Goal: Task Accomplishment & Management: Manage account settings

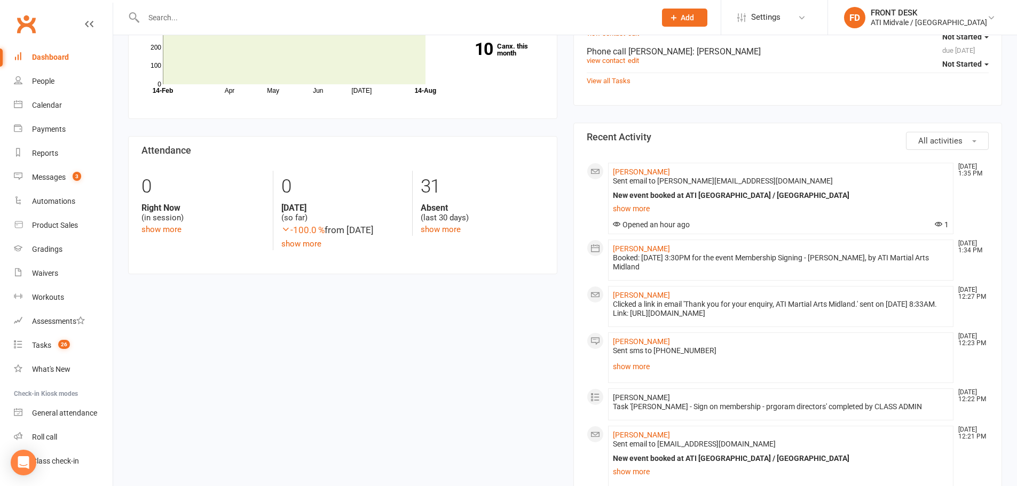
scroll to position [320, 0]
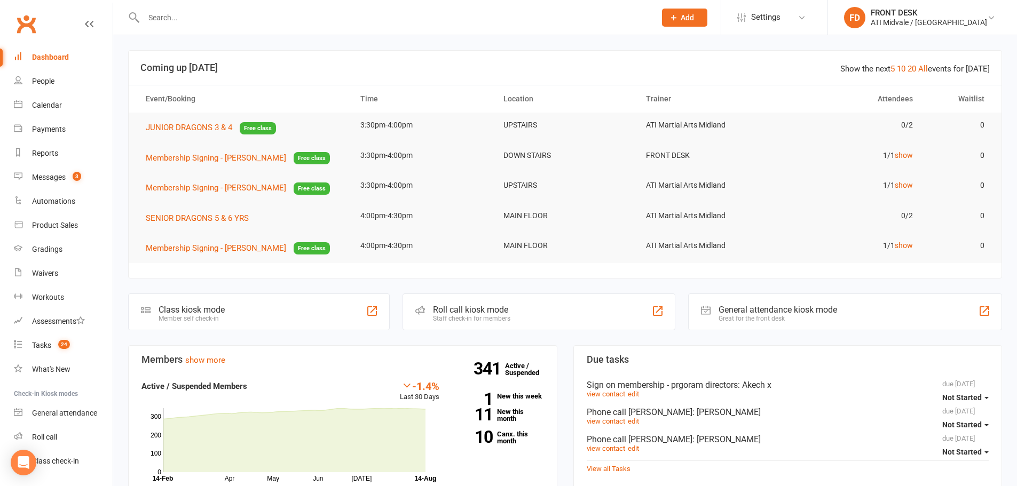
click at [177, 20] on input "text" at bounding box center [394, 17] width 508 height 15
click at [160, 11] on input "text" at bounding box center [394, 17] width 508 height 15
click at [190, 23] on input "text" at bounding box center [394, 17] width 508 height 15
click at [192, 20] on input "text" at bounding box center [394, 17] width 508 height 15
type input "l"
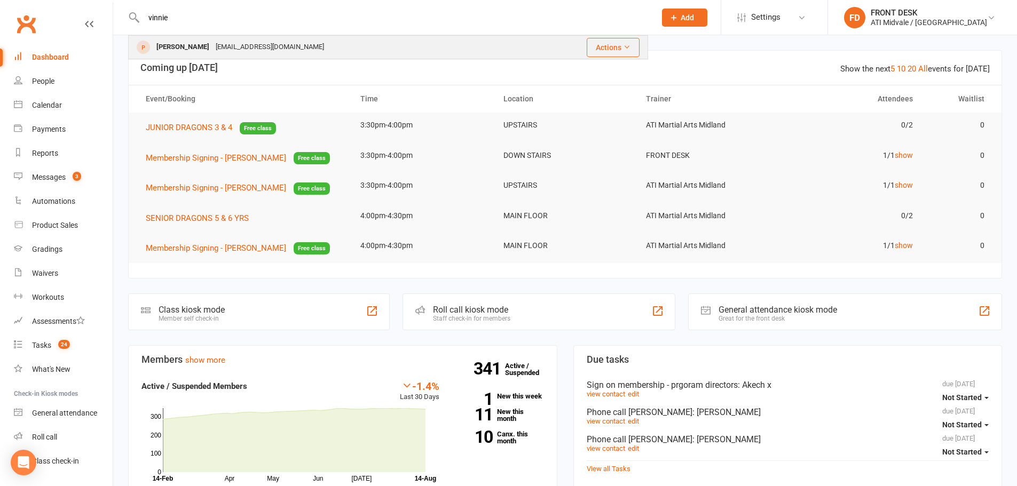
type input "vinnie"
click at [197, 45] on div "[PERSON_NAME]" at bounding box center [182, 46] width 59 height 15
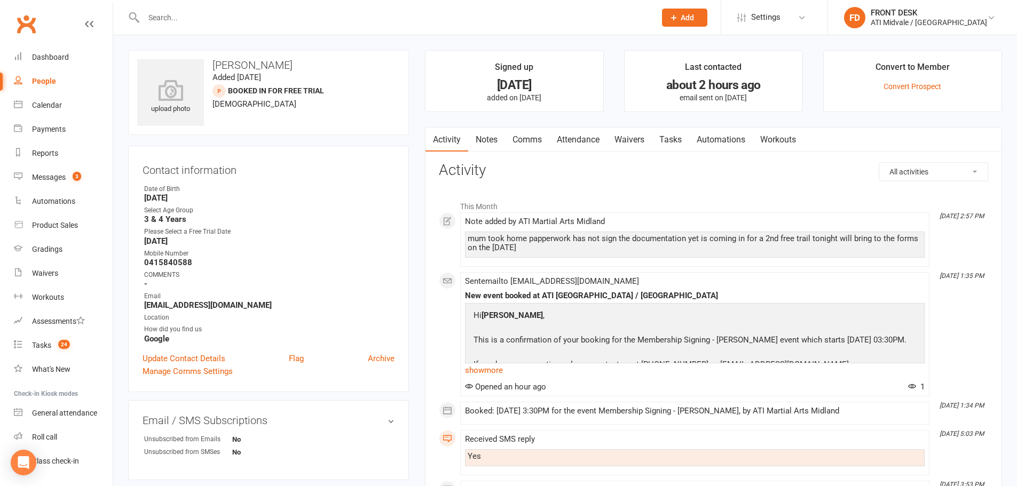
drag, startPoint x: 280, startPoint y: 67, endPoint x: 244, endPoint y: 66, distance: 36.3
click at [244, 66] on h3 "[PERSON_NAME]" at bounding box center [268, 65] width 263 height 12
copy h3 "Lentini"
click at [197, 357] on link "Update Contact Details" at bounding box center [183, 358] width 83 height 13
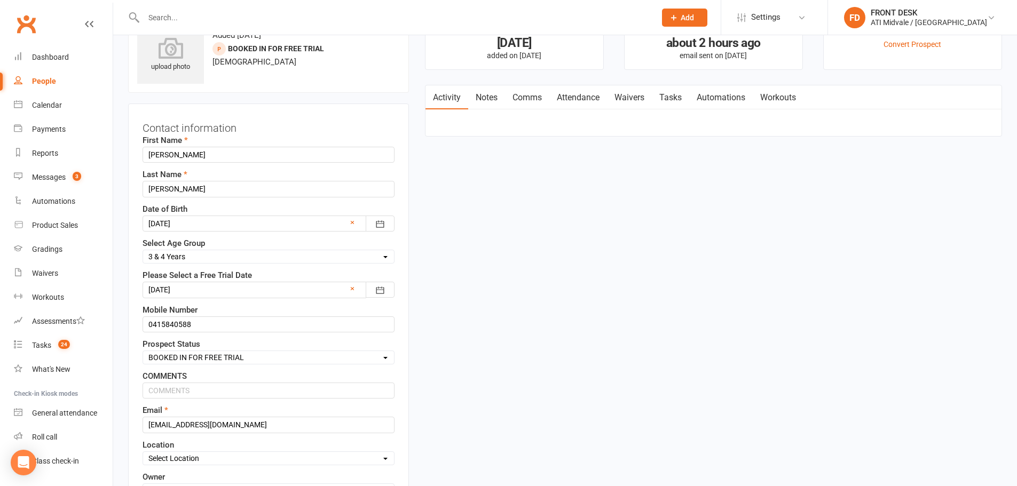
scroll to position [50, 0]
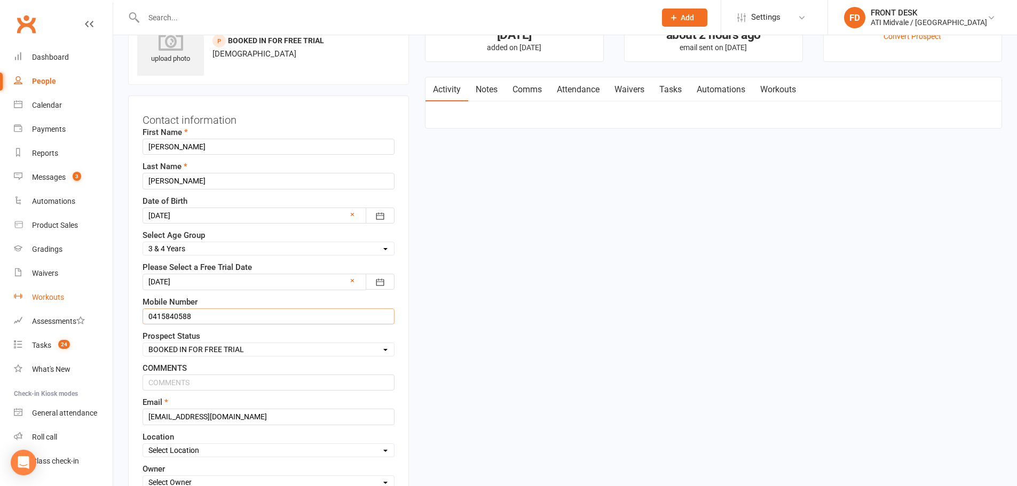
drag, startPoint x: 193, startPoint y: 318, endPoint x: 86, endPoint y: 303, distance: 107.8
click at [86, 303] on ui-view "Prospect Member Non-attending contact Class / event Appointment Grading event T…" at bounding box center [508, 336] width 1017 height 767
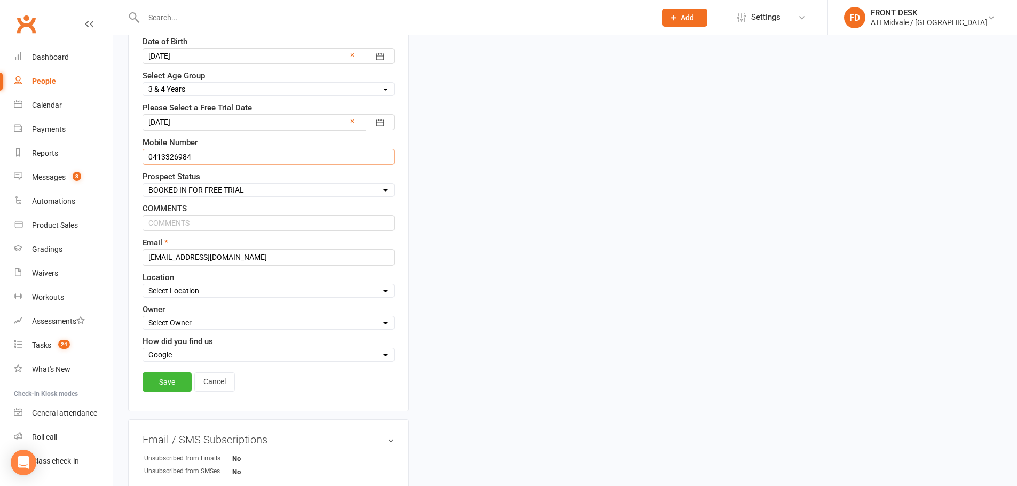
scroll to position [210, 0]
type input "0413326984"
click at [178, 383] on link "Save" at bounding box center [166, 381] width 49 height 19
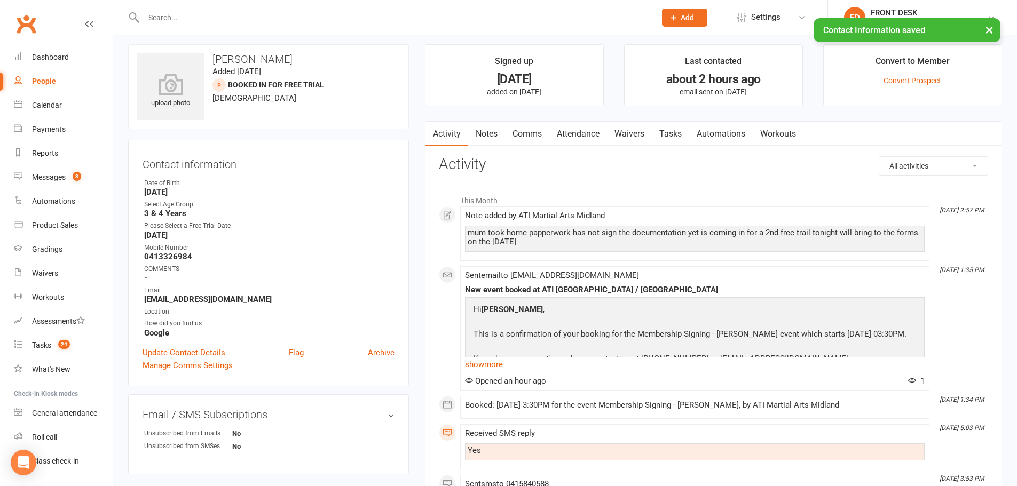
scroll to position [0, 0]
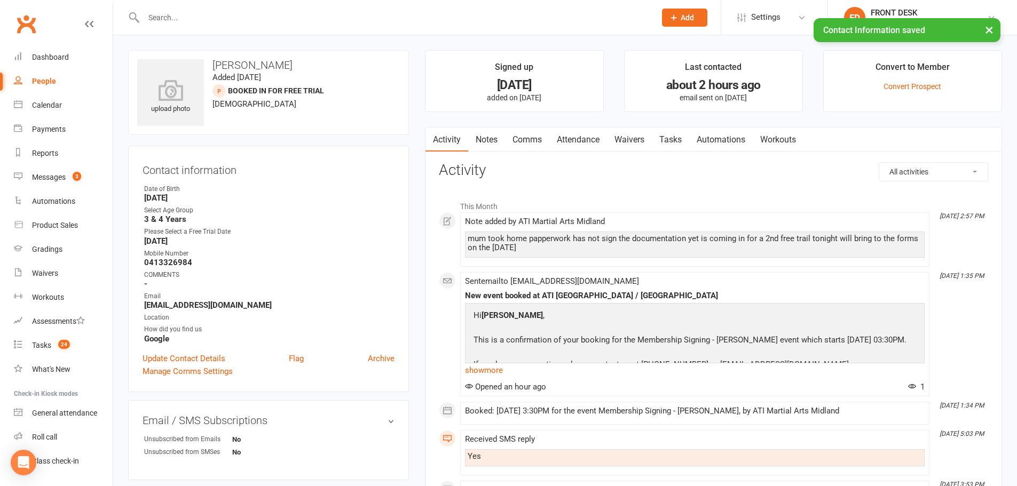
drag, startPoint x: 296, startPoint y: 68, endPoint x: 246, endPoint y: 70, distance: 50.7
click at [246, 70] on h3 "[PERSON_NAME]" at bounding box center [268, 65] width 263 height 12
copy h3 "Lentini"
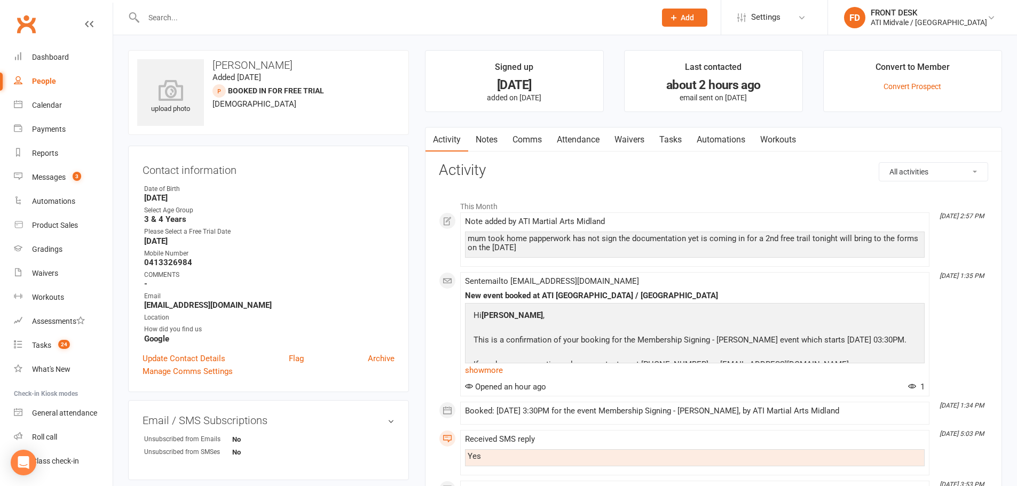
click at [203, 12] on input "text" at bounding box center [394, 17] width 508 height 15
paste input "Lentini"
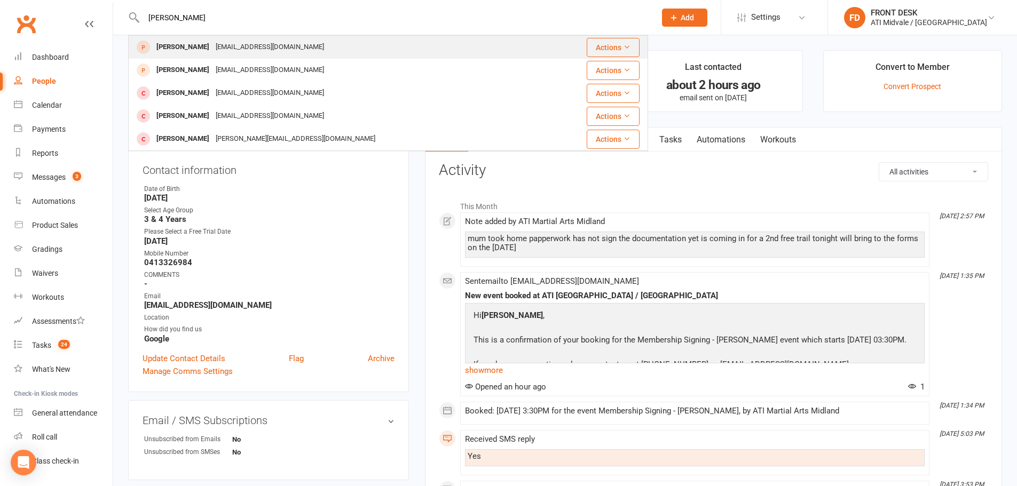
type input "Lentini"
click at [239, 50] on div "sezandrenzo@gmail.com" at bounding box center [269, 46] width 115 height 15
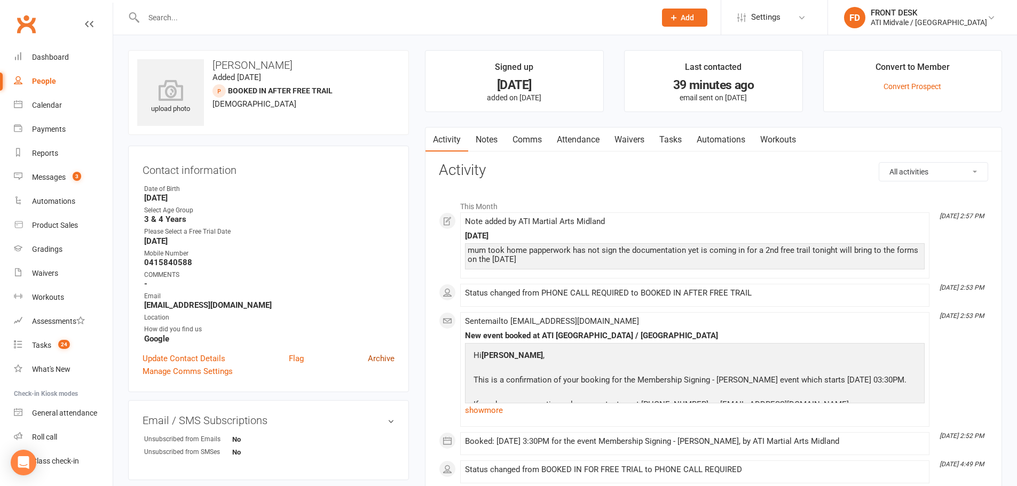
click at [387, 355] on link "Archive" at bounding box center [381, 358] width 27 height 13
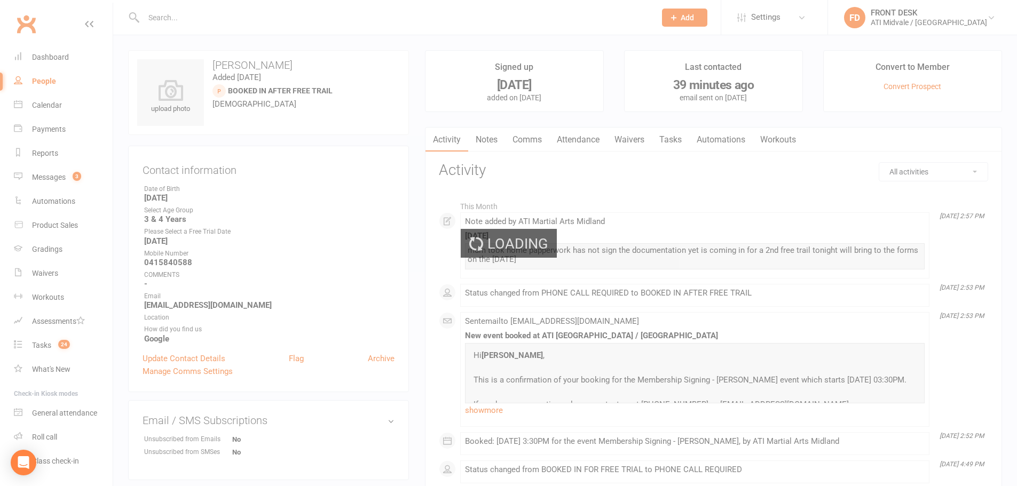
select select "100"
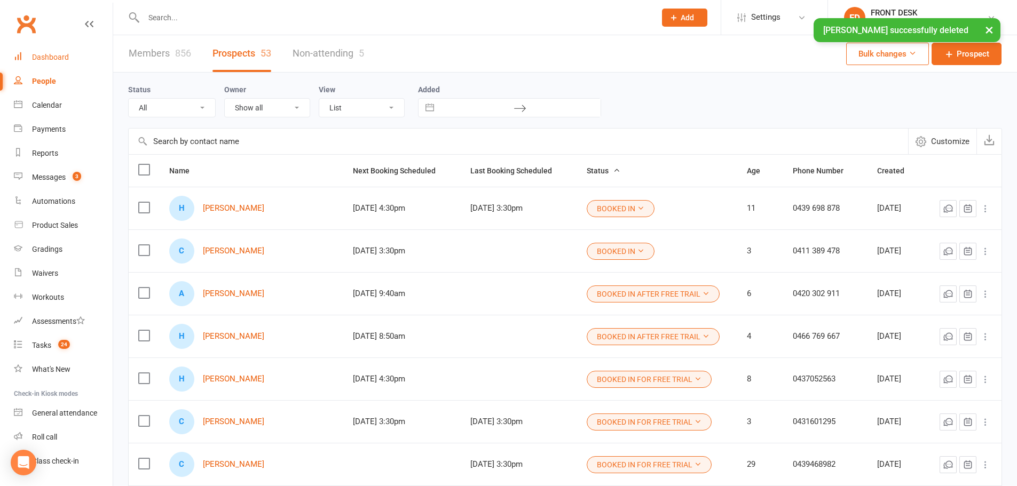
click at [45, 59] on div "Dashboard" at bounding box center [50, 57] width 37 height 9
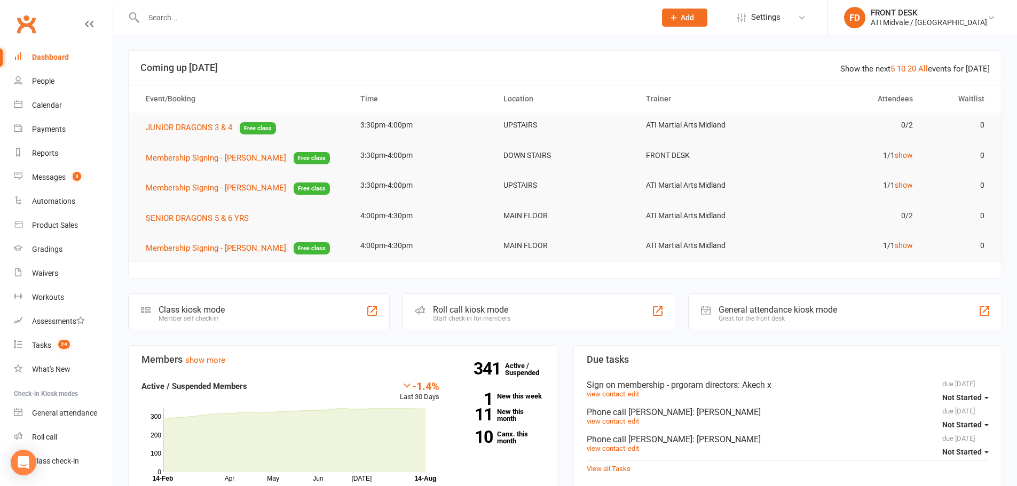
click at [193, 21] on input "text" at bounding box center [394, 17] width 508 height 15
click at [191, 21] on input "text" at bounding box center [394, 17] width 508 height 15
type input "aj"
drag, startPoint x: 199, startPoint y: 21, endPoint x: 116, endPoint y: 9, distance: 83.6
click at [116, 9] on react-component "aj AJ Smeaton k.smeaton@outlook.com.au Actions" at bounding box center [324, 17] width 648 height 35
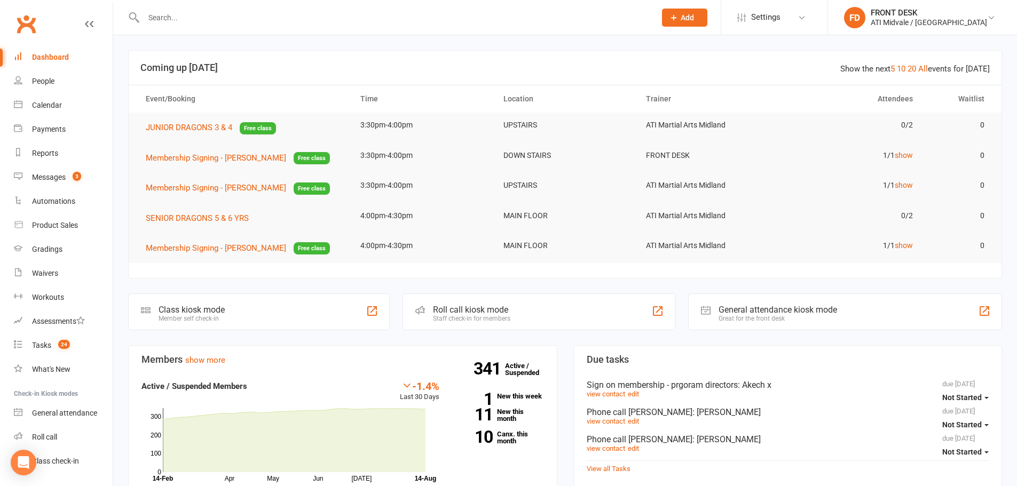
click at [237, 23] on input "text" at bounding box center [394, 17] width 508 height 15
click at [239, 11] on input "text" at bounding box center [394, 17] width 508 height 15
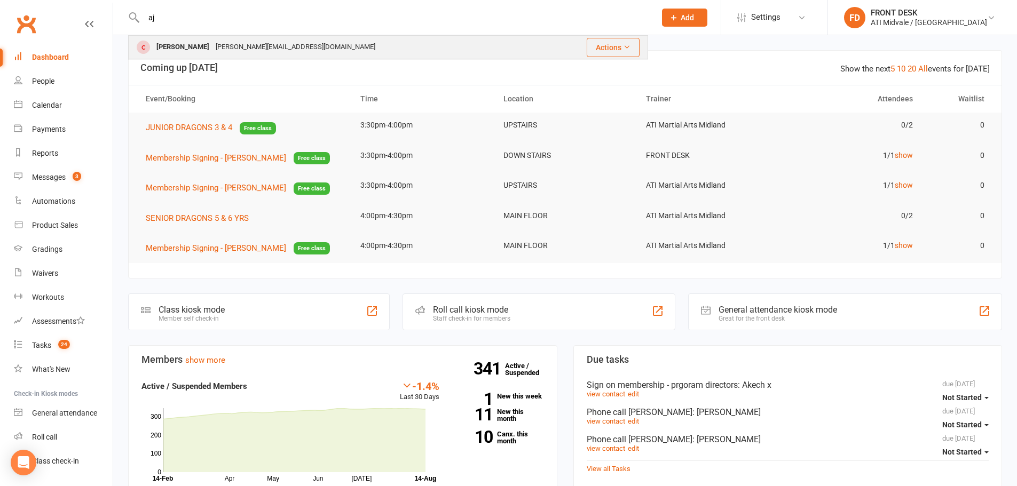
type input "aj"
click at [278, 43] on div "k.smeaton@outlook.com.au" at bounding box center [295, 46] width 166 height 15
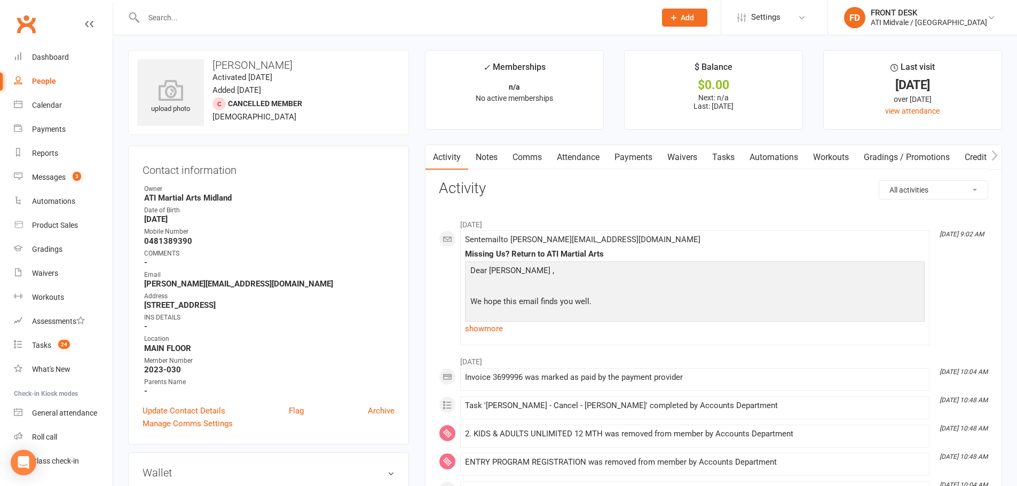
click at [283, 21] on input "text" at bounding box center [394, 17] width 508 height 15
type input "+"
click at [65, 179] on div "Messages" at bounding box center [49, 177] width 34 height 9
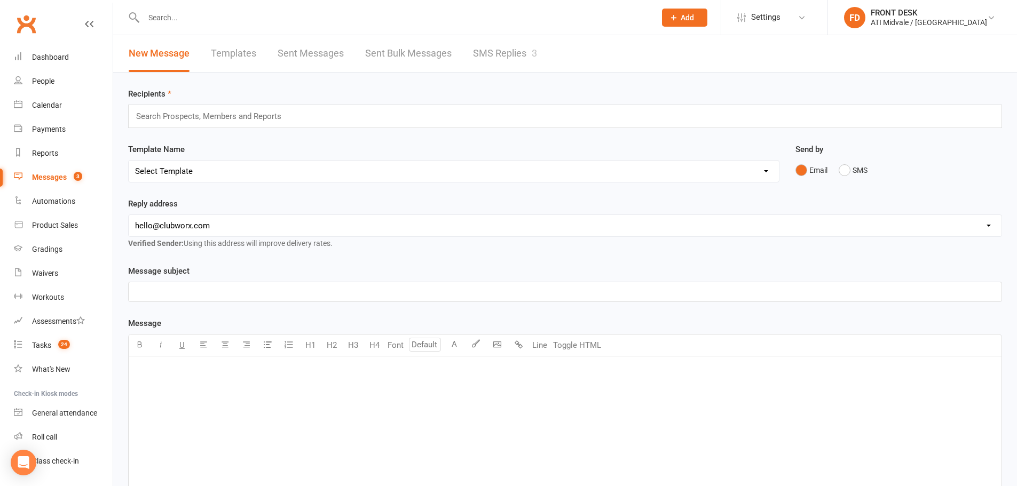
click at [539, 54] on div "New Message Templates Sent Messages Sent Bulk Messages SMS Replies 3" at bounding box center [332, 53] width 439 height 37
click at [526, 58] on link "SMS Replies 3" at bounding box center [505, 53] width 64 height 37
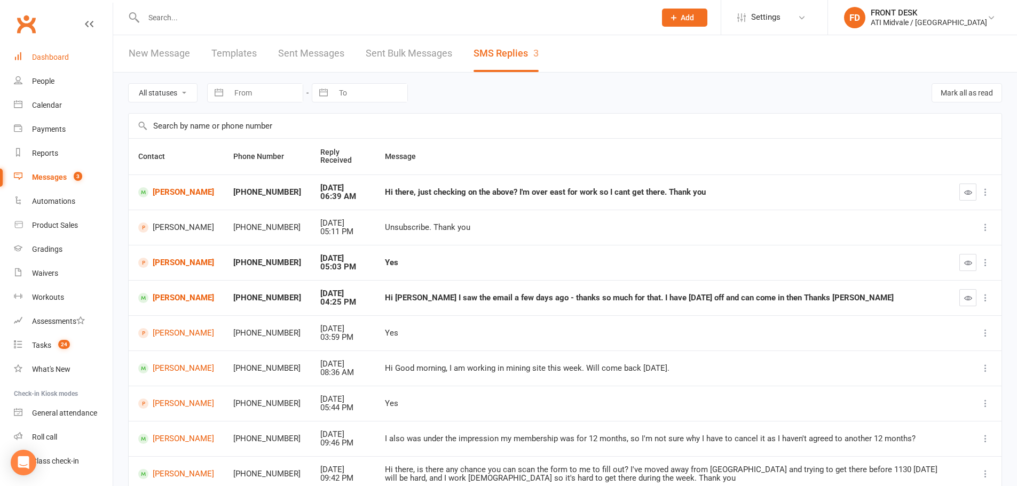
click at [29, 54] on link "Dashboard" at bounding box center [63, 57] width 99 height 24
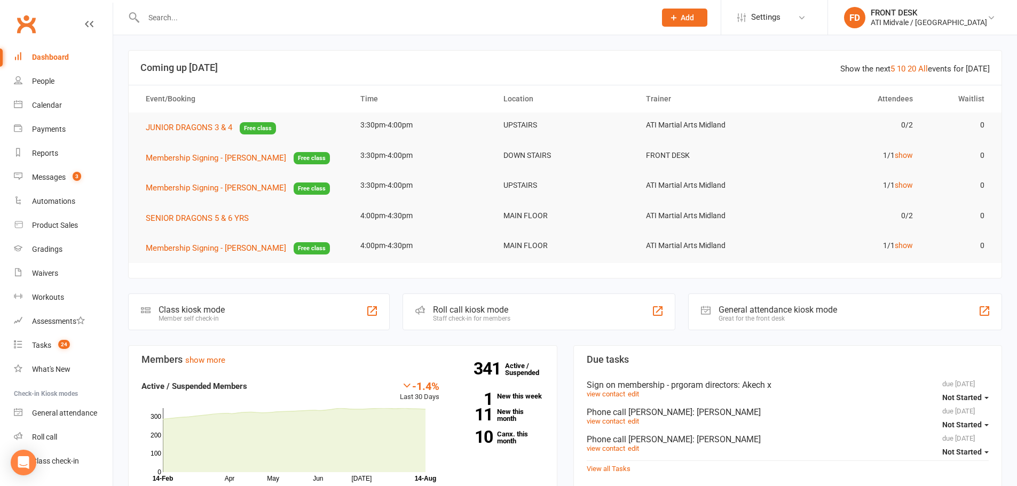
click at [156, 16] on input "text" at bounding box center [394, 17] width 508 height 15
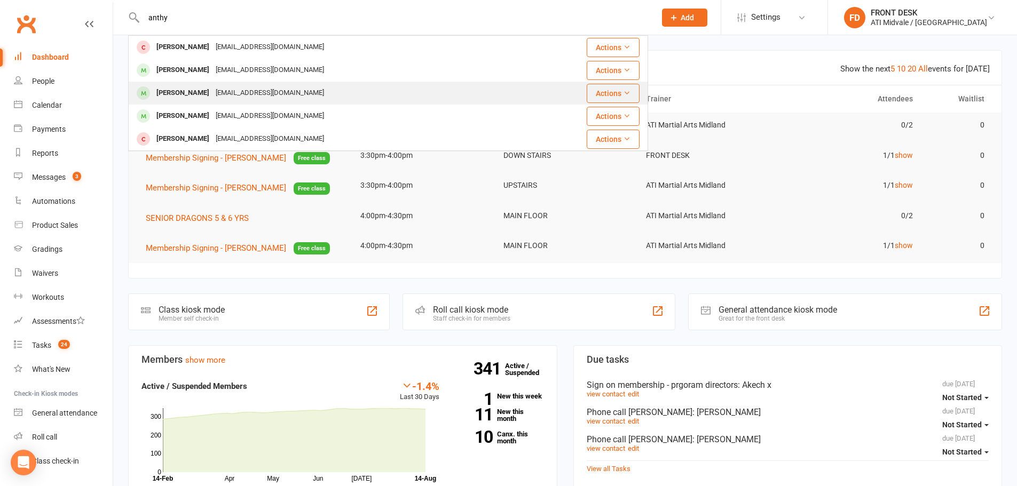
type input "anthy"
drag, startPoint x: 200, startPoint y: 90, endPoint x: 210, endPoint y: 100, distance: 14.7
click at [201, 91] on div "[PERSON_NAME]" at bounding box center [182, 92] width 59 height 15
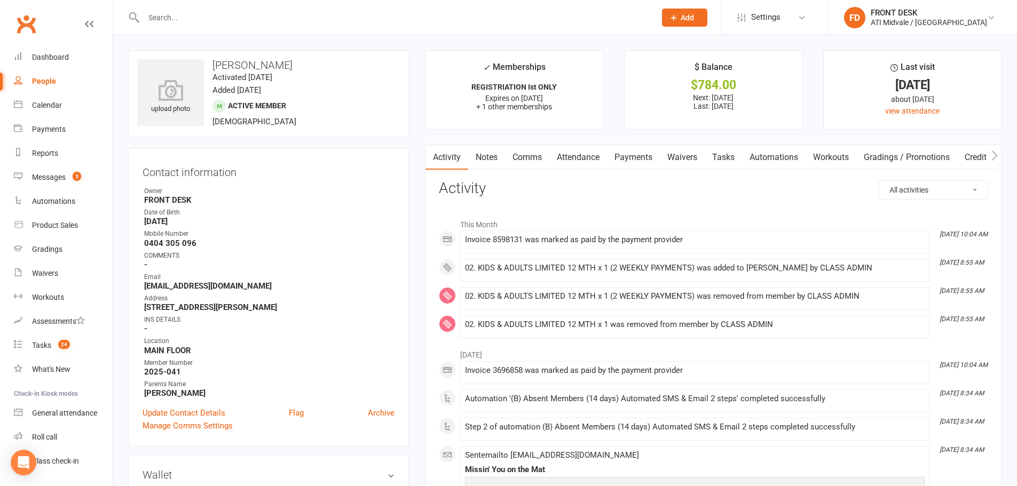
click at [487, 160] on link "Notes" at bounding box center [486, 157] width 37 height 25
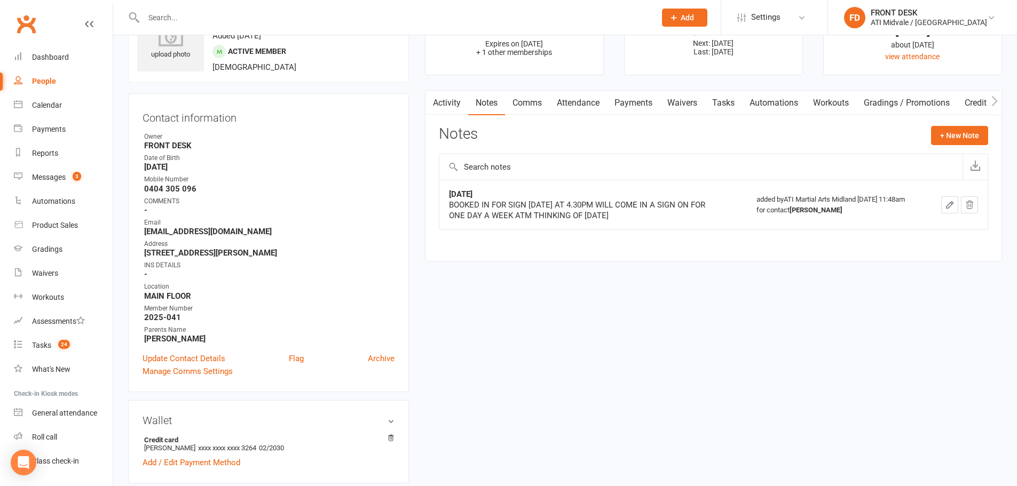
scroll to position [53, 0]
click at [458, 105] on link "Activity" at bounding box center [446, 104] width 43 height 25
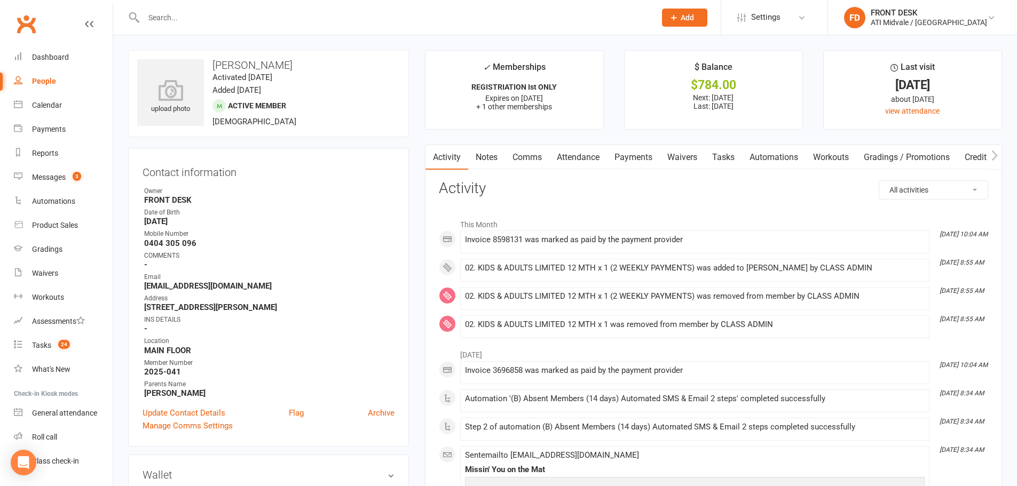
click at [683, 160] on link "Waivers" at bounding box center [682, 157] width 45 height 25
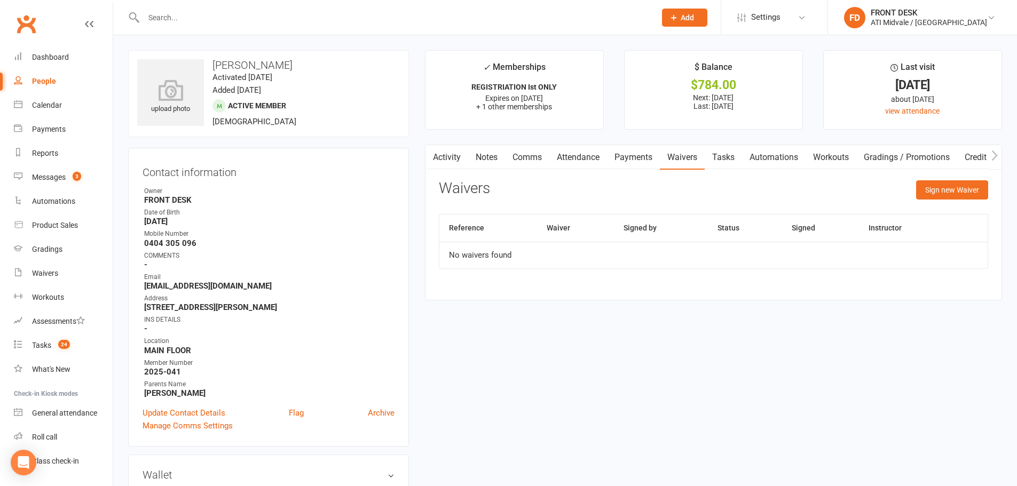
click at [622, 154] on link "Payments" at bounding box center [633, 157] width 53 height 25
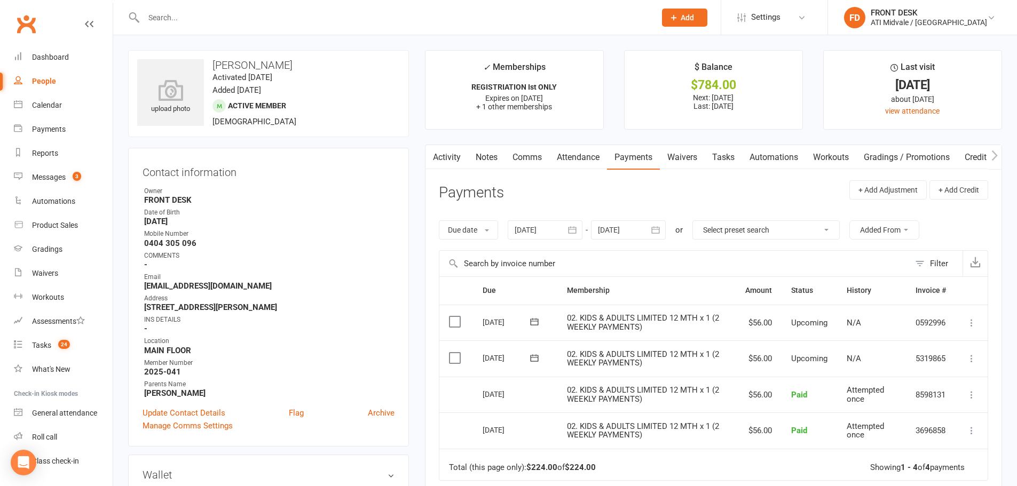
click at [452, 154] on link "Activity" at bounding box center [446, 157] width 43 height 25
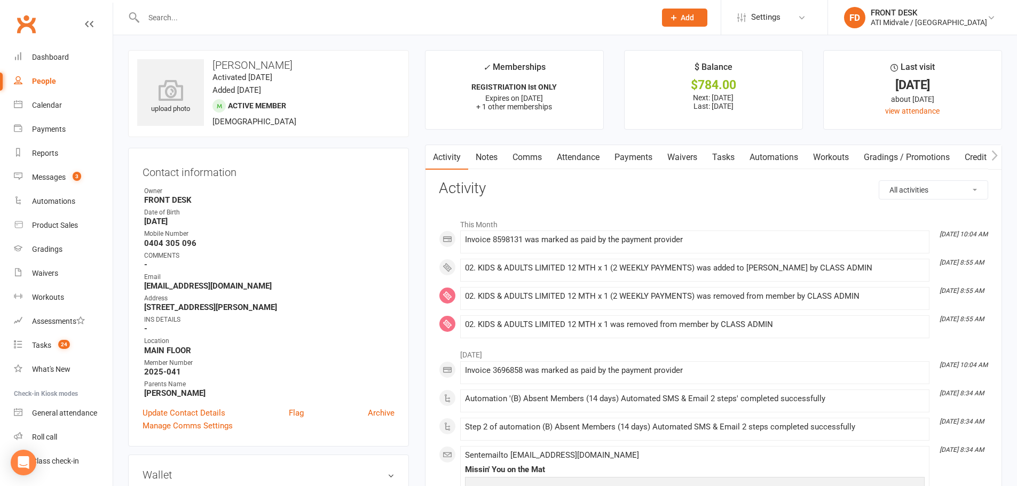
click at [734, 151] on link "Tasks" at bounding box center [722, 157] width 37 height 25
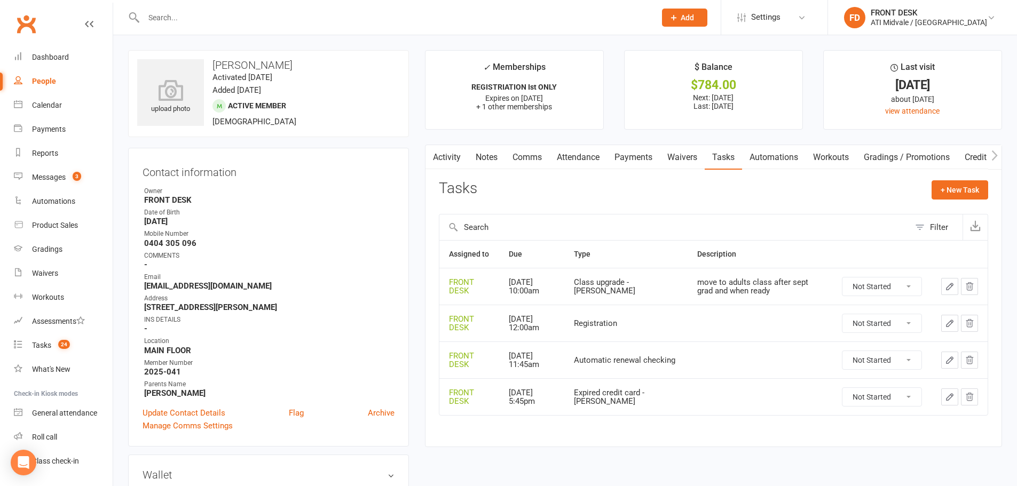
click at [498, 156] on link "Notes" at bounding box center [486, 157] width 37 height 25
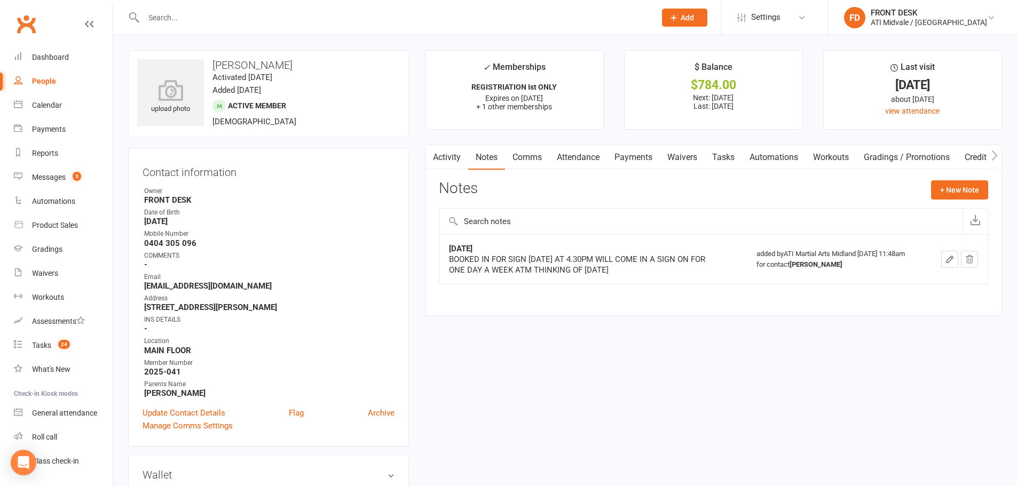
click at [448, 158] on link "Activity" at bounding box center [446, 157] width 43 height 25
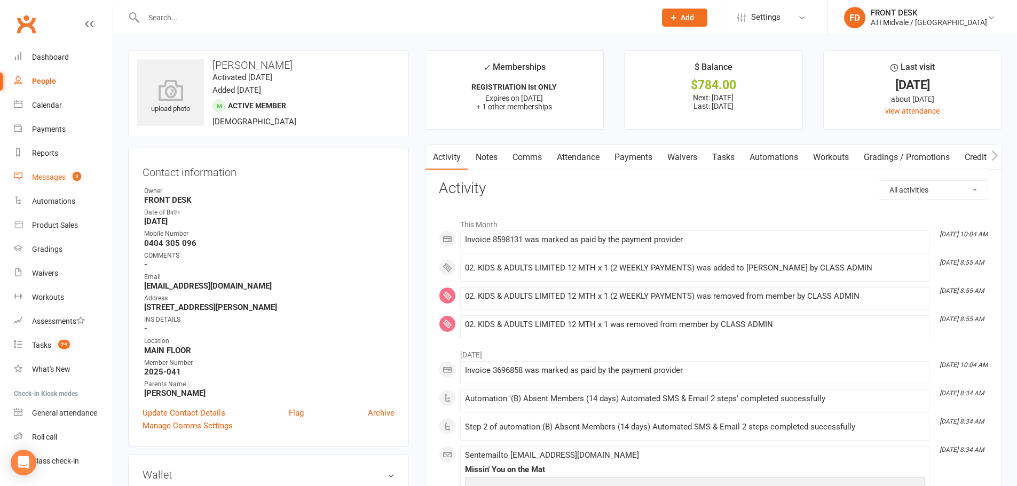
click at [80, 180] on span "3" at bounding box center [77, 176] width 9 height 9
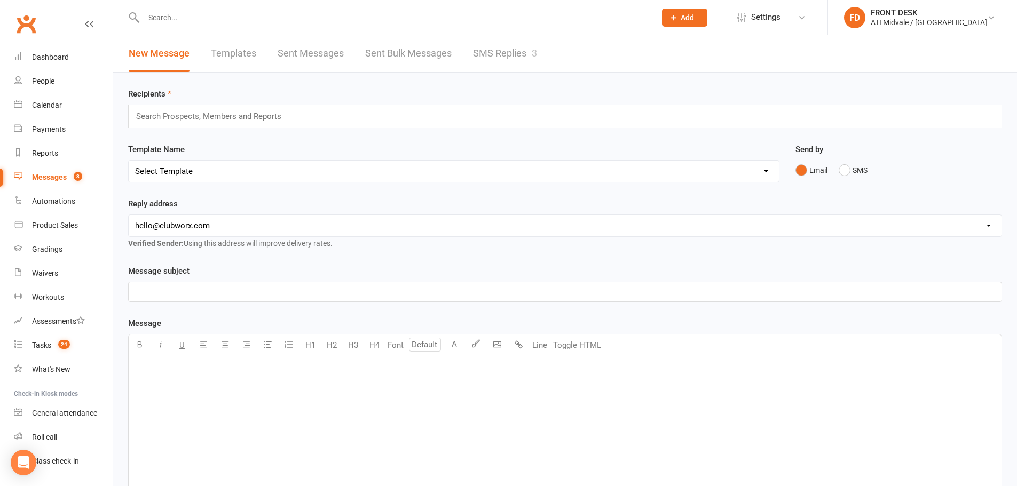
click at [519, 50] on link "SMS Replies 3" at bounding box center [505, 53] width 64 height 37
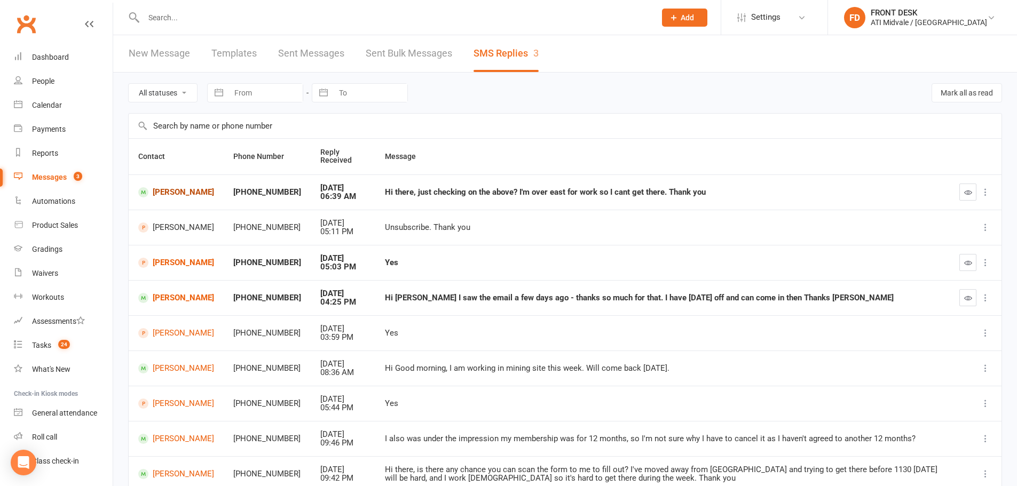
click at [180, 190] on link "[PERSON_NAME]" at bounding box center [176, 192] width 76 height 10
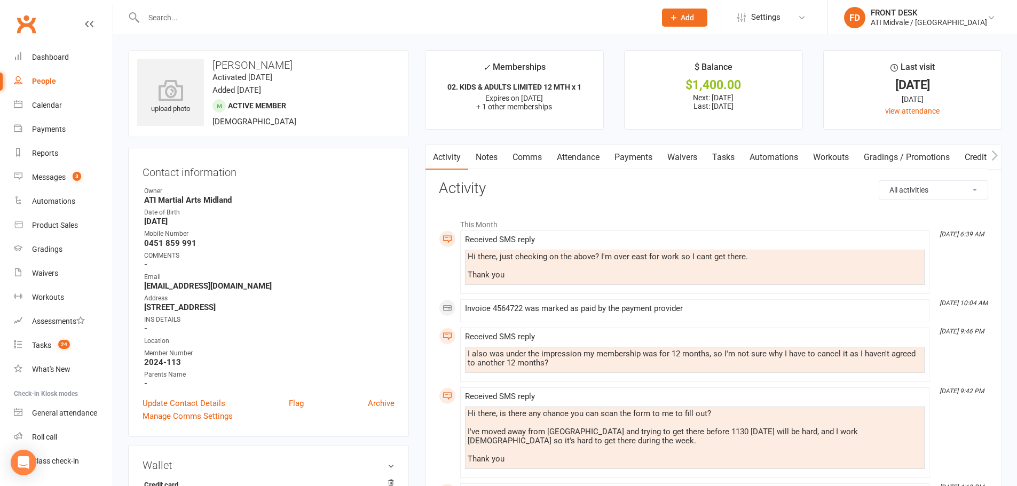
click at [477, 160] on link "Notes" at bounding box center [486, 157] width 37 height 25
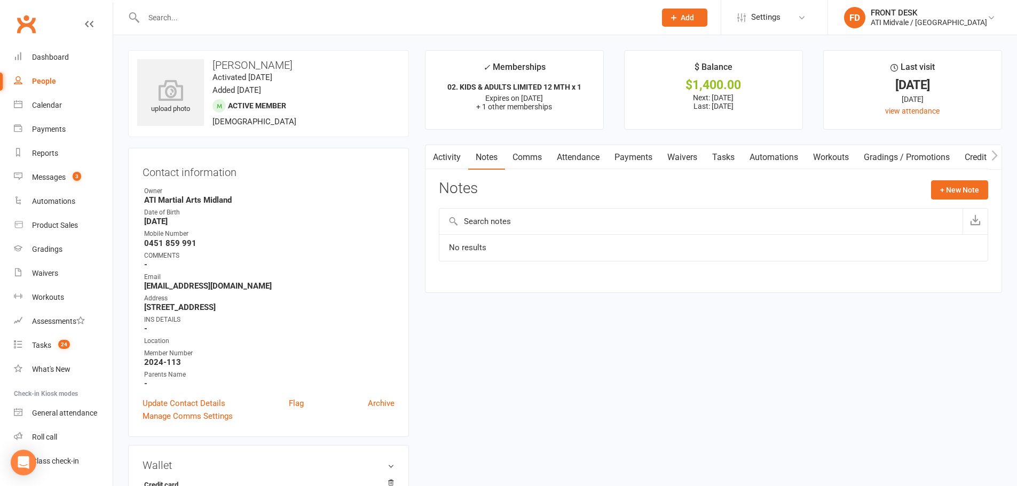
click at [456, 162] on link "Activity" at bounding box center [446, 157] width 43 height 25
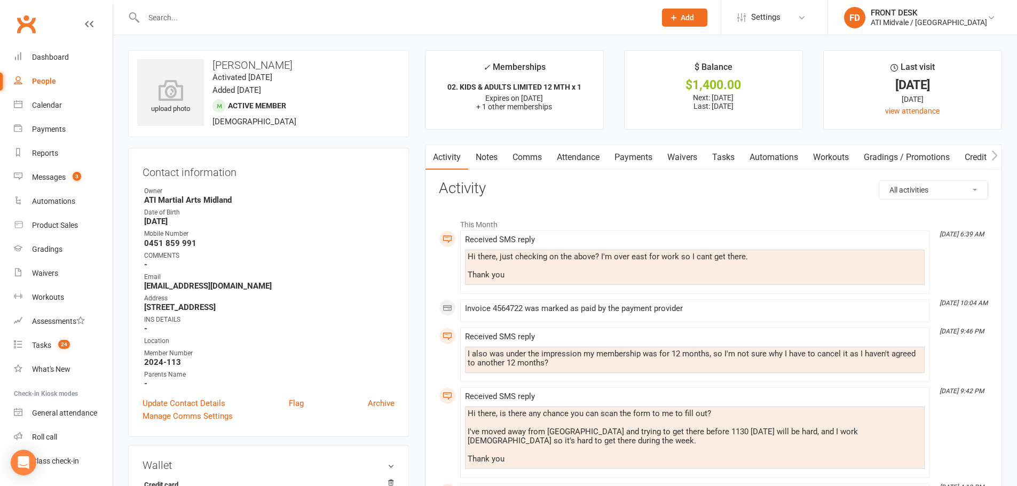
click at [490, 164] on link "Notes" at bounding box center [486, 157] width 37 height 25
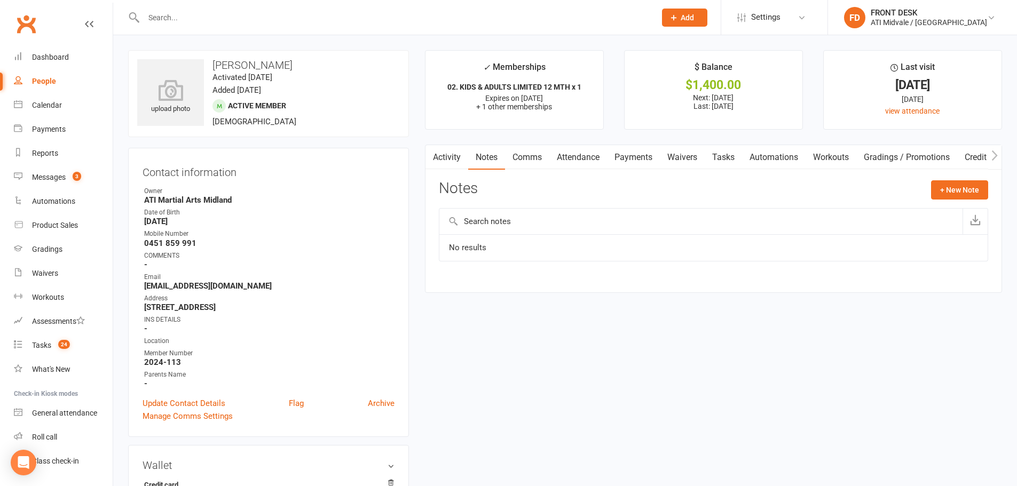
click at [437, 152] on button "button" at bounding box center [431, 157] width 13 height 24
click at [535, 162] on link "Comms" at bounding box center [527, 157] width 44 height 25
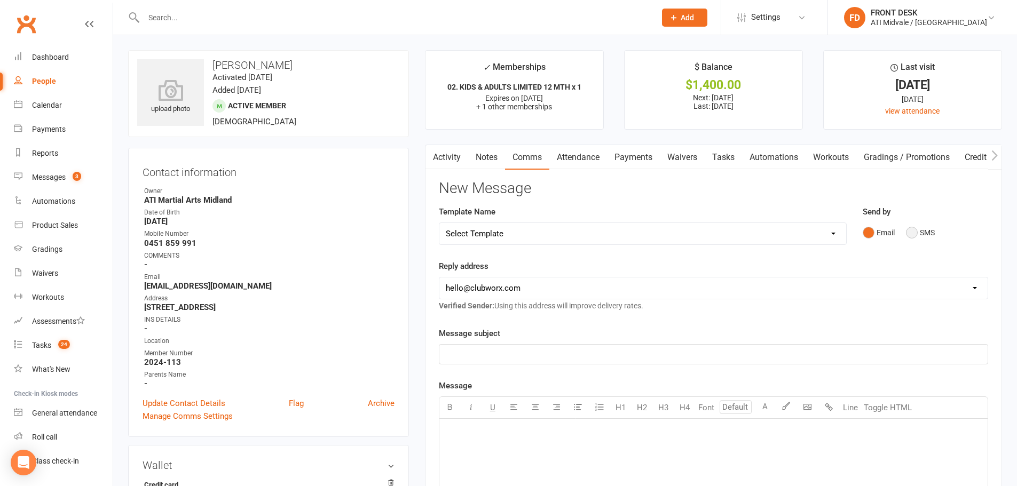
click at [920, 235] on button "SMS" at bounding box center [920, 233] width 29 height 20
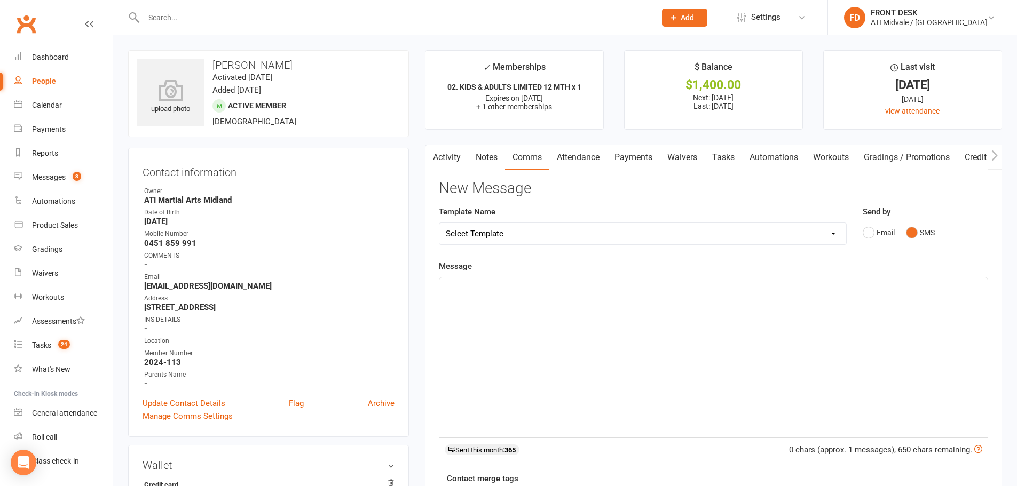
click at [577, 293] on p "﻿" at bounding box center [713, 287] width 535 height 13
click at [534, 297] on p "I have sent through the" at bounding box center [713, 300] width 535 height 13
click at [232, 286] on strong "[EMAIL_ADDRESS][DOMAIN_NAME]" at bounding box center [269, 286] width 250 height 10
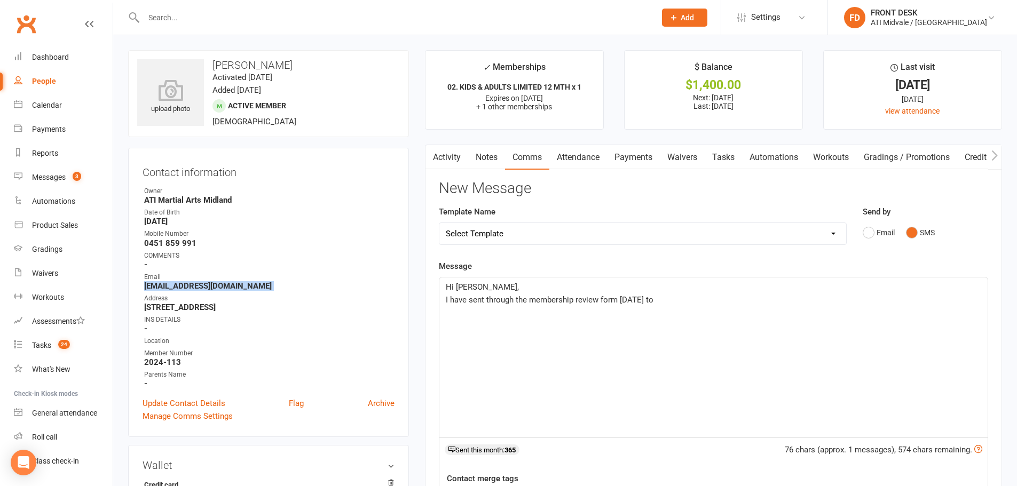
copy render-form-field "[EMAIL_ADDRESS][DOMAIN_NAME]"
click at [725, 302] on p "I have sent through the membership review form on tuesday to" at bounding box center [713, 300] width 535 height 13
click at [792, 292] on p "Hi [PERSON_NAME]," at bounding box center [713, 287] width 535 height 13
click at [776, 302] on p "I have sent through the membership review form on Tuesday to Hayley5566@hotmail…" at bounding box center [713, 300] width 535 height 13
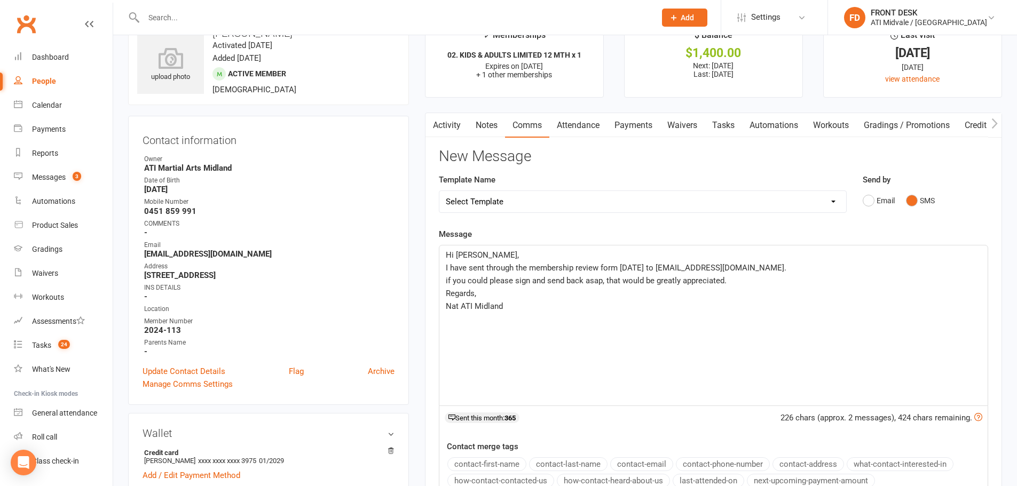
scroll to position [213, 0]
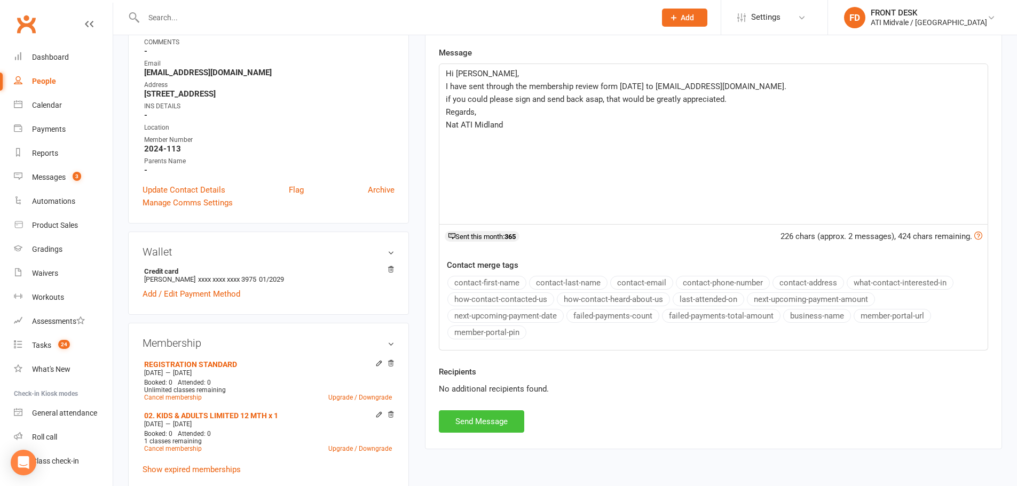
click at [495, 424] on button "Send Message" at bounding box center [481, 421] width 85 height 22
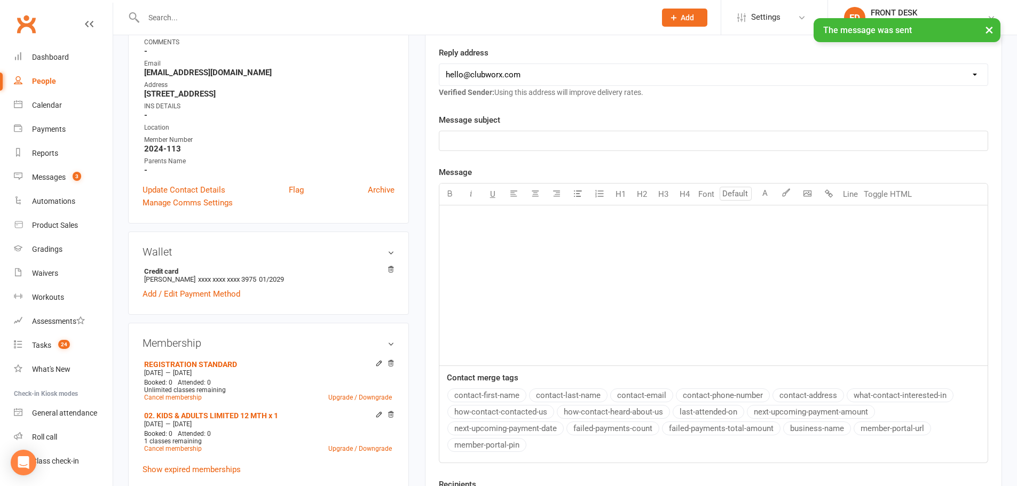
scroll to position [0, 0]
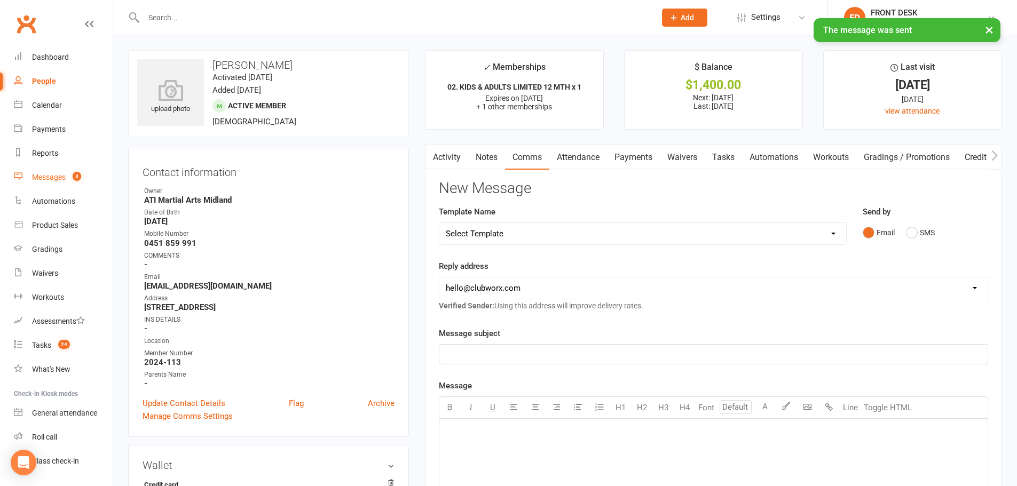
click at [56, 172] on link "Messages 3" at bounding box center [63, 177] width 99 height 24
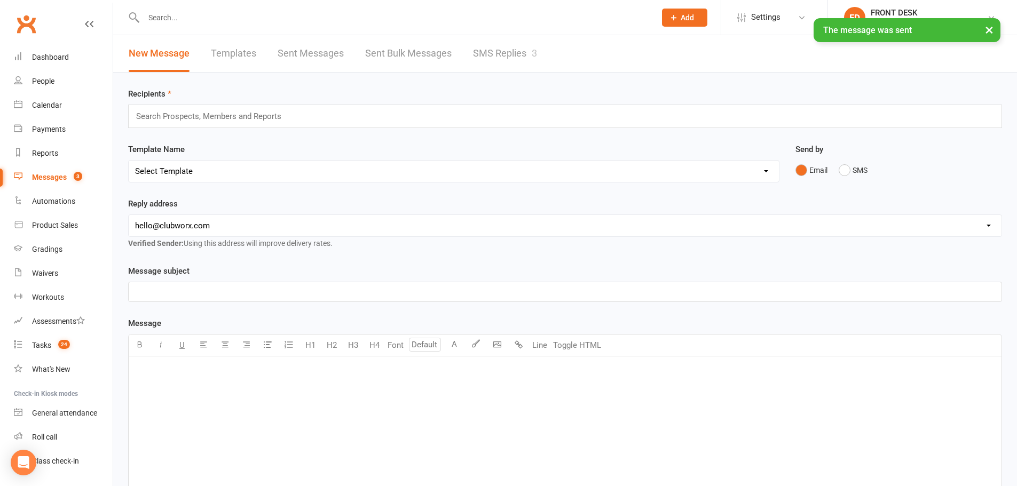
click at [505, 18] on div "× The message was sent" at bounding box center [501, 18] width 1003 height 0
click at [500, 52] on link "SMS Replies 3" at bounding box center [505, 53] width 64 height 37
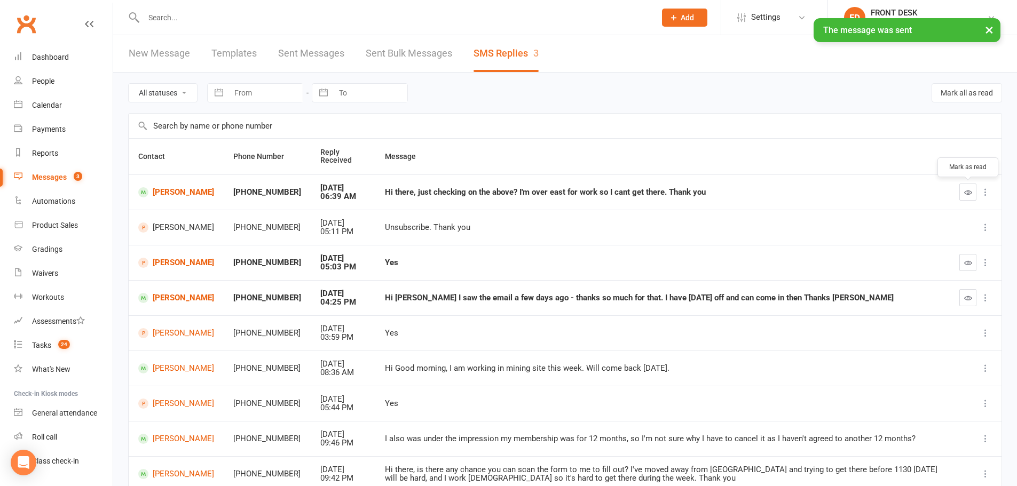
click at [973, 193] on button "button" at bounding box center [967, 192] width 17 height 17
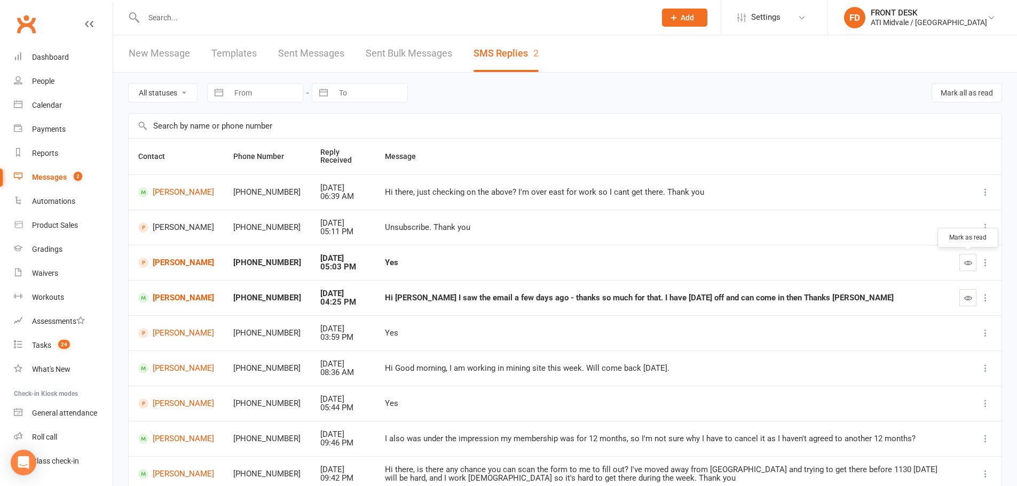
click at [971, 265] on icon "button" at bounding box center [968, 263] width 8 height 8
click at [967, 302] on icon "button" at bounding box center [968, 298] width 8 height 8
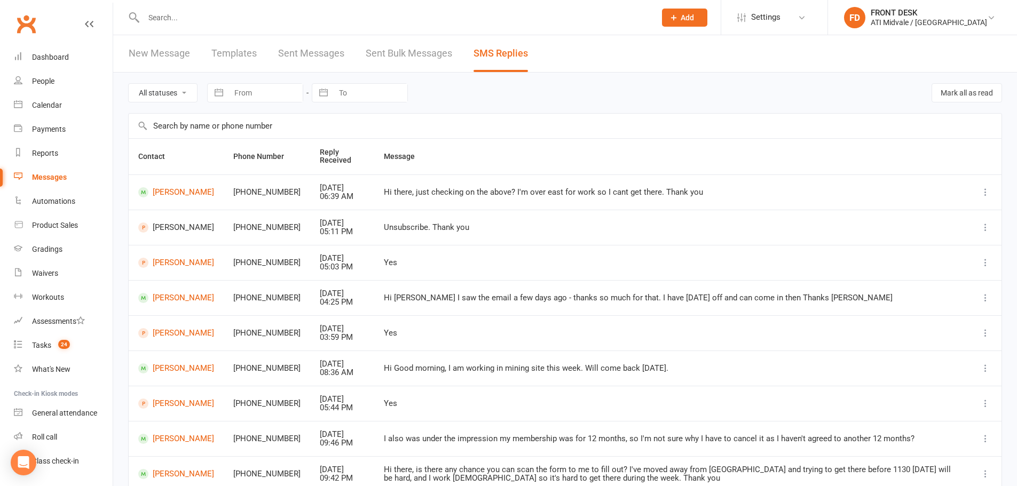
click at [168, 304] on td "[PERSON_NAME]" at bounding box center [176, 297] width 95 height 35
click at [171, 300] on link "[PERSON_NAME]" at bounding box center [176, 298] width 76 height 10
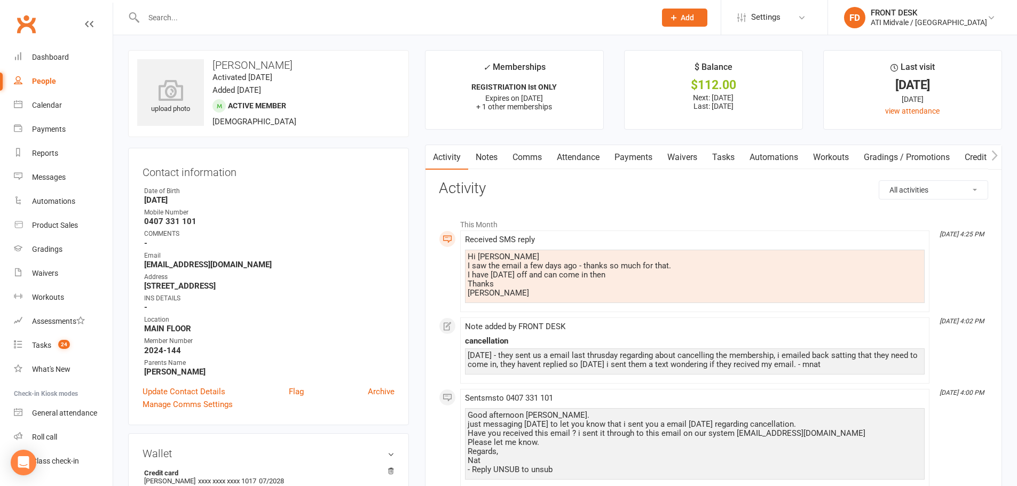
click at [540, 159] on link "Comms" at bounding box center [527, 157] width 44 height 25
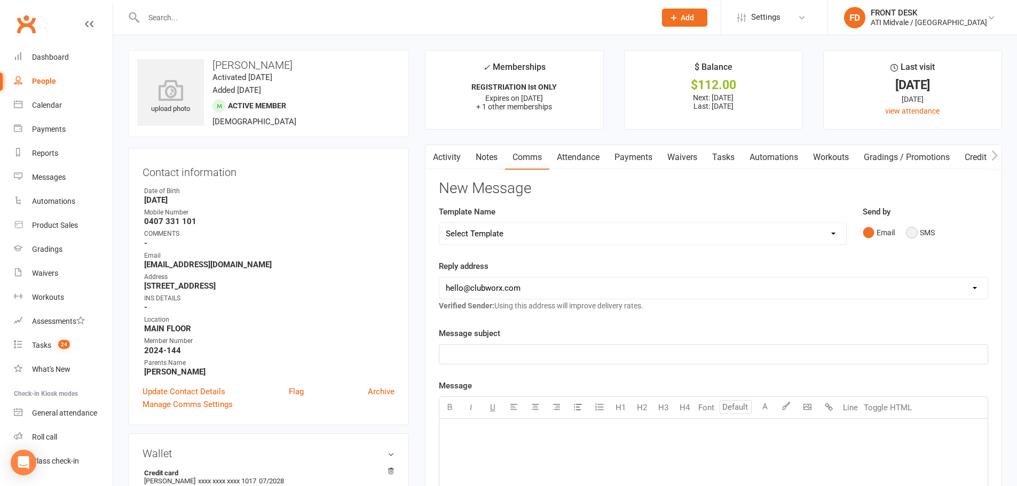
click at [919, 233] on button "SMS" at bounding box center [920, 233] width 29 height 20
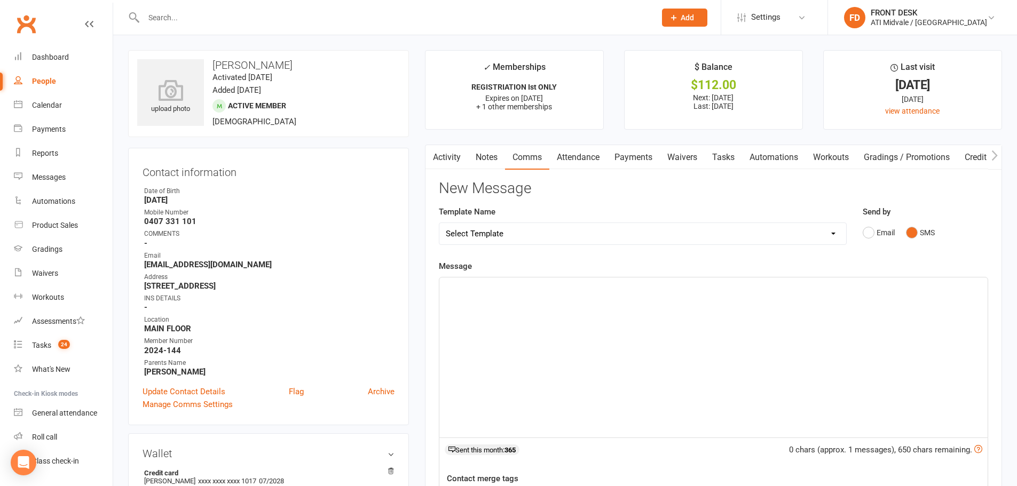
click at [640, 349] on div "﻿" at bounding box center [713, 358] width 548 height 160
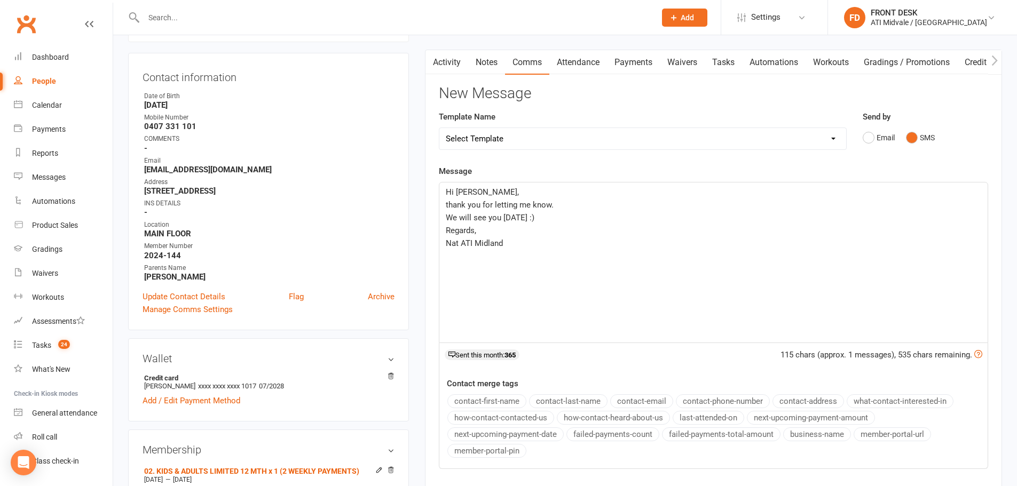
scroll to position [213, 0]
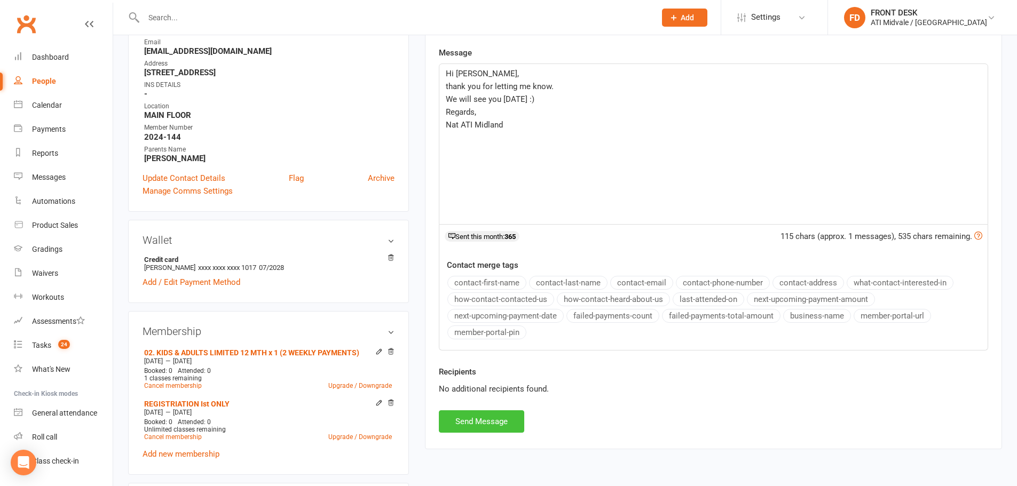
click at [498, 428] on button "Send Message" at bounding box center [481, 421] width 85 height 22
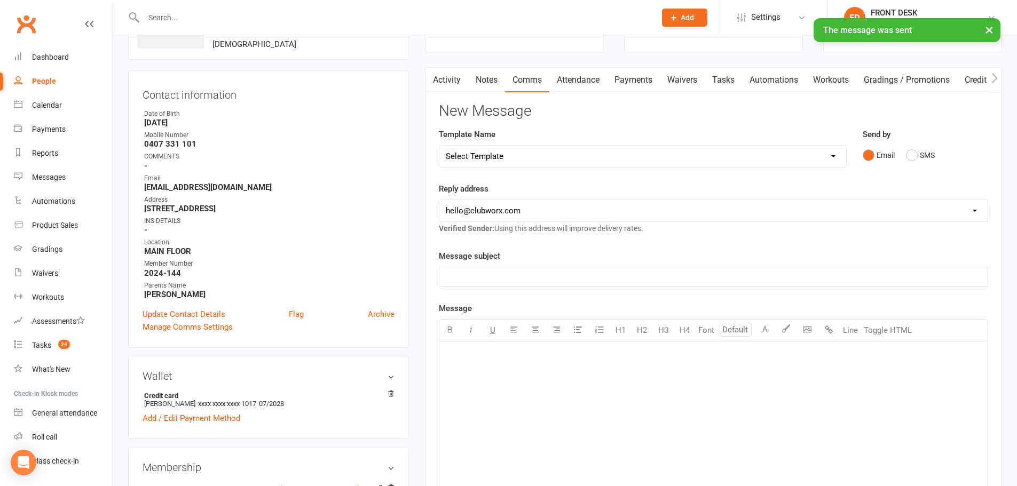
scroll to position [0, 0]
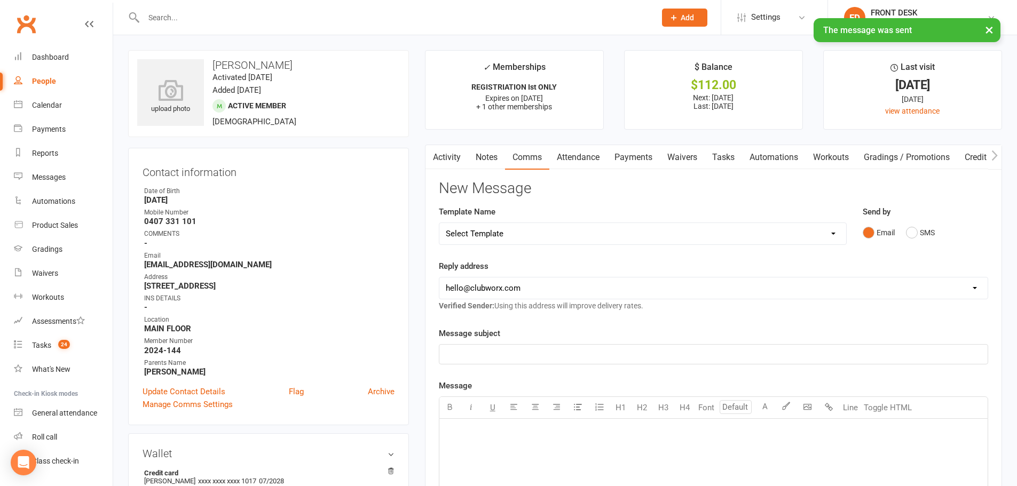
click at [445, 159] on link "Activity" at bounding box center [446, 157] width 43 height 25
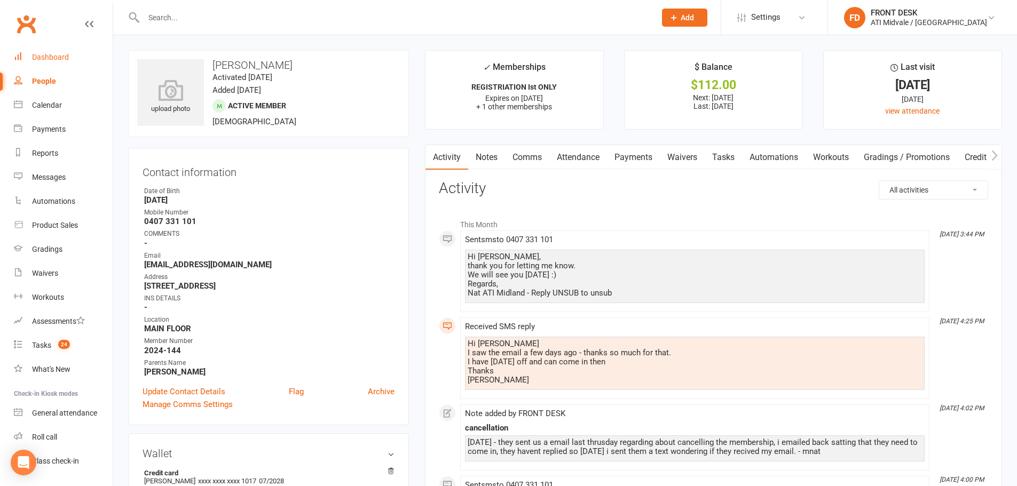
click at [48, 52] on link "Dashboard" at bounding box center [63, 57] width 99 height 24
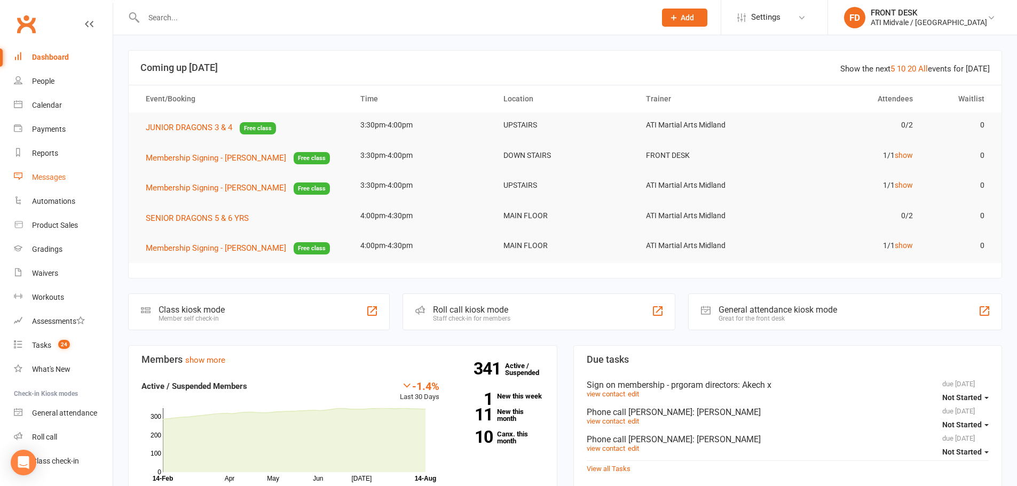
click at [41, 171] on link "Messages" at bounding box center [63, 177] width 99 height 24
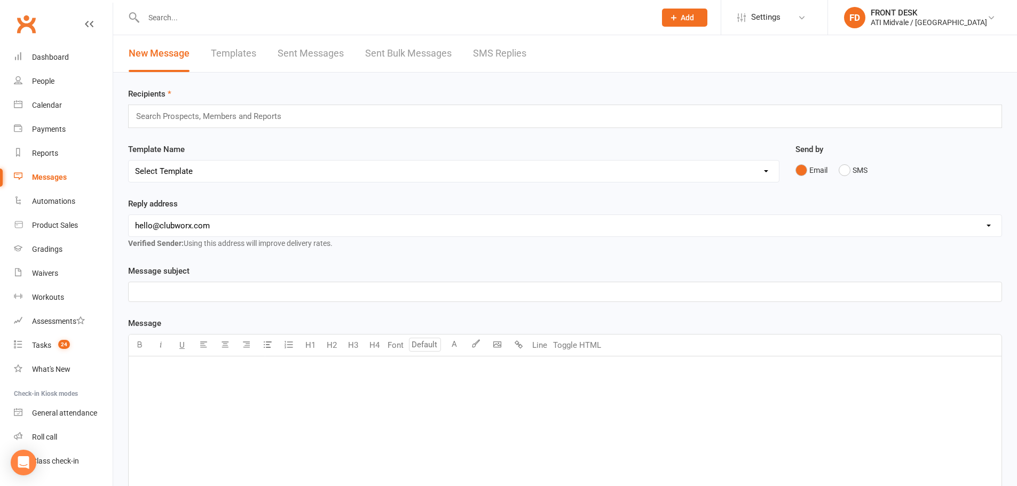
click at [488, 49] on link "SMS Replies" at bounding box center [499, 53] width 53 height 37
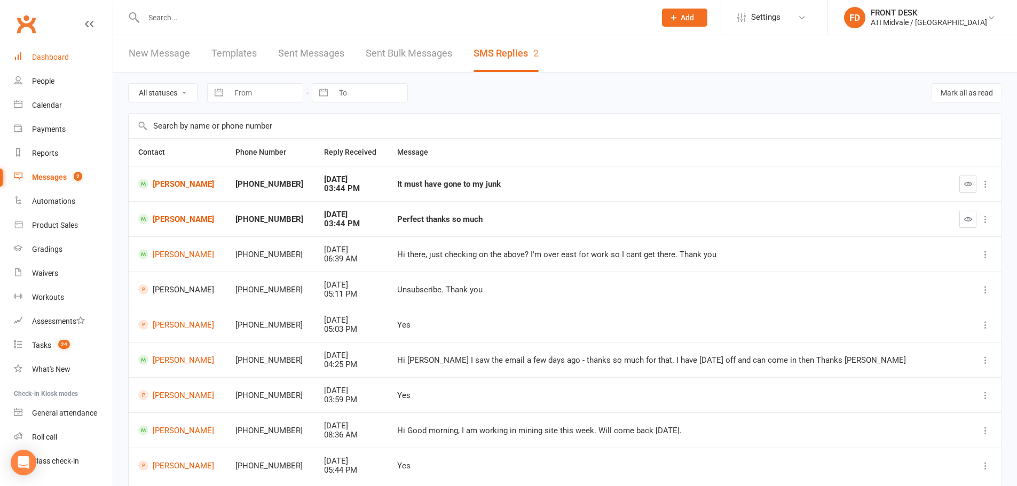
click at [36, 52] on link "Dashboard" at bounding box center [63, 57] width 99 height 24
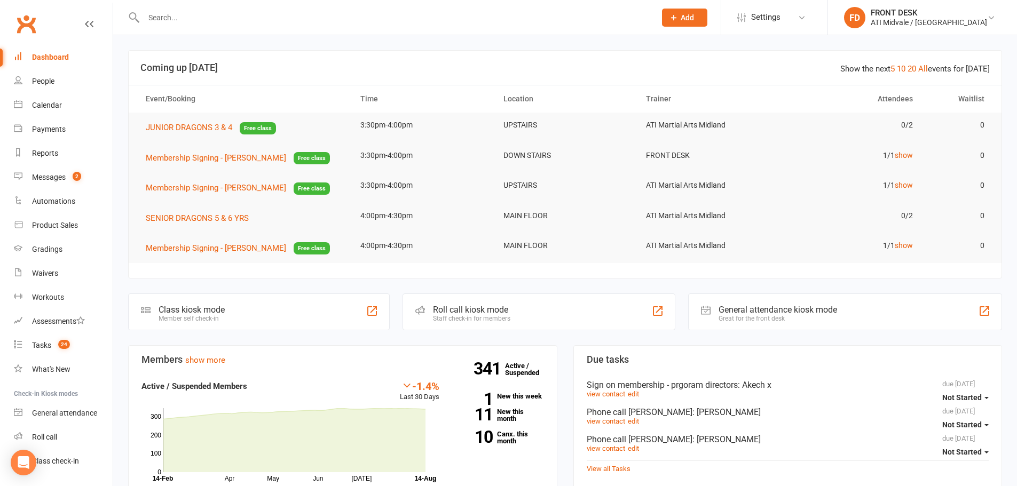
click at [167, 16] on input "text" at bounding box center [394, 17] width 508 height 15
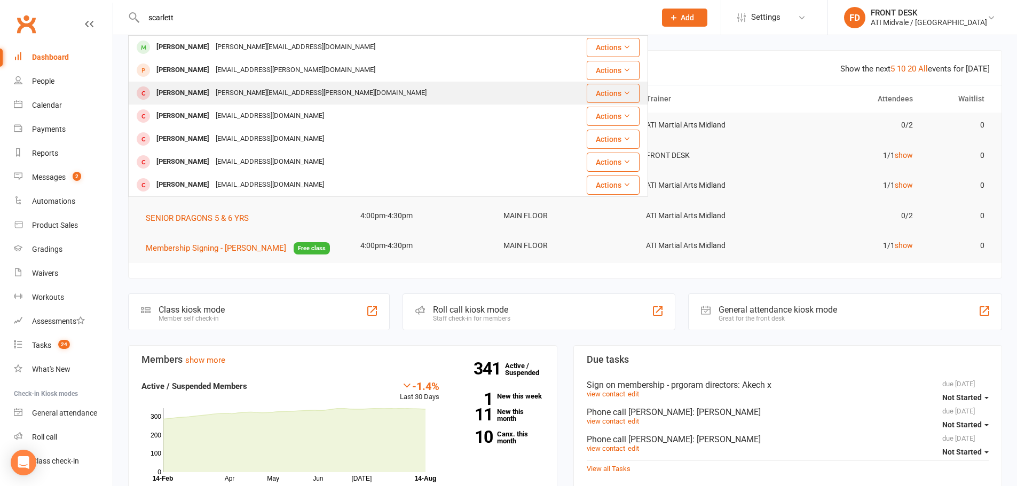
type input "scarlett"
click at [194, 82] on div "Scarlett Dimmock [EMAIL_ADDRESS][PERSON_NAME][DOMAIN_NAME]" at bounding box center [344, 93] width 431 height 22
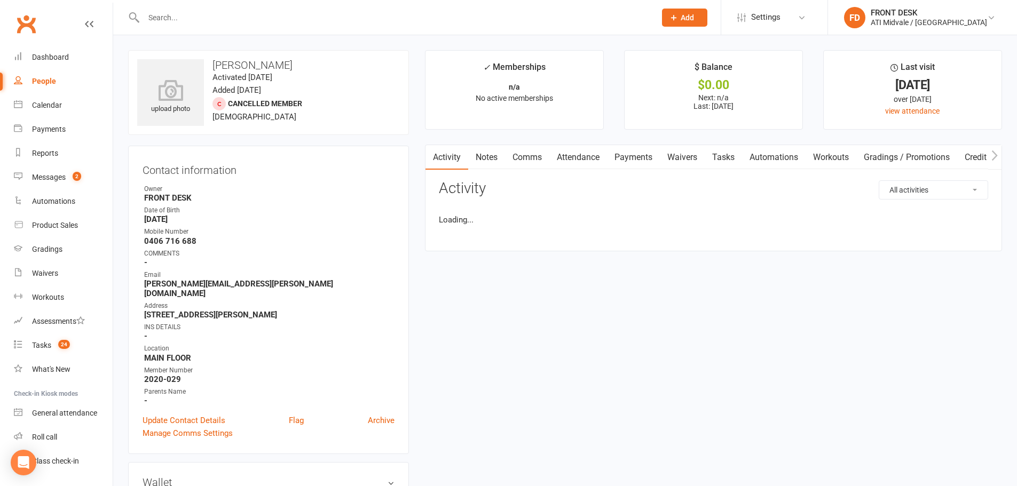
click at [195, 13] on input "text" at bounding box center [394, 17] width 508 height 15
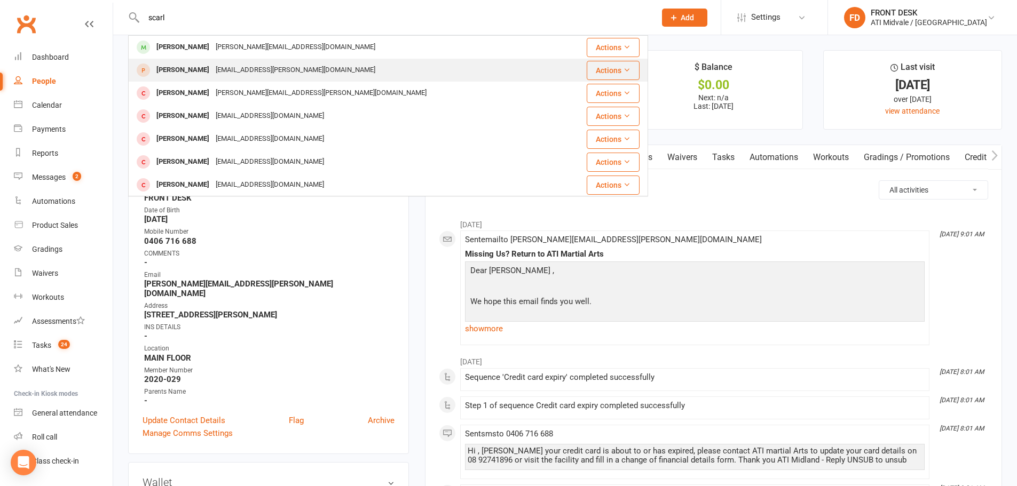
type input "scarl"
click at [200, 75] on div "[PERSON_NAME]" at bounding box center [182, 69] width 59 height 15
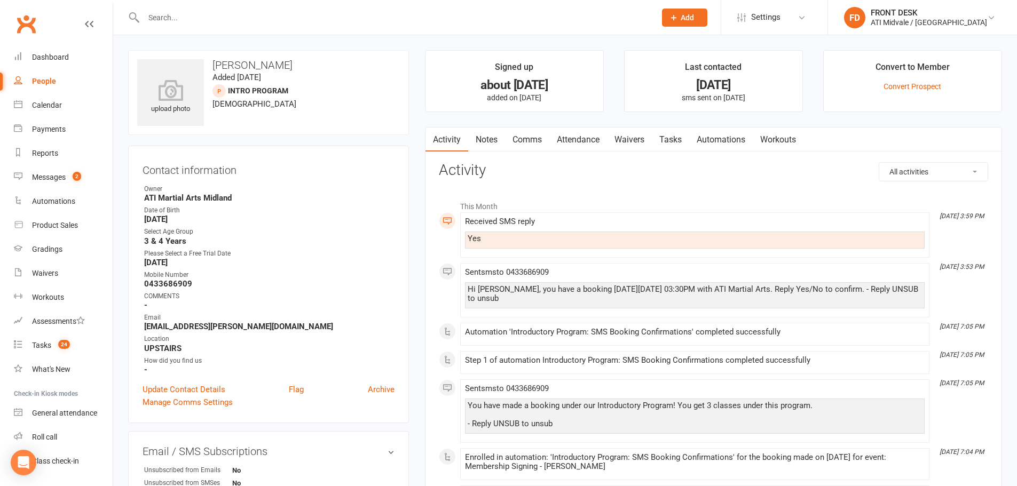
click at [494, 140] on link "Notes" at bounding box center [486, 140] width 37 height 25
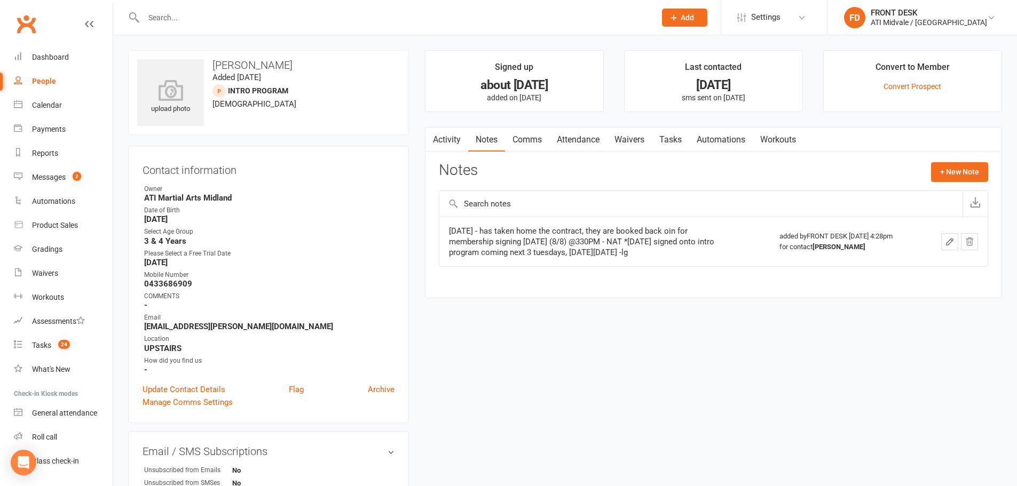
click at [537, 146] on link "Comms" at bounding box center [527, 140] width 44 height 25
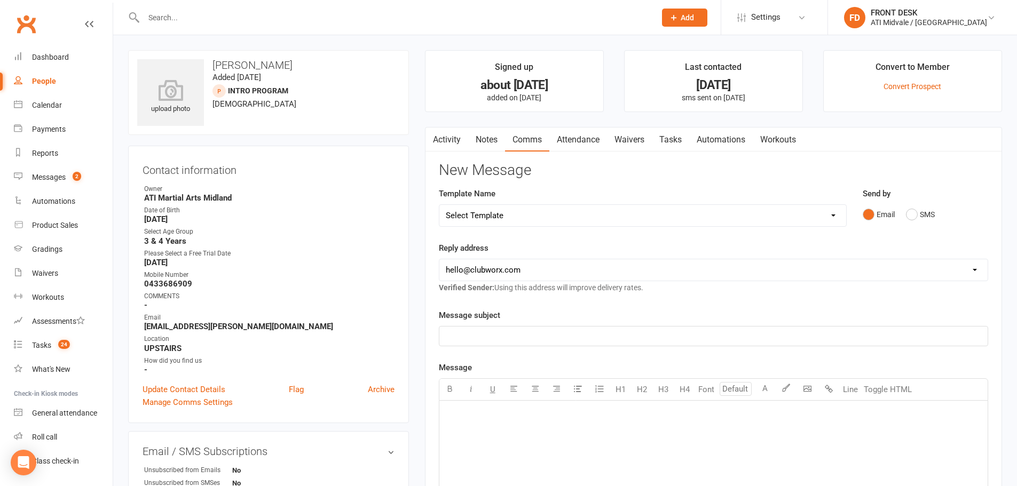
click at [477, 134] on link "Notes" at bounding box center [486, 140] width 37 height 25
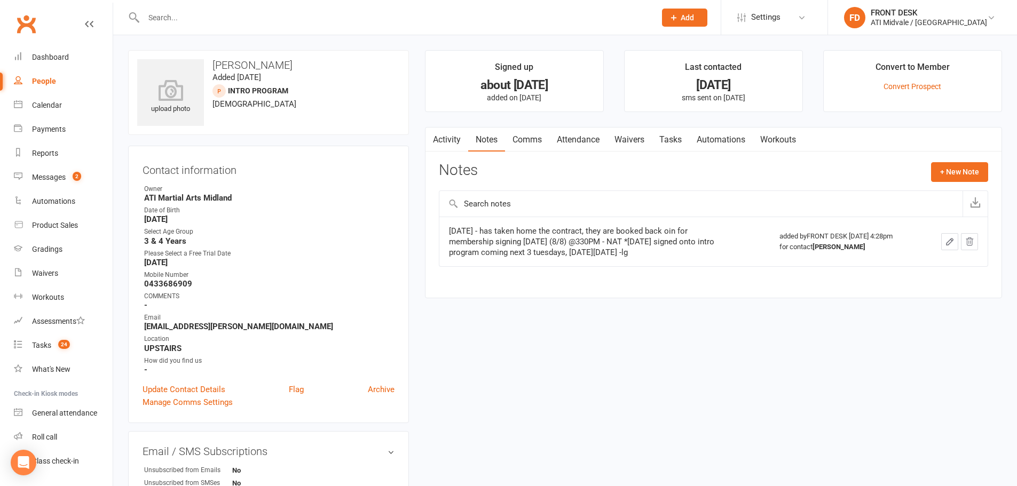
click at [687, 139] on link "Tasks" at bounding box center [670, 140] width 37 height 25
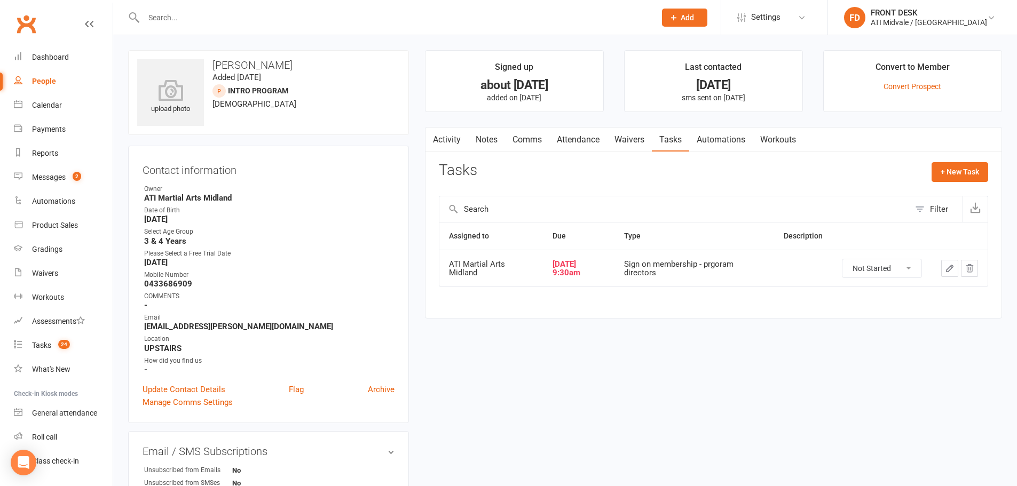
click at [573, 140] on link "Attendance" at bounding box center [578, 140] width 58 height 25
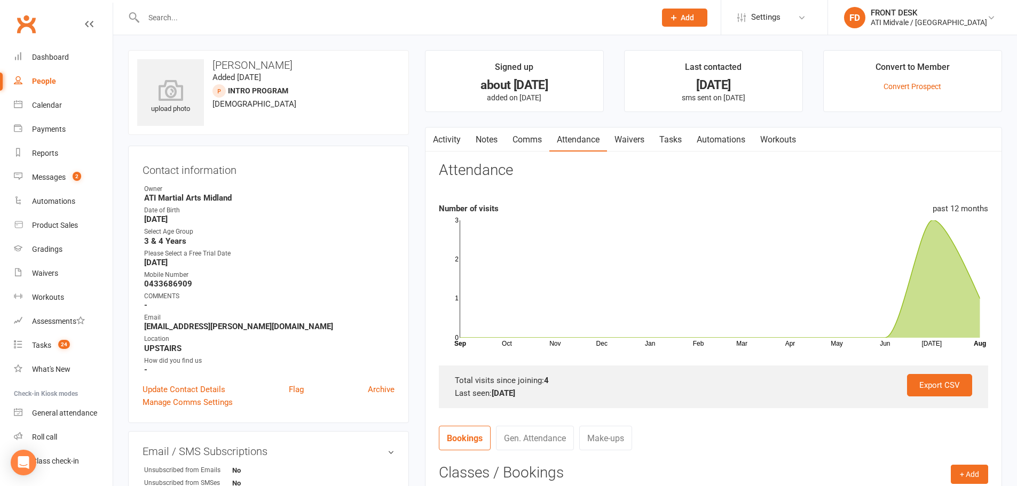
click at [446, 137] on link "Activity" at bounding box center [446, 140] width 43 height 25
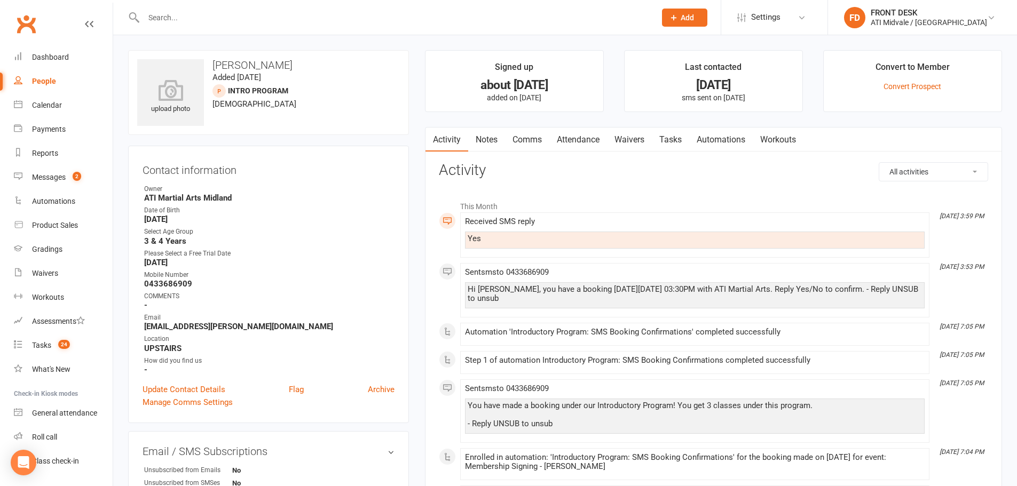
click at [176, 21] on input "text" at bounding box center [394, 17] width 508 height 15
click at [163, 13] on input "text" at bounding box center [394, 17] width 508 height 15
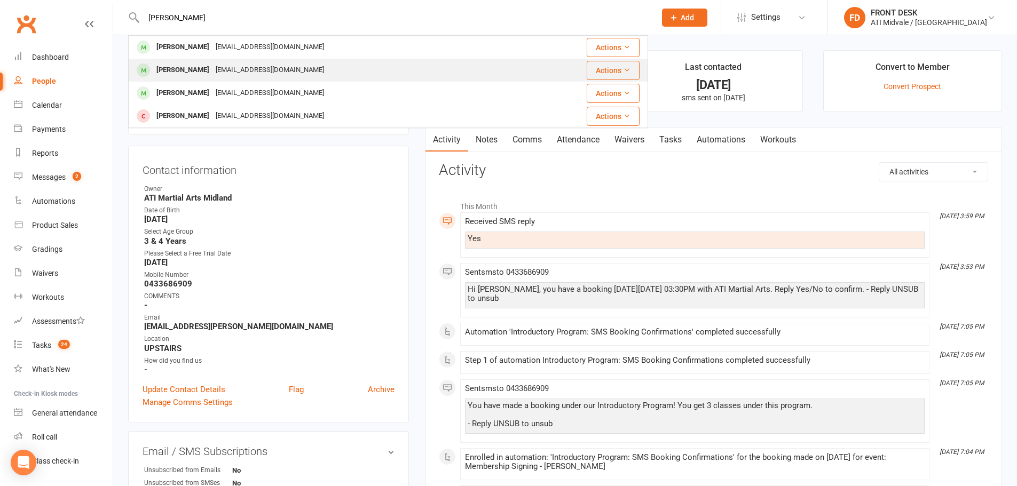
type input "[PERSON_NAME]"
click at [197, 73] on div "[PERSON_NAME]" at bounding box center [182, 69] width 59 height 15
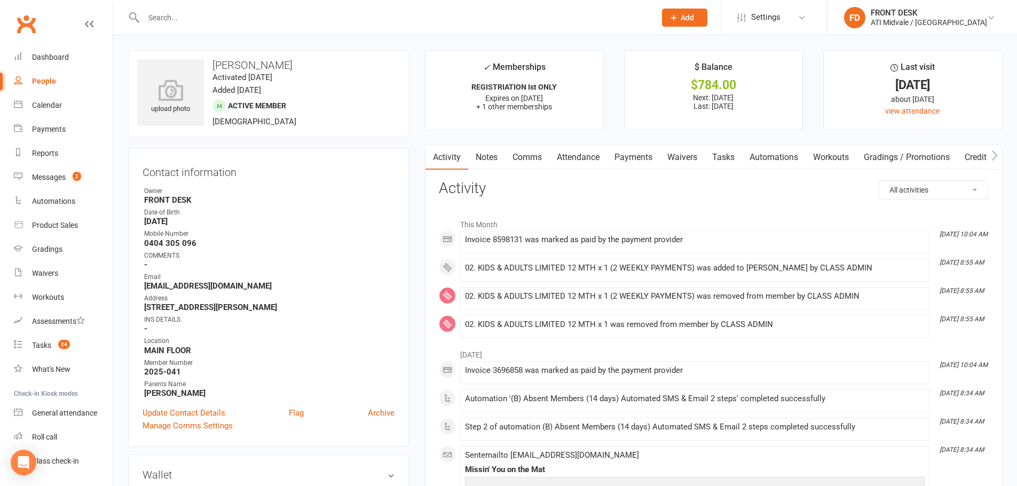
click at [490, 162] on link "Notes" at bounding box center [486, 157] width 37 height 25
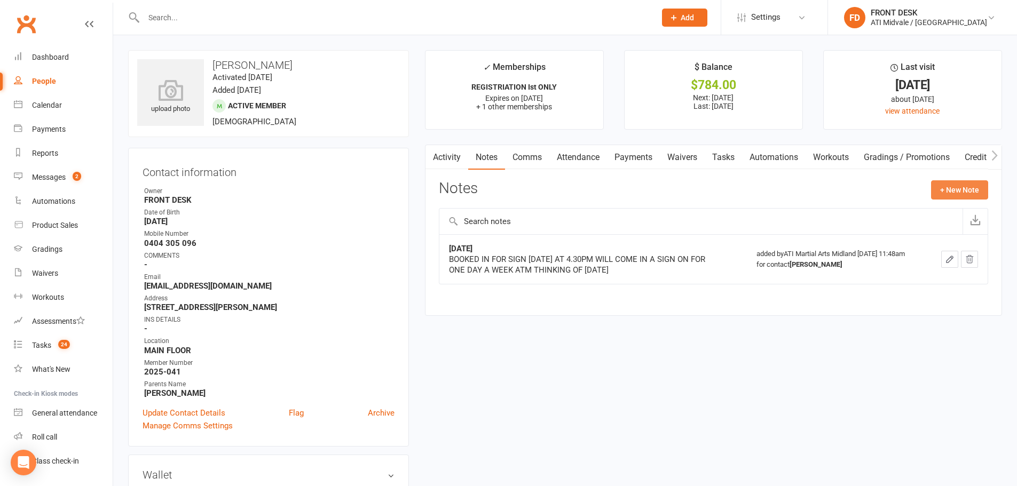
click at [963, 189] on button "+ New Note" at bounding box center [959, 189] width 57 height 19
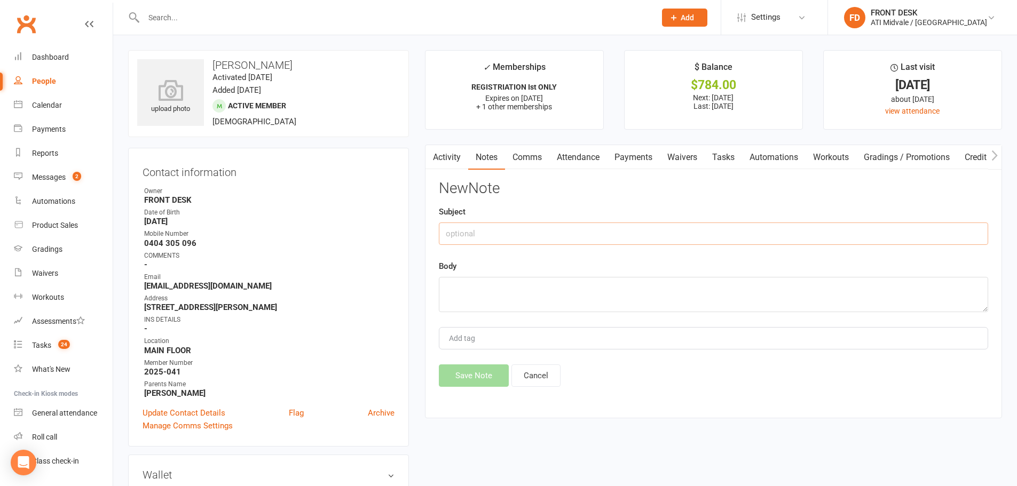
click at [707, 224] on input "text" at bounding box center [713, 234] width 549 height 22
type input "POSSIBLE MOVE TO ADLUTS/KB OR CANCELLATION"
click at [584, 286] on textarea at bounding box center [713, 294] width 549 height 35
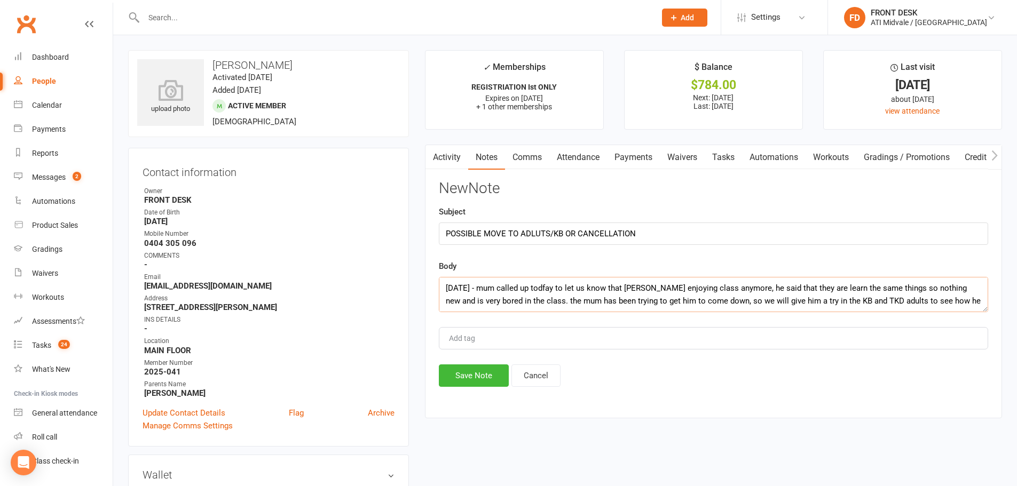
scroll to position [7, 0]
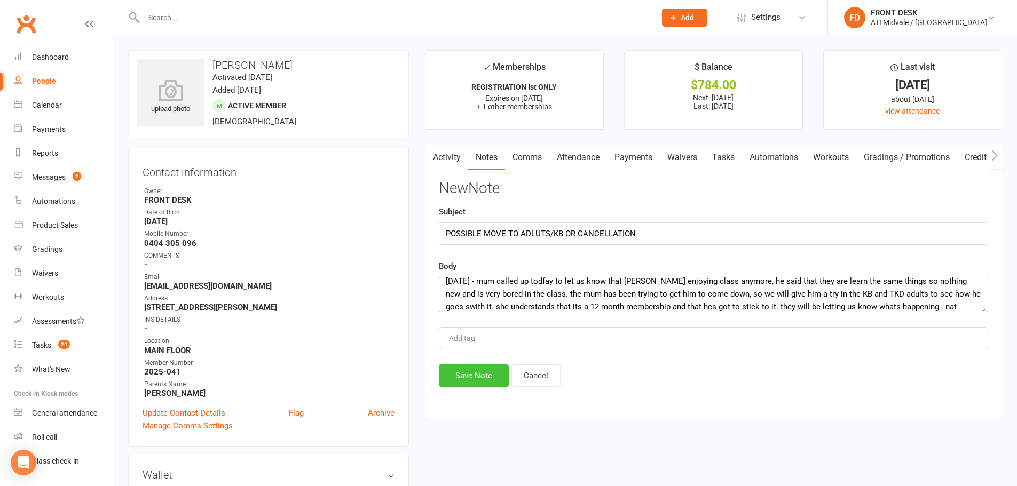
type textarea "[DATE] - mum called up todfay to let us know that [PERSON_NAME] enjoying class …"
click at [484, 375] on button "Save Note" at bounding box center [474, 376] width 70 height 22
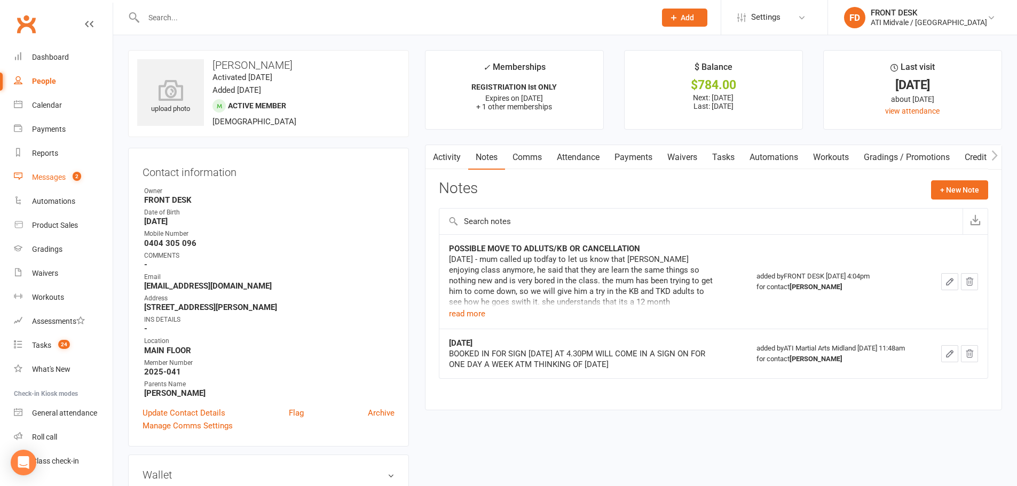
click at [62, 180] on div "Messages" at bounding box center [49, 177] width 34 height 9
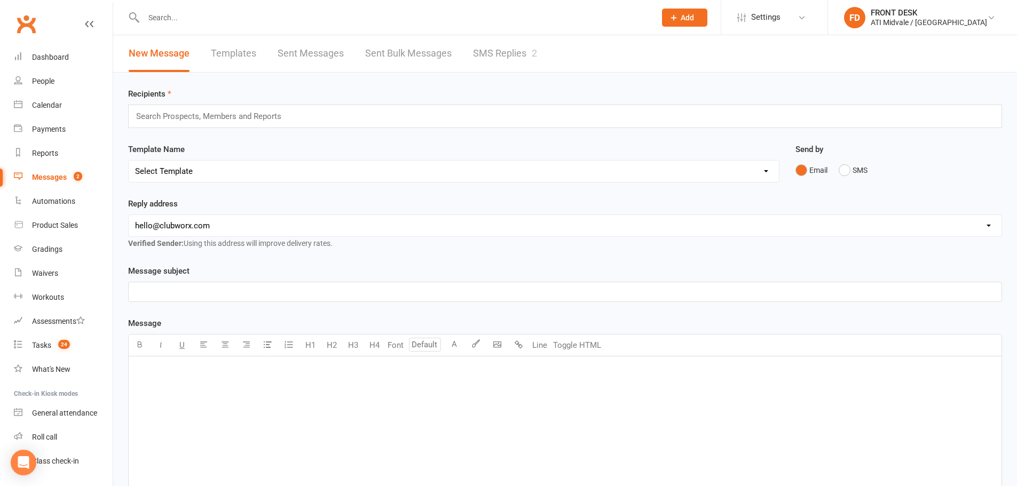
click at [494, 48] on link "SMS Replies 2" at bounding box center [505, 53] width 64 height 37
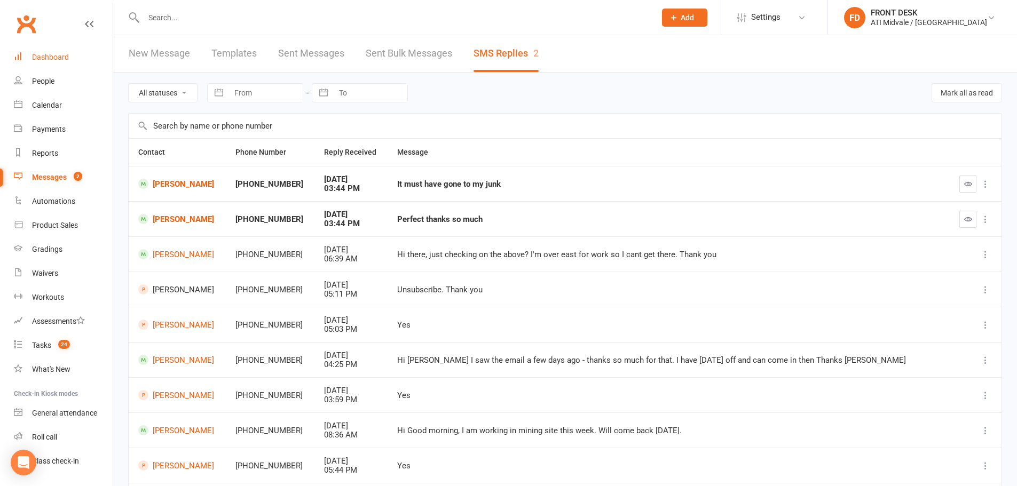
click at [49, 60] on div "Dashboard" at bounding box center [50, 57] width 37 height 9
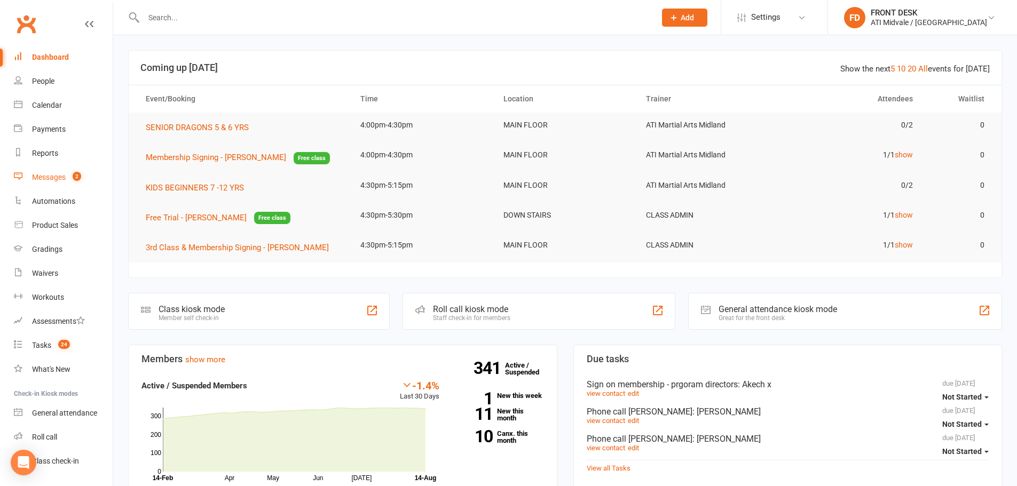
click at [61, 183] on link "Messages 2" at bounding box center [63, 177] width 99 height 24
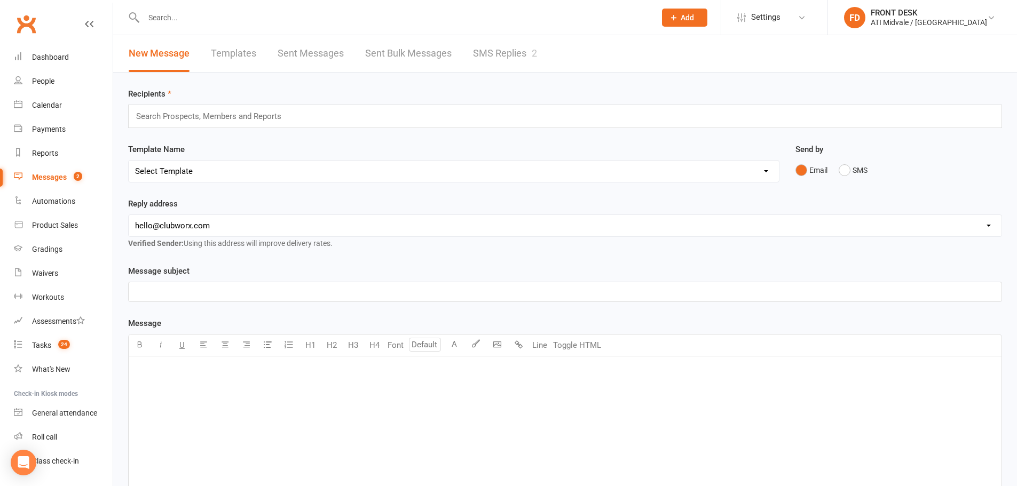
click at [500, 51] on link "SMS Replies 2" at bounding box center [505, 53] width 64 height 37
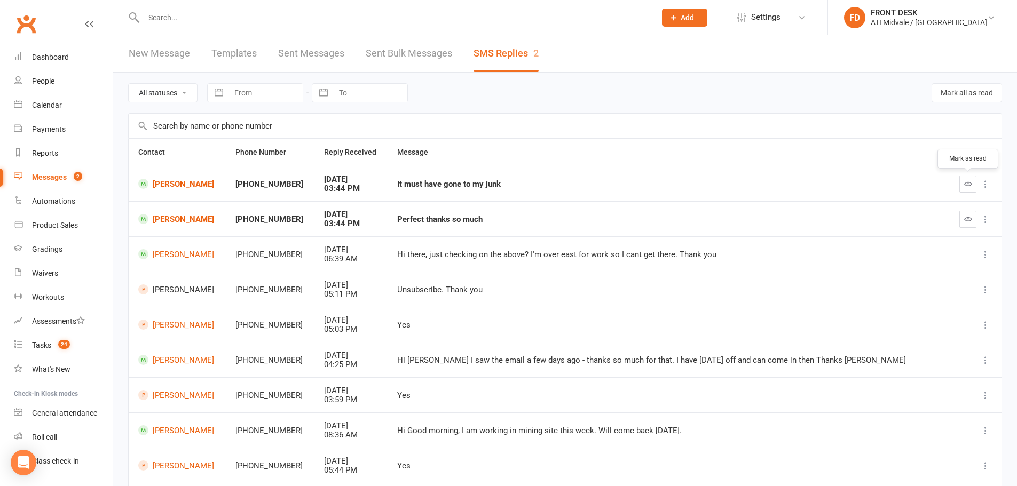
click at [962, 183] on button "button" at bounding box center [967, 184] width 17 height 17
click at [962, 214] on button "button" at bounding box center [967, 219] width 17 height 17
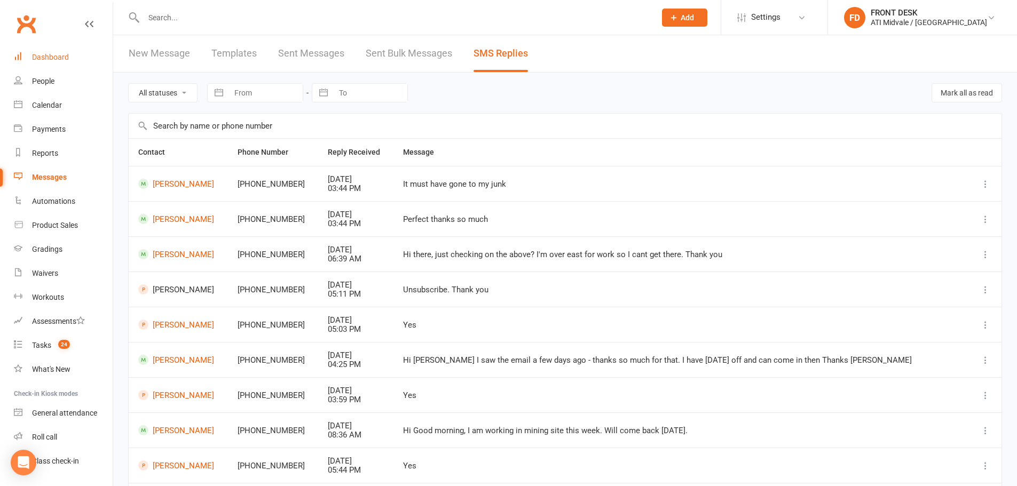
click at [57, 60] on div "Dashboard" at bounding box center [50, 57] width 37 height 9
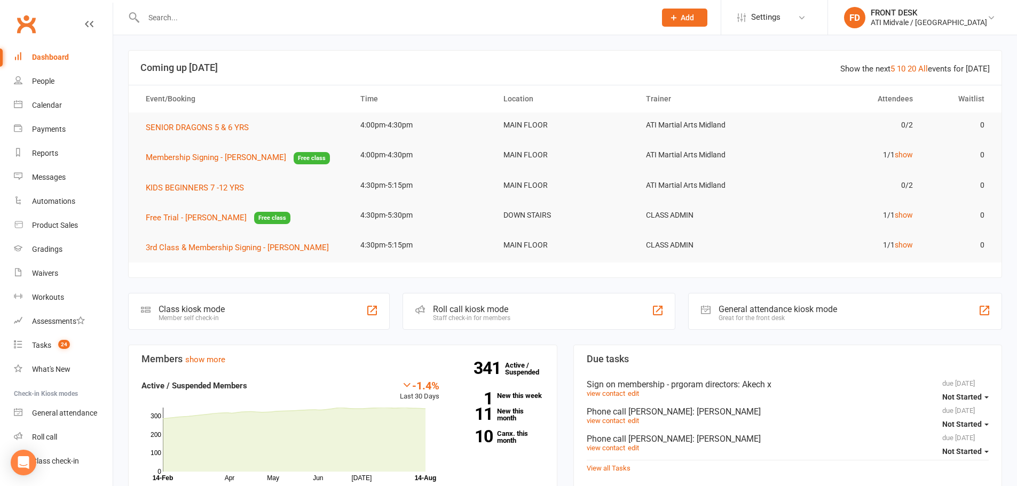
click at [186, 17] on input "text" at bounding box center [394, 17] width 508 height 15
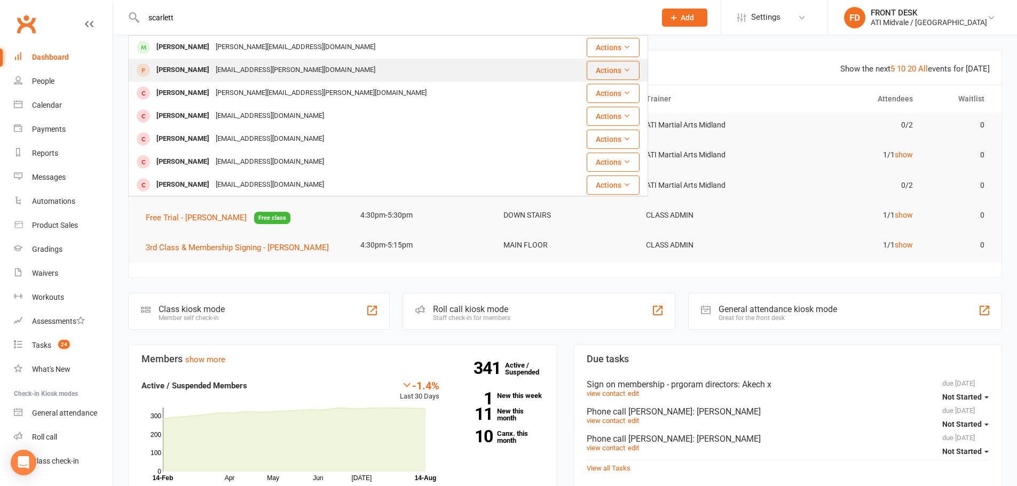
type input "scarlett"
click at [181, 78] on div "[PERSON_NAME] [EMAIL_ADDRESS][PERSON_NAME][DOMAIN_NAME]" at bounding box center [344, 70] width 431 height 22
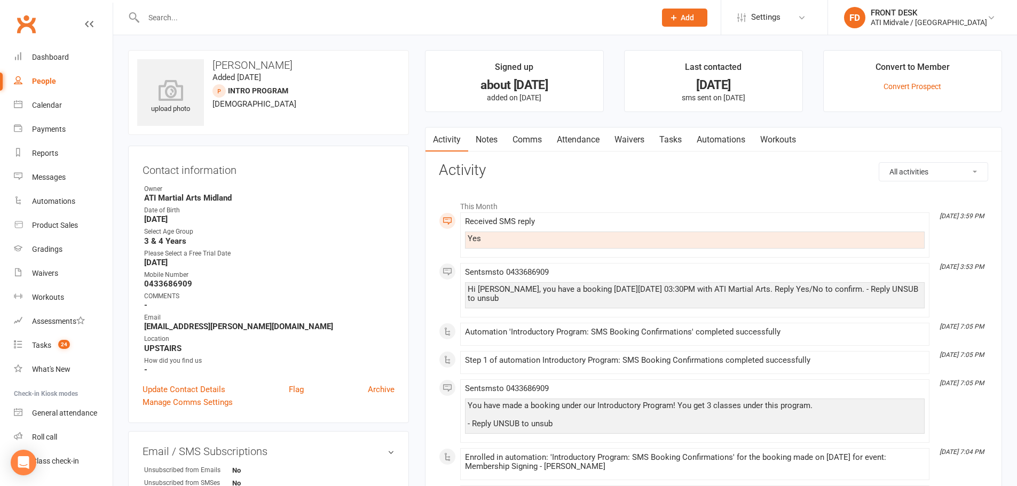
click at [673, 137] on link "Tasks" at bounding box center [670, 140] width 37 height 25
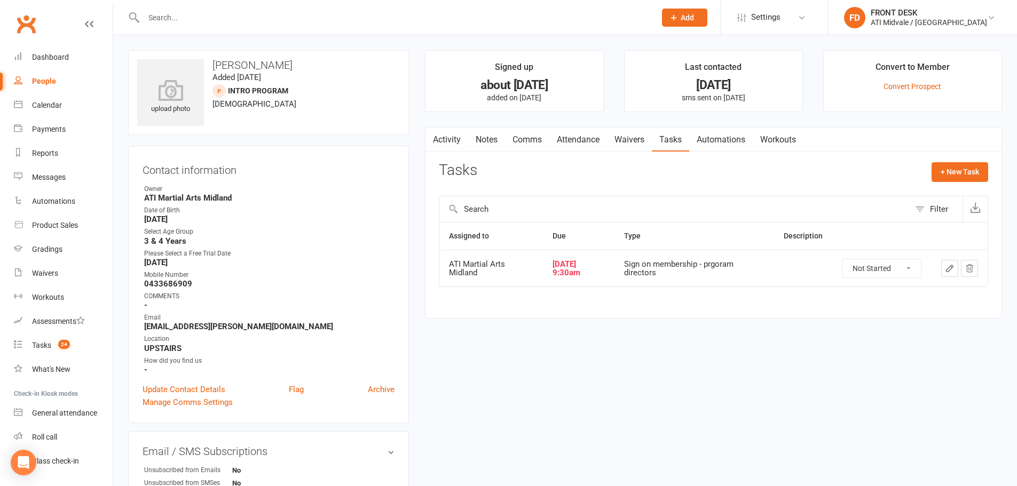
click at [892, 266] on select "Not Started In Progress Waiting Complete" at bounding box center [881, 268] width 79 height 18
click at [842, 259] on select "Not Started In Progress Waiting Complete" at bounding box center [881, 268] width 79 height 18
select select "unstarted"
click at [433, 146] on button "button" at bounding box center [431, 140] width 13 height 24
click at [671, 376] on div "upload photo [PERSON_NAME] Added [DATE] INTRO PROGRAM prospect [DEMOGRAPHIC_DAT…" at bounding box center [565, 297] width 890 height 495
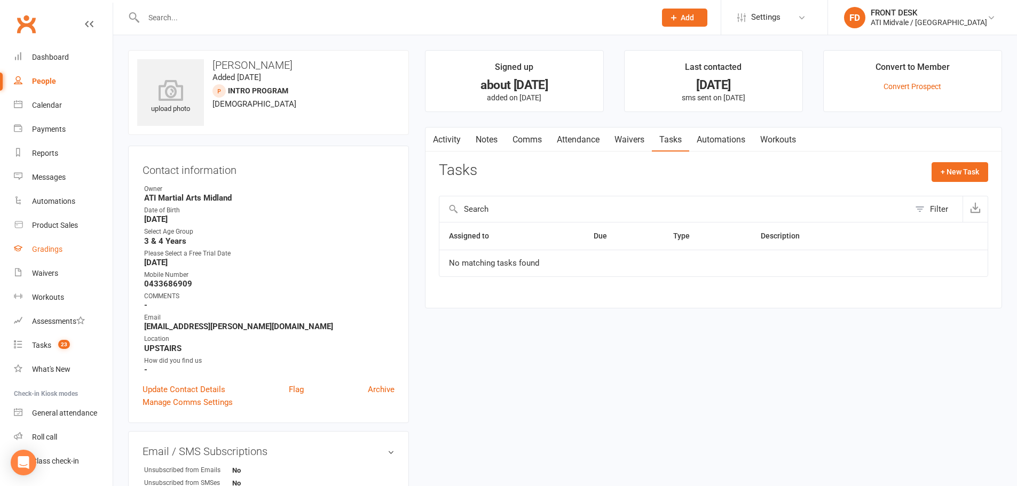
click at [41, 247] on div "Gradings" at bounding box center [47, 249] width 30 height 9
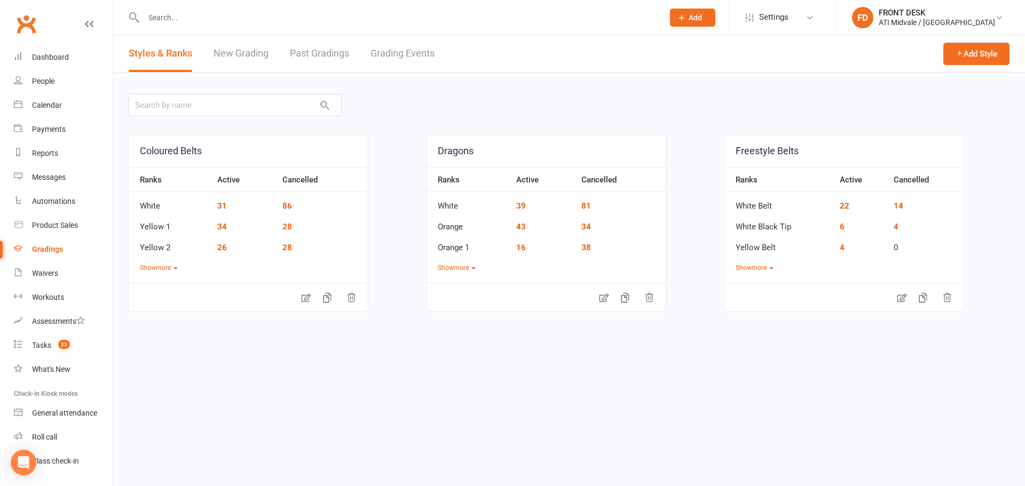
click at [386, 55] on link "Grading Events" at bounding box center [402, 53] width 64 height 37
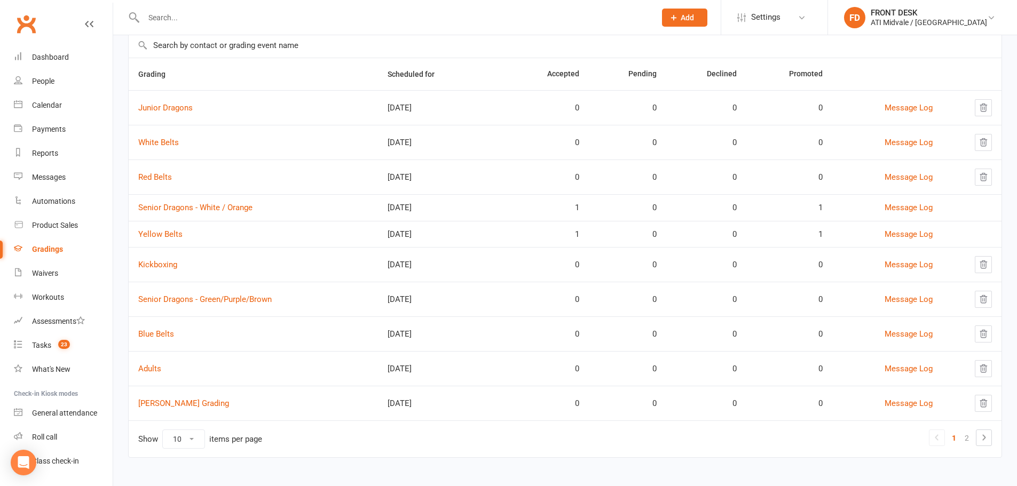
scroll to position [83, 0]
click at [159, 177] on link "Red Belts" at bounding box center [155, 175] width 34 height 10
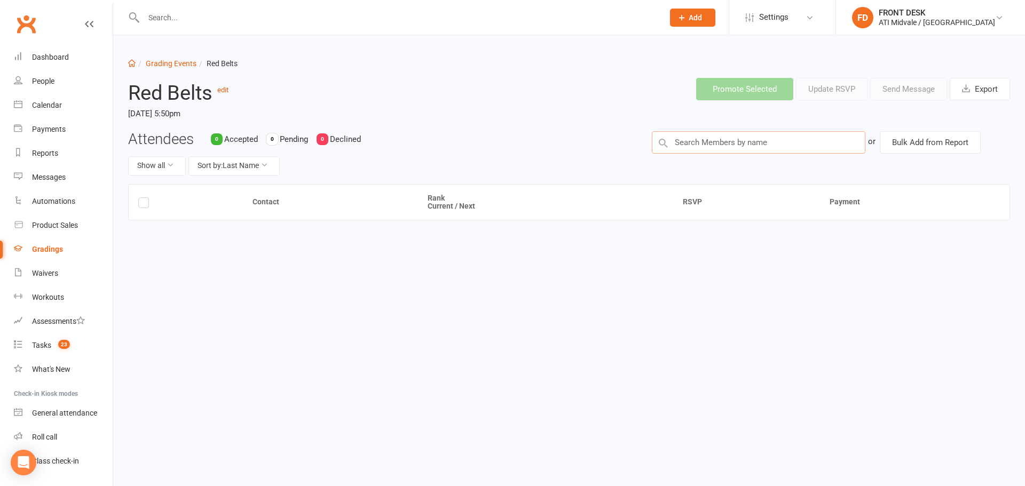
click at [713, 146] on input "text" at bounding box center [758, 142] width 213 height 22
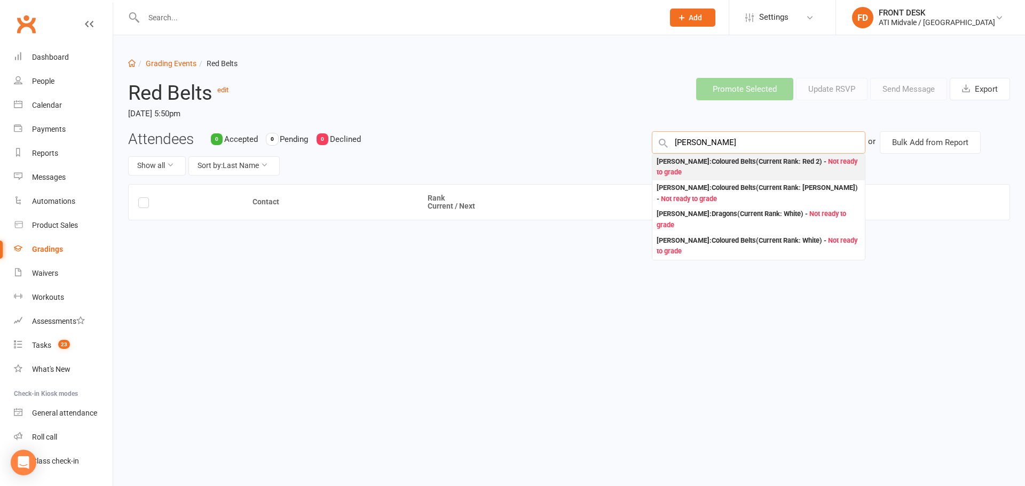
type input "[PERSON_NAME]"
click at [787, 164] on div "[PERSON_NAME] : Coloured Belts (Current Rank: Red 2 ) - Not ready to grade" at bounding box center [758, 167] width 204 height 22
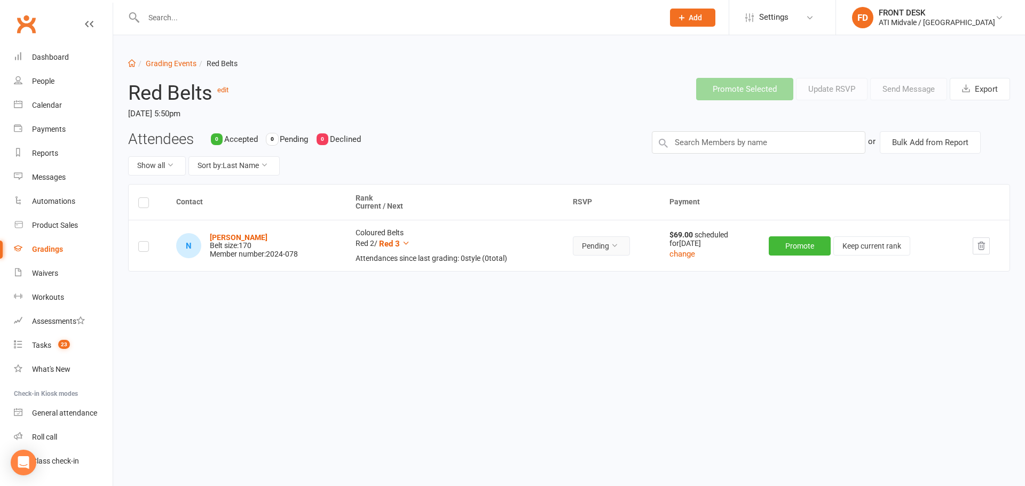
click at [603, 248] on button "Pending" at bounding box center [601, 245] width 57 height 19
click at [564, 272] on link "Accepted" at bounding box center [580, 270] width 106 height 21
click at [809, 244] on button "Promote" at bounding box center [801, 245] width 62 height 19
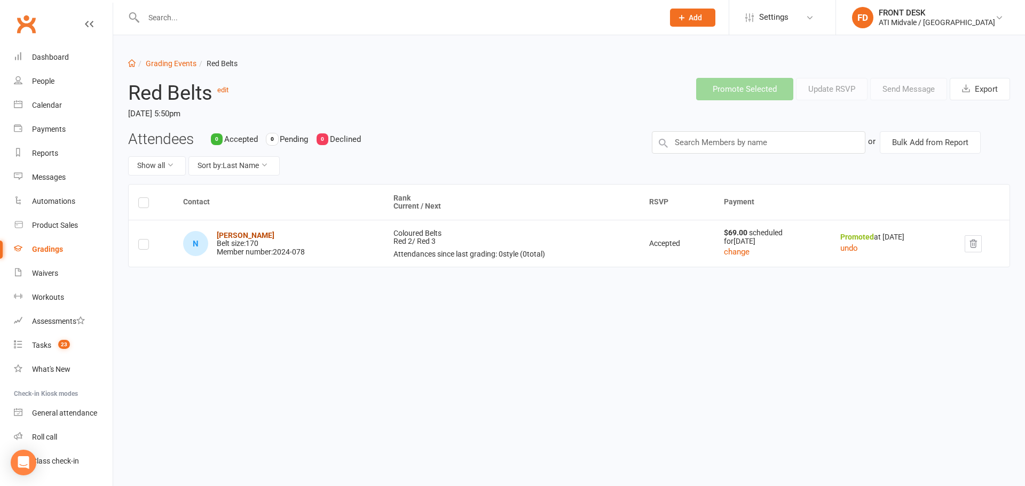
click at [232, 232] on strong "[PERSON_NAME]" at bounding box center [246, 235] width 58 height 9
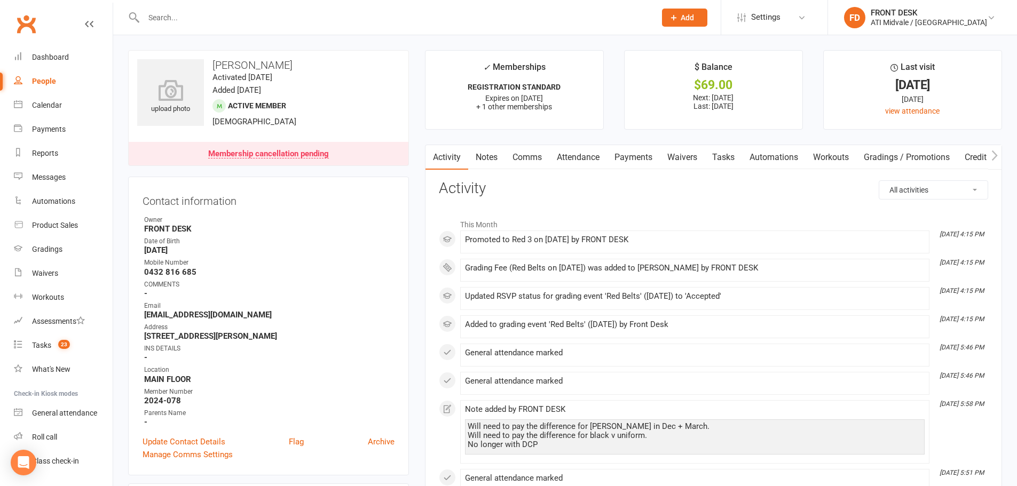
click at [636, 157] on link "Payments" at bounding box center [633, 157] width 53 height 25
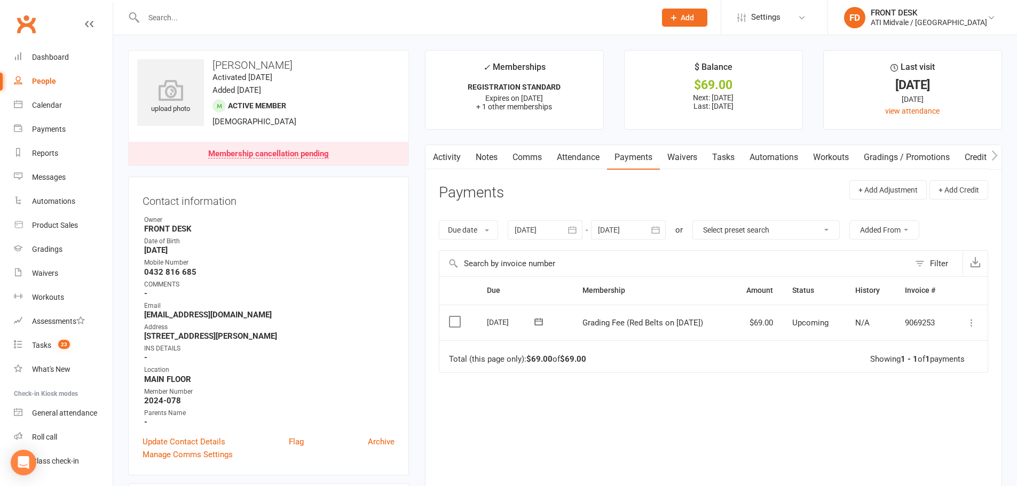
click at [456, 323] on label at bounding box center [456, 321] width 14 height 11
click at [456, 316] on input "checkbox" at bounding box center [452, 316] width 7 height 0
click at [943, 462] on button "Change status" at bounding box center [959, 461] width 84 height 22
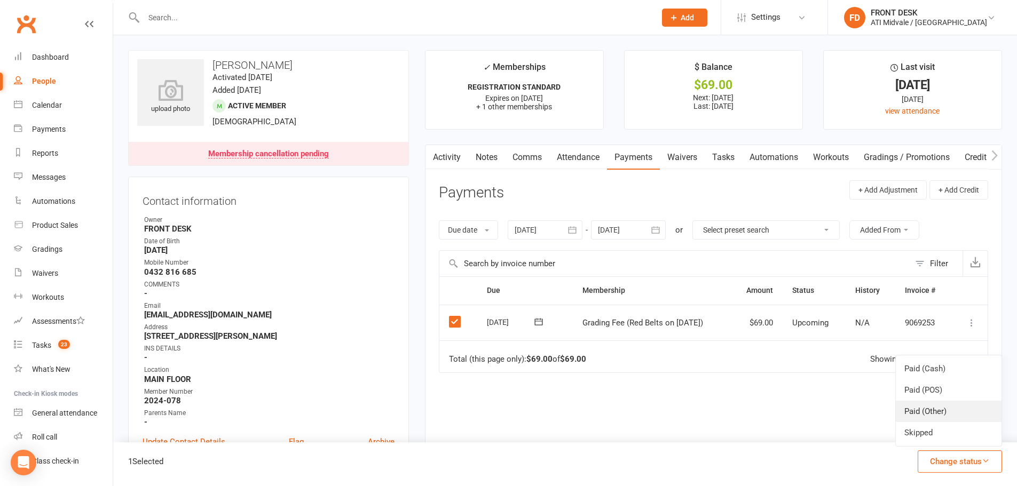
click at [940, 409] on link "Paid (Other)" at bounding box center [949, 411] width 106 height 21
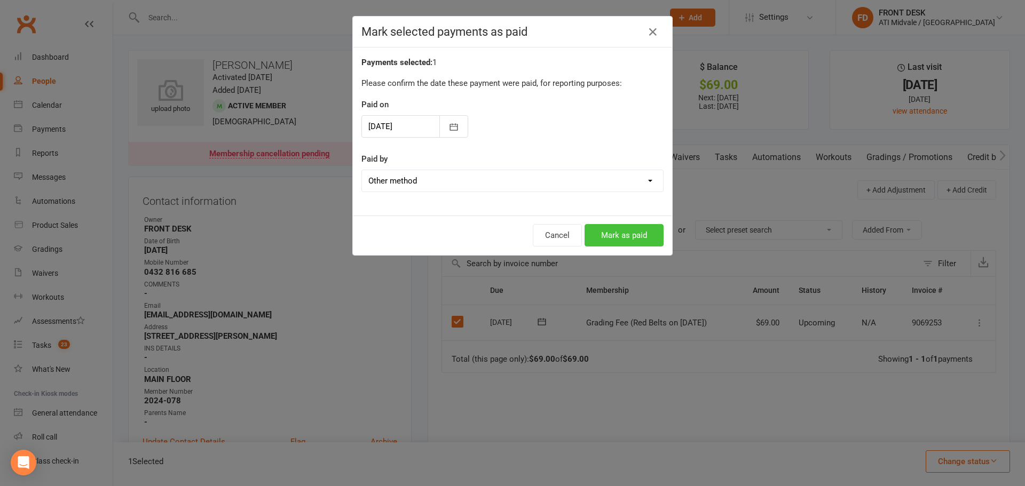
click at [629, 225] on button "Mark as paid" at bounding box center [623, 235] width 79 height 22
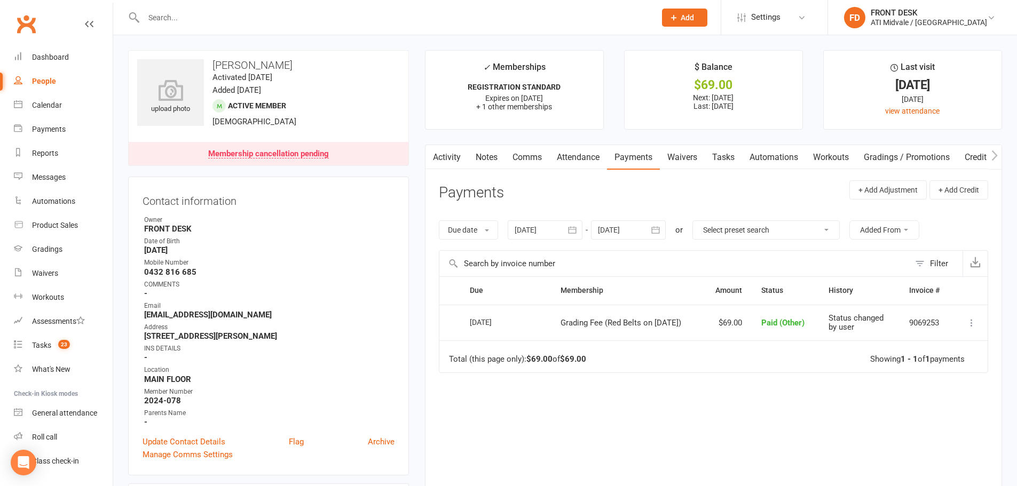
click at [253, 21] on input "text" at bounding box center [394, 17] width 508 height 15
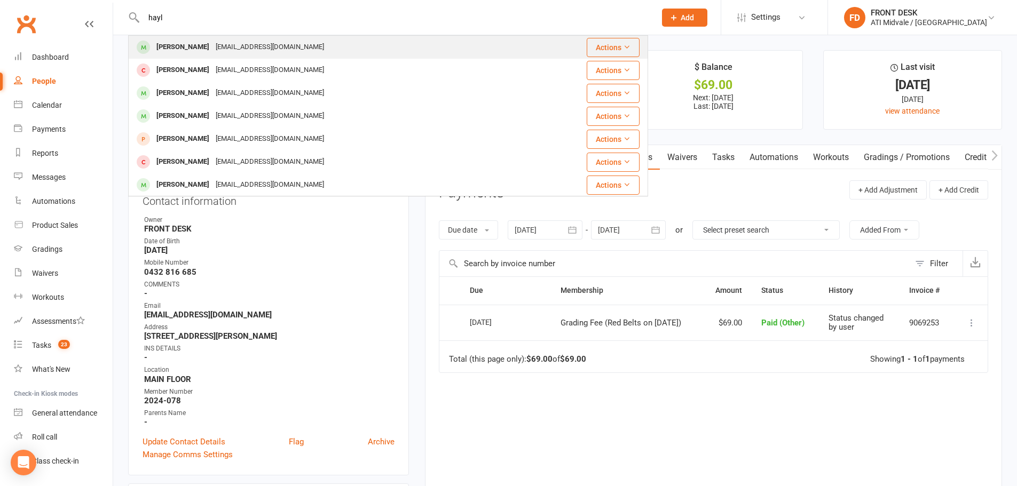
type input "hayl"
click at [234, 46] on div "[EMAIL_ADDRESS][DOMAIN_NAME]" at bounding box center [269, 46] width 115 height 15
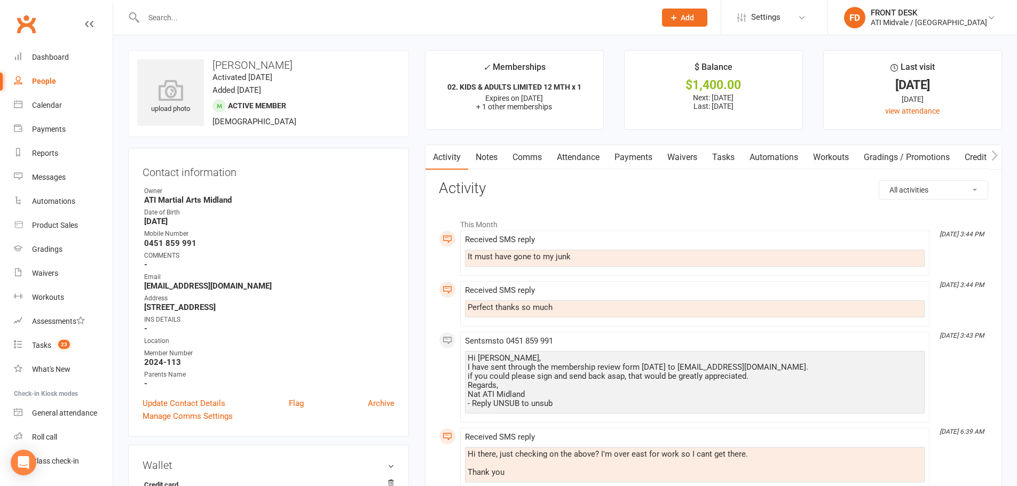
click at [634, 155] on link "Payments" at bounding box center [633, 157] width 53 height 25
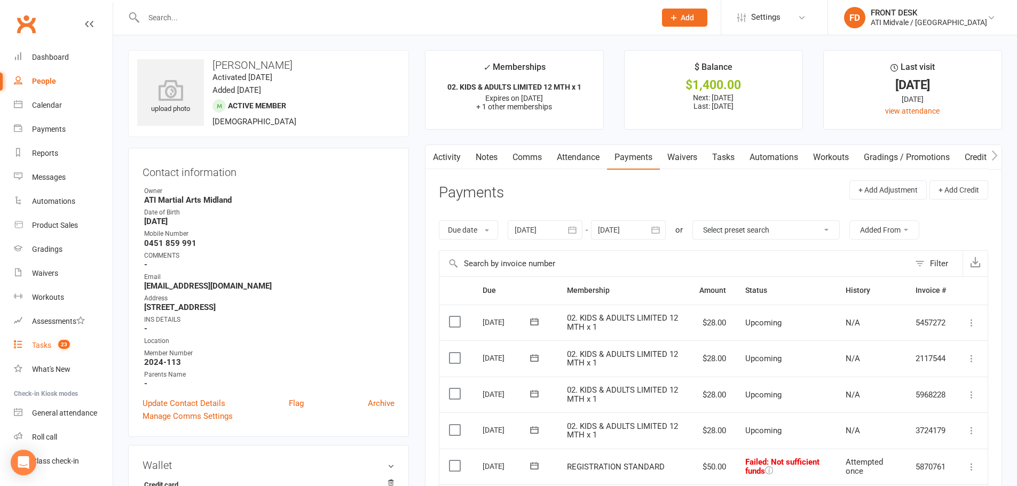
click at [35, 347] on div "Tasks" at bounding box center [41, 345] width 19 height 9
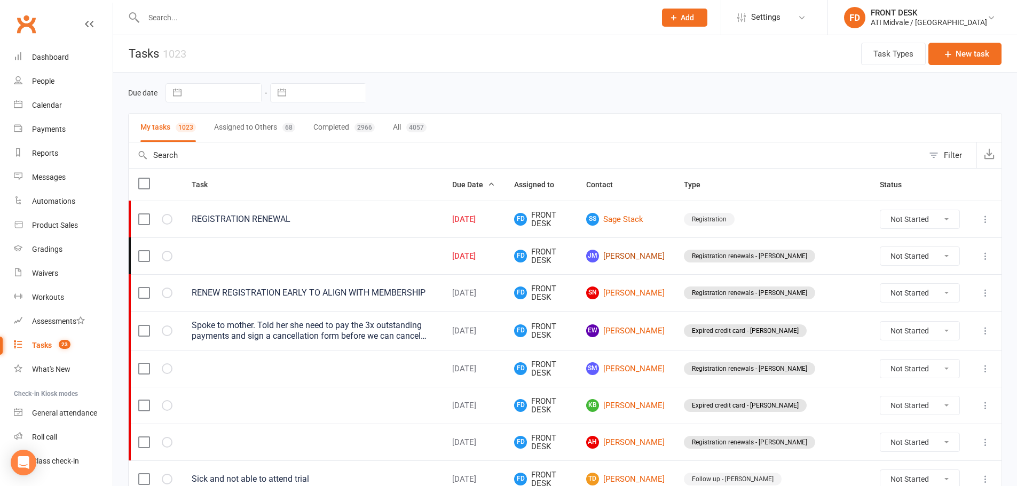
click at [664, 255] on link "[PERSON_NAME] [PERSON_NAME]" at bounding box center [625, 256] width 78 height 13
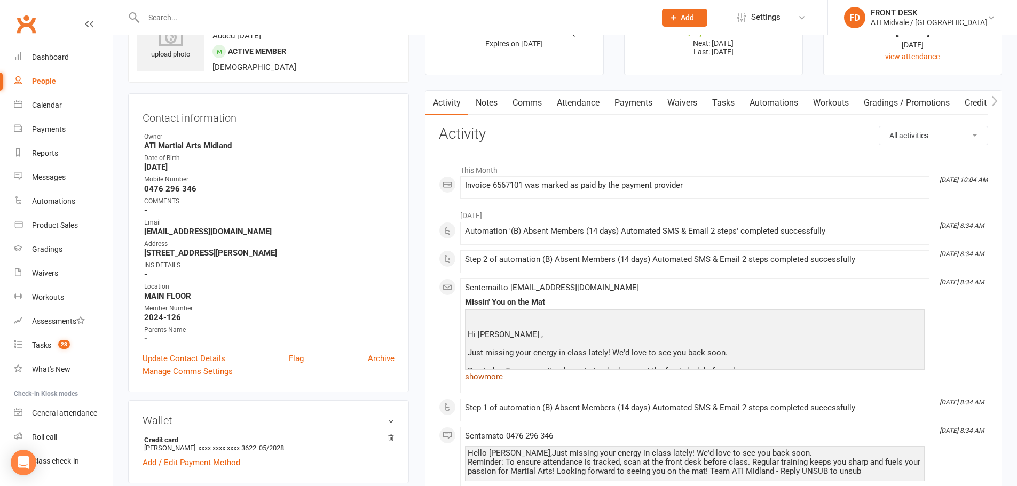
scroll to position [53, 0]
click at [631, 97] on link "Payments" at bounding box center [633, 104] width 53 height 25
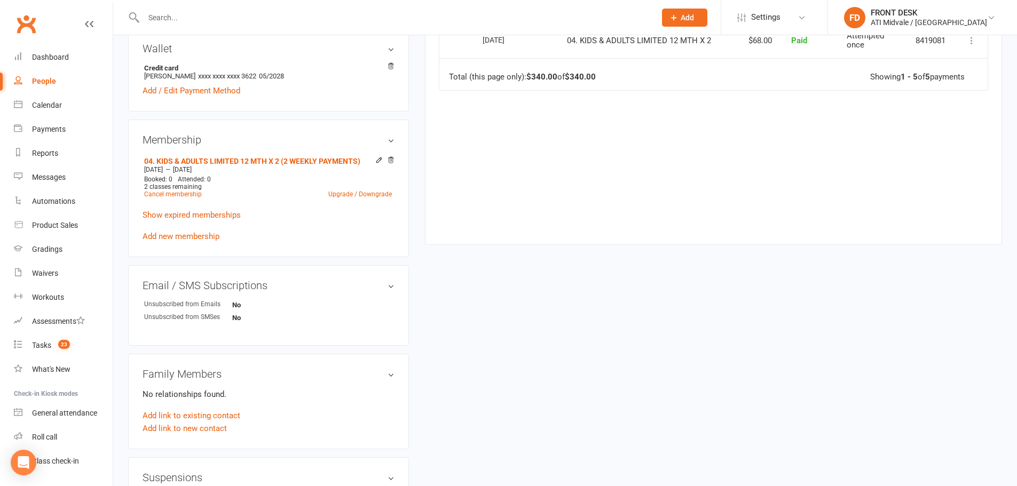
scroll to position [427, 0]
click at [163, 236] on link "Add new membership" at bounding box center [180, 236] width 77 height 10
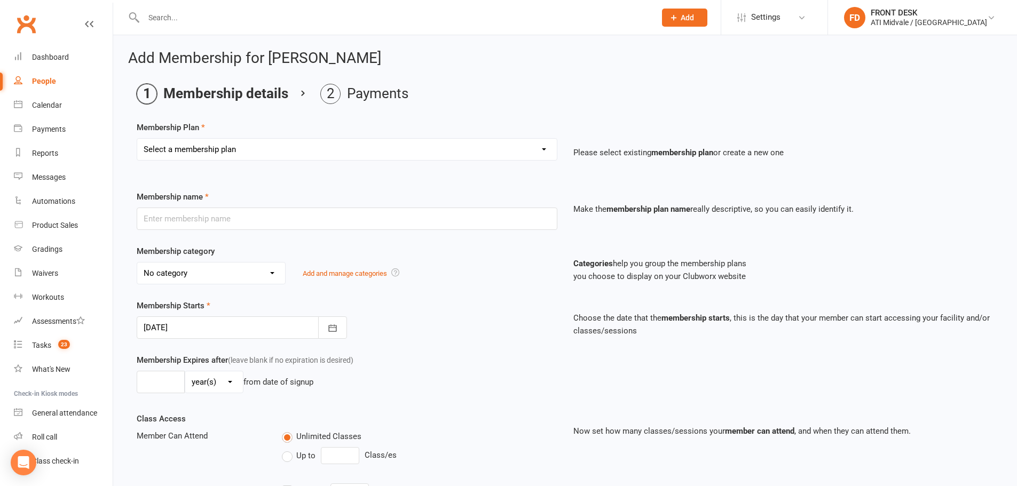
click at [529, 144] on select "Select a membership plan Create new Membership Plan 01. DRAGONS LIMITED 12 MTH …" at bounding box center [346, 149] width 419 height 21
select select "43"
click at [137, 139] on select "Select a membership plan Create new Membership Plan 01. DRAGONS LIMITED 12 MTH …" at bounding box center [346, 149] width 419 height 21
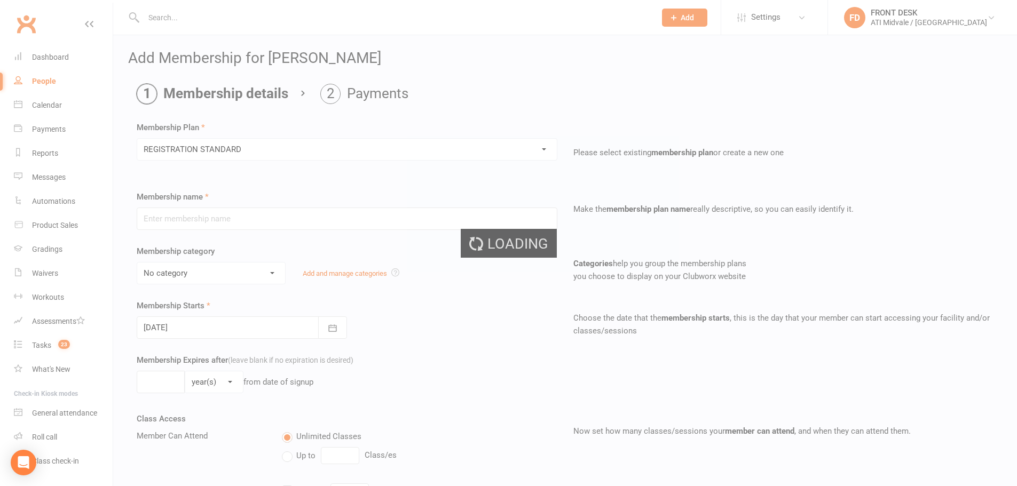
type input "REGISTRATION STANDARD"
select select "6"
type input "52"
select select "1"
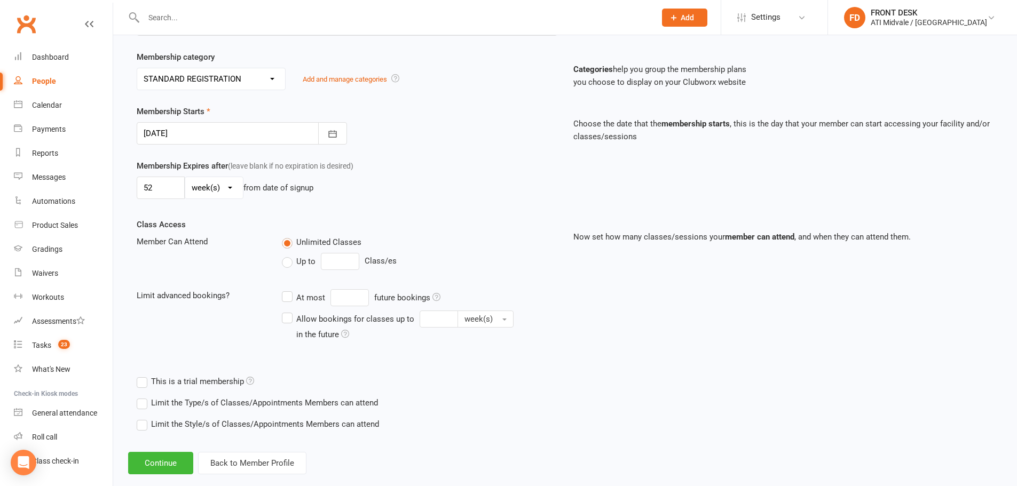
scroll to position [213, 0]
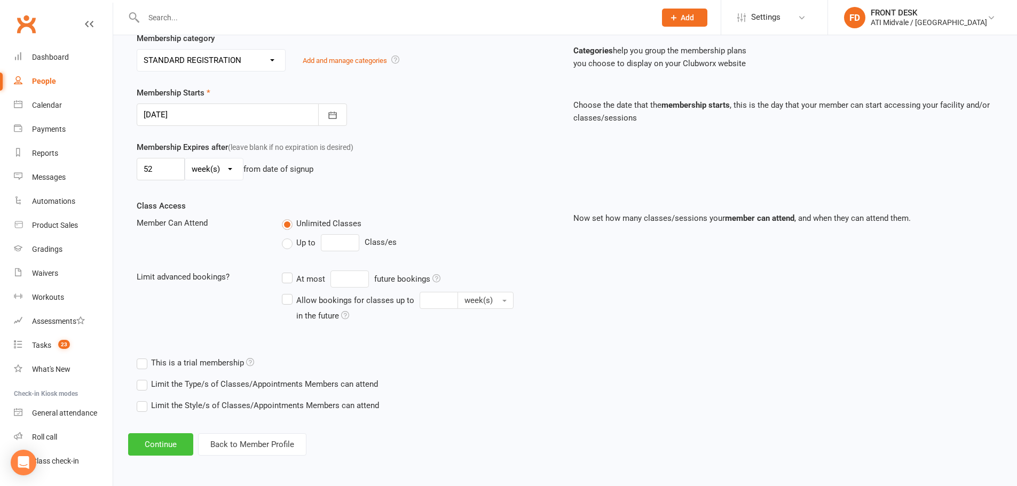
click at [169, 437] on button "Continue" at bounding box center [160, 444] width 65 height 22
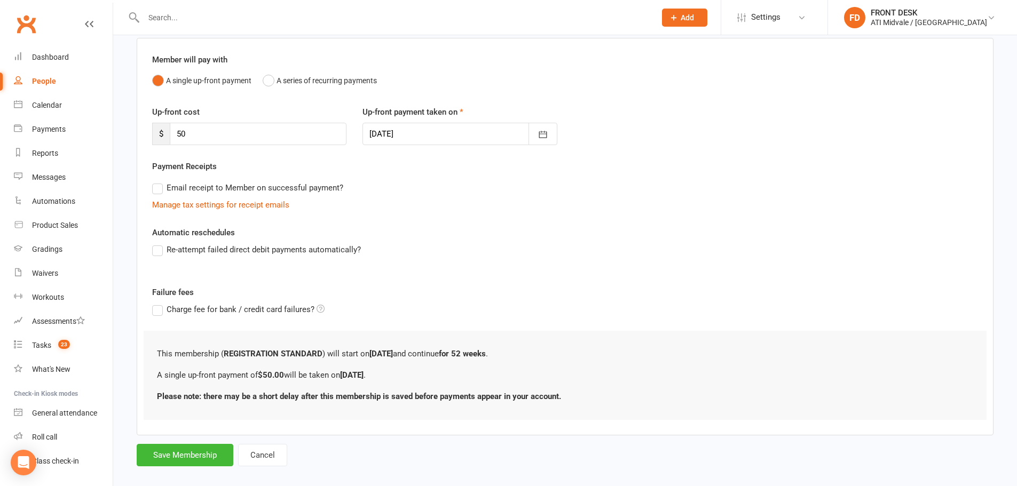
scroll to position [95, 0]
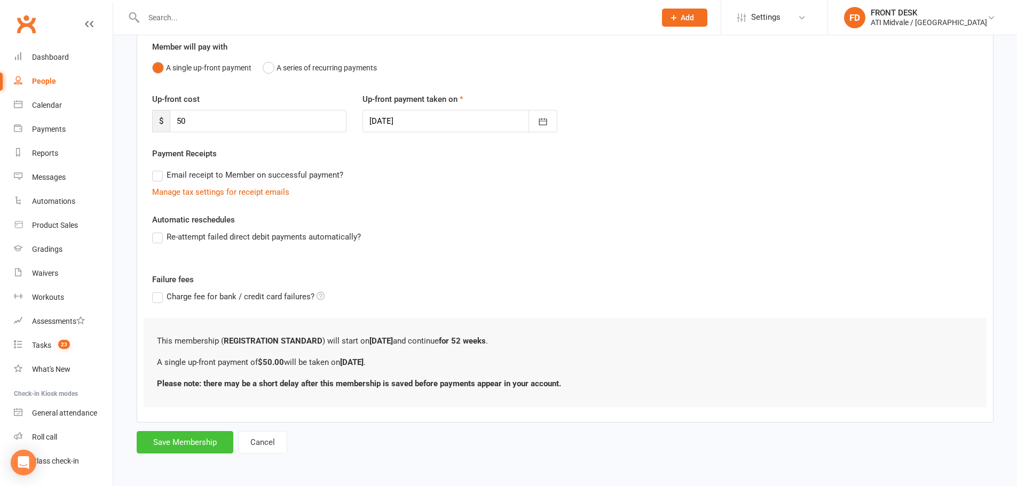
click at [180, 443] on button "Save Membership" at bounding box center [185, 442] width 97 height 22
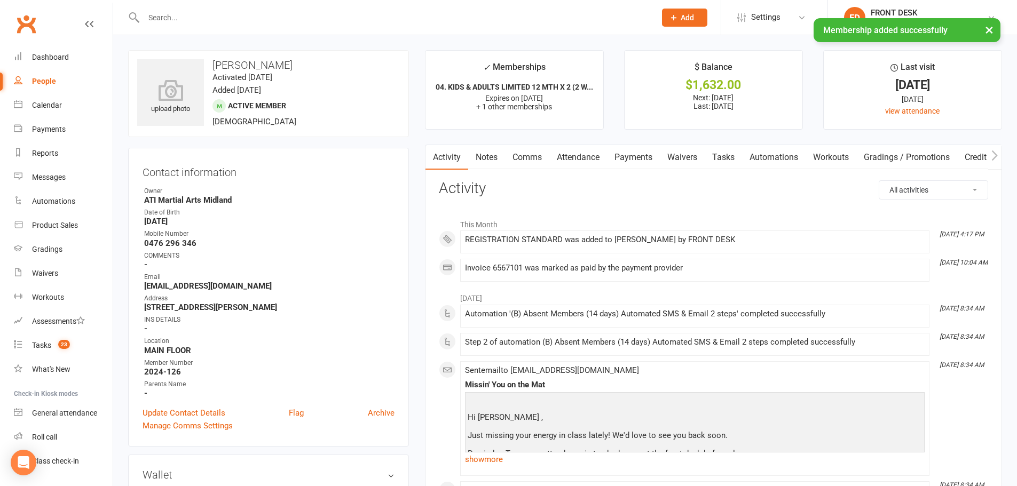
click at [731, 155] on link "Tasks" at bounding box center [722, 157] width 37 height 25
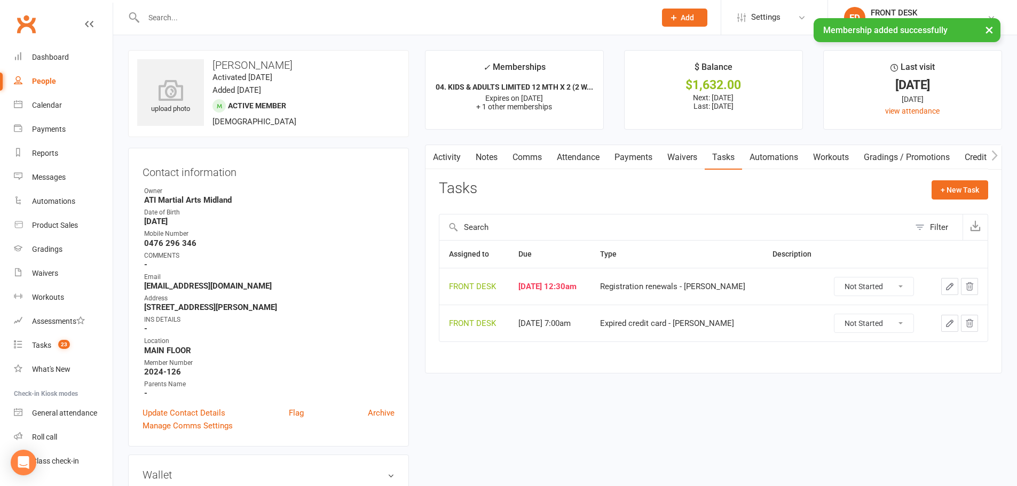
click at [879, 291] on select "Not Started In Progress Waiting Complete" at bounding box center [873, 287] width 79 height 18
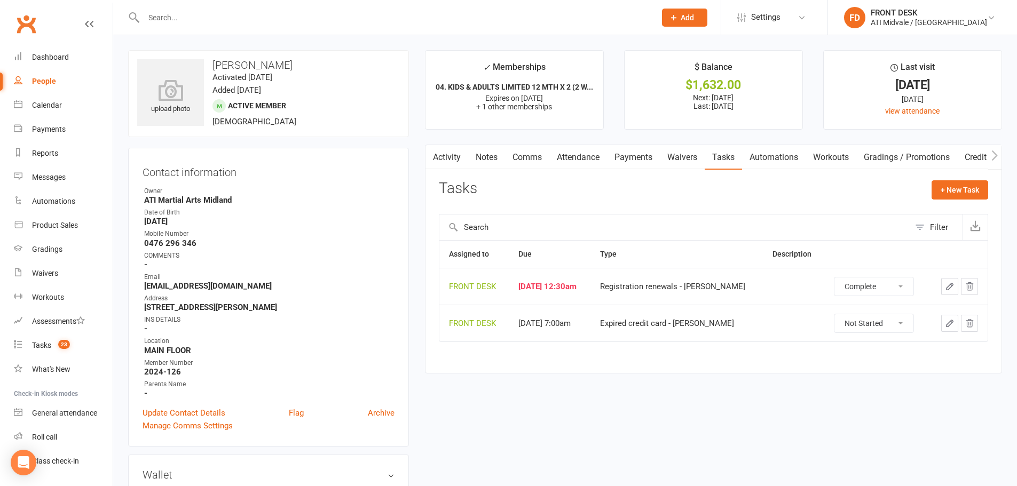
click at [834, 278] on select "Not Started In Progress Waiting Complete" at bounding box center [873, 287] width 79 height 18
select select "unstarted"
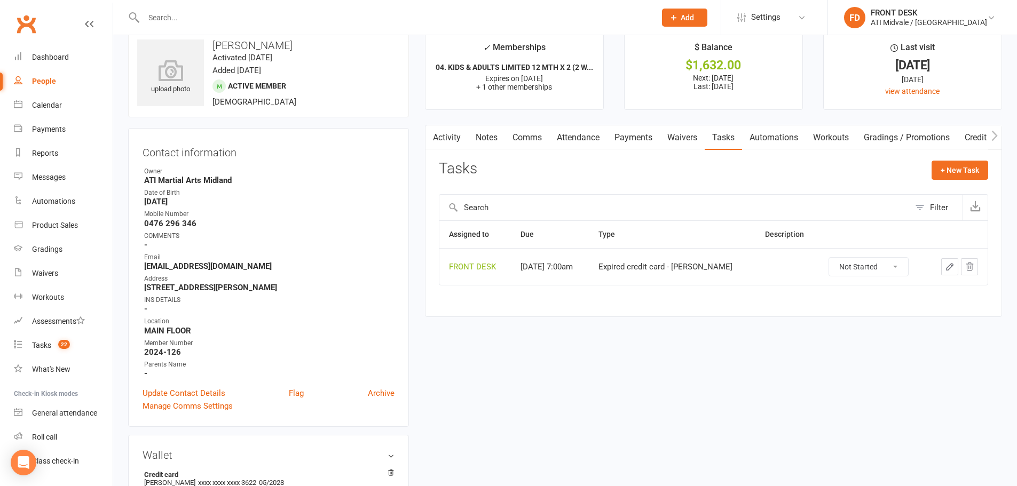
scroll to position [21, 0]
click at [208, 27] on div at bounding box center [388, 17] width 520 height 35
click at [206, 16] on input "text" at bounding box center [394, 17] width 508 height 15
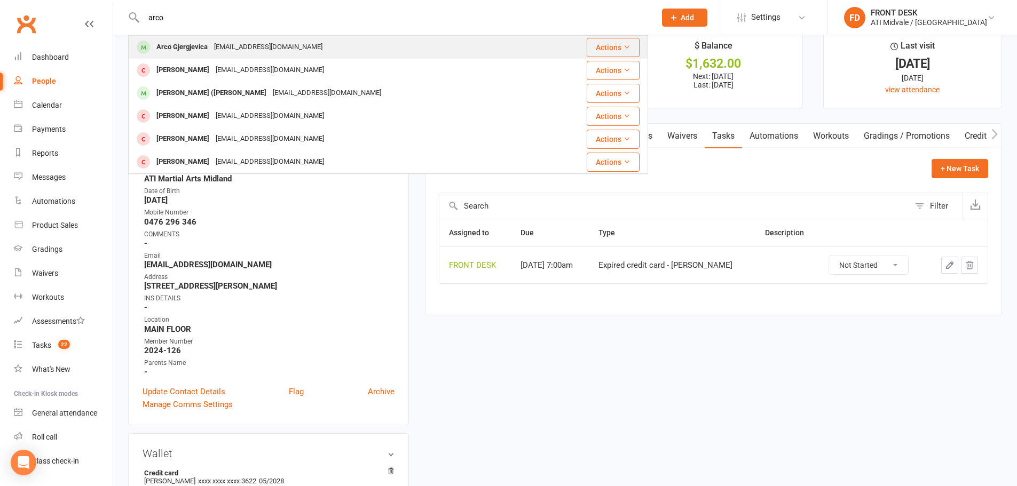
type input "arco"
click at [207, 45] on div "Arco Gjergjevica" at bounding box center [182, 46] width 58 height 15
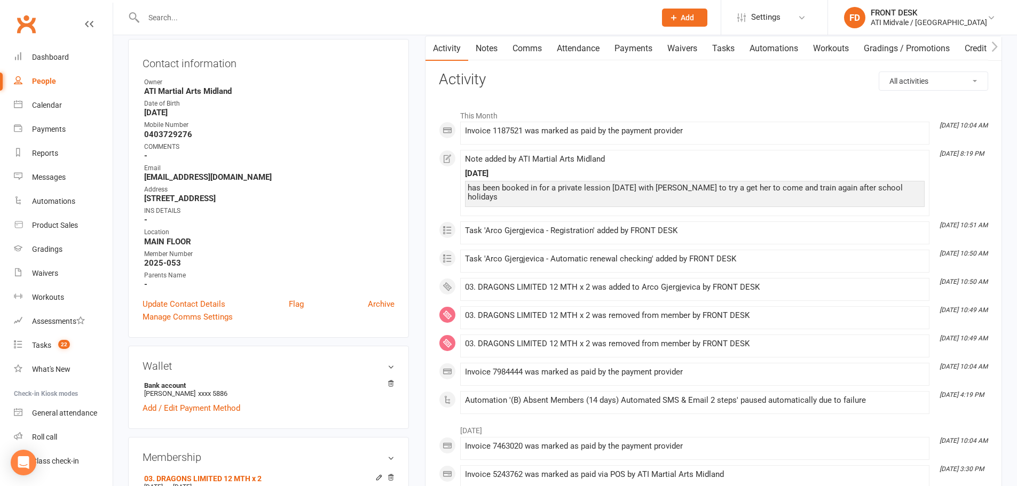
scroll to position [107, 0]
click at [483, 50] on link "Notes" at bounding box center [486, 50] width 37 height 25
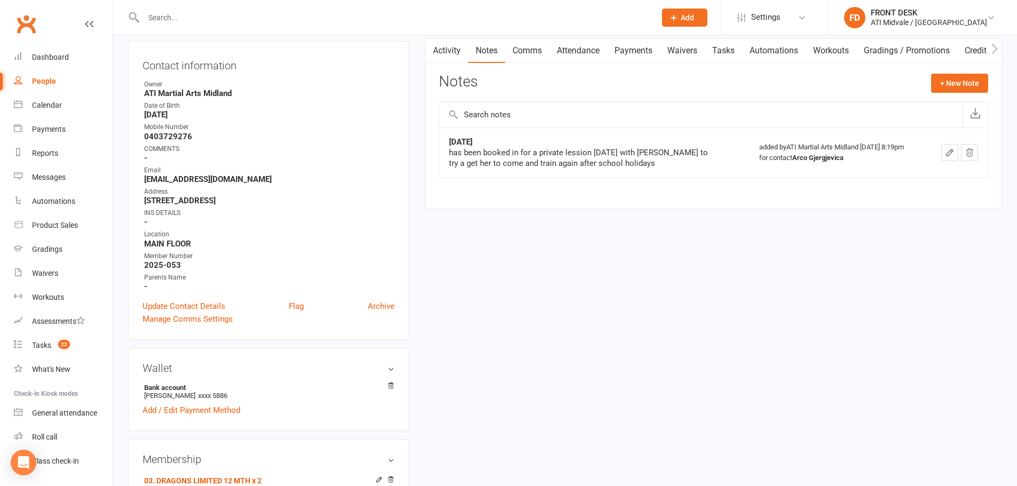
click at [438, 51] on button "button" at bounding box center [431, 50] width 13 height 24
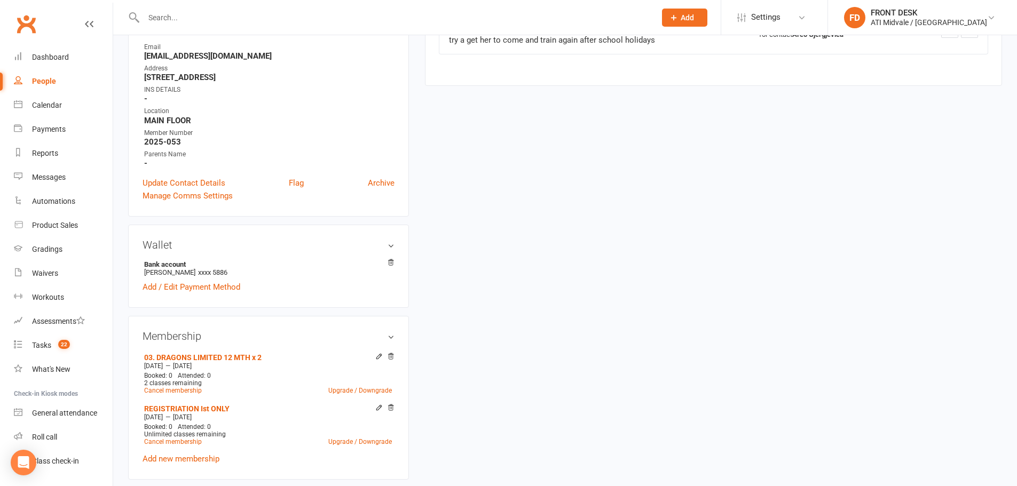
scroll to position [374, 0]
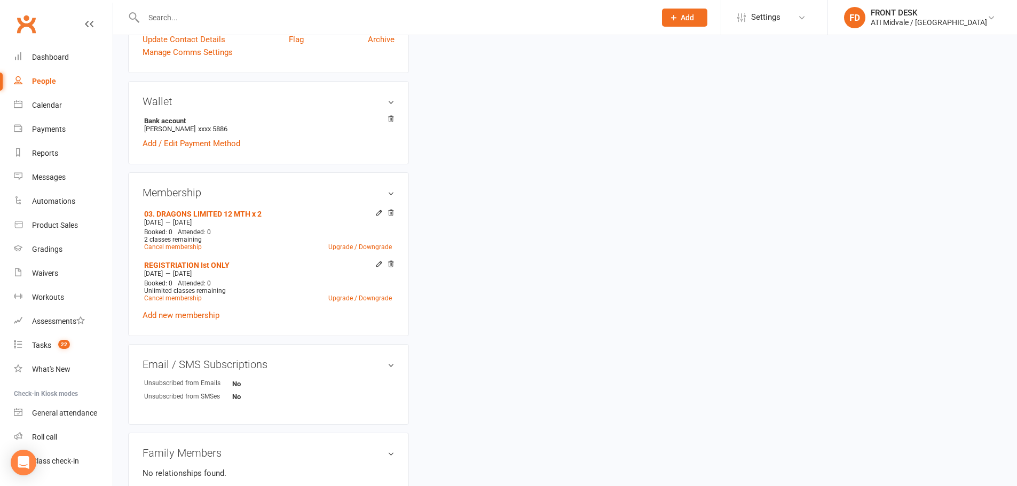
click at [164, 20] on input "text" at bounding box center [394, 17] width 508 height 15
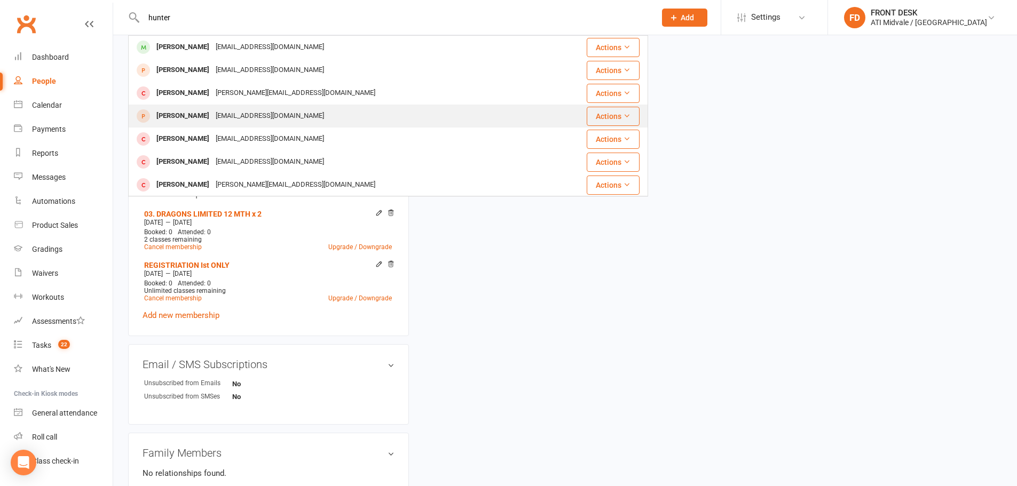
type input "hunter"
click at [218, 116] on div "[EMAIL_ADDRESS][DOMAIN_NAME]" at bounding box center [269, 115] width 115 height 15
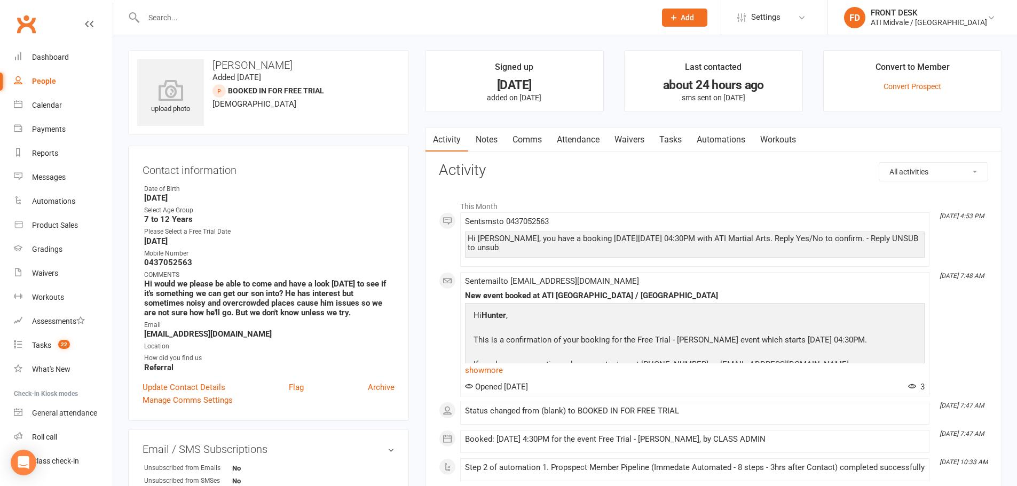
click at [533, 140] on link "Comms" at bounding box center [527, 140] width 44 height 25
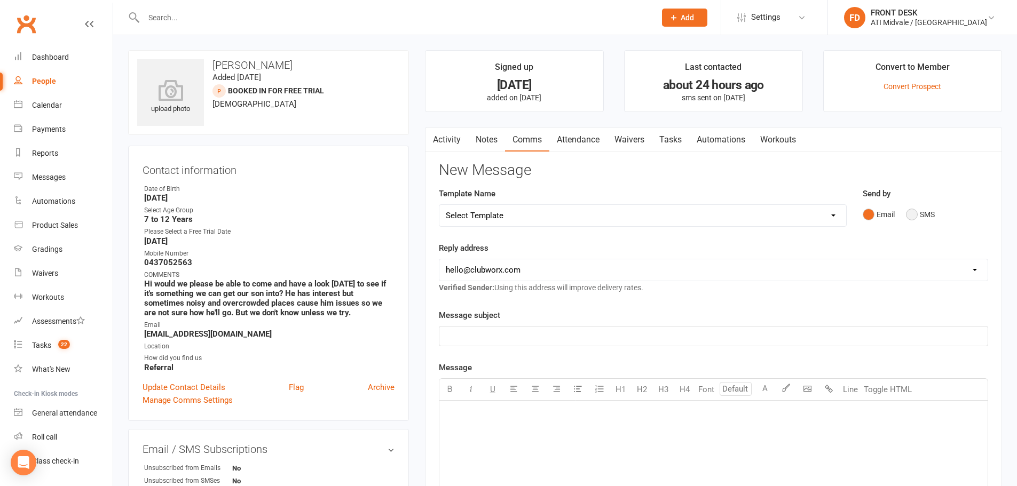
click at [911, 212] on button "SMS" at bounding box center [920, 214] width 29 height 20
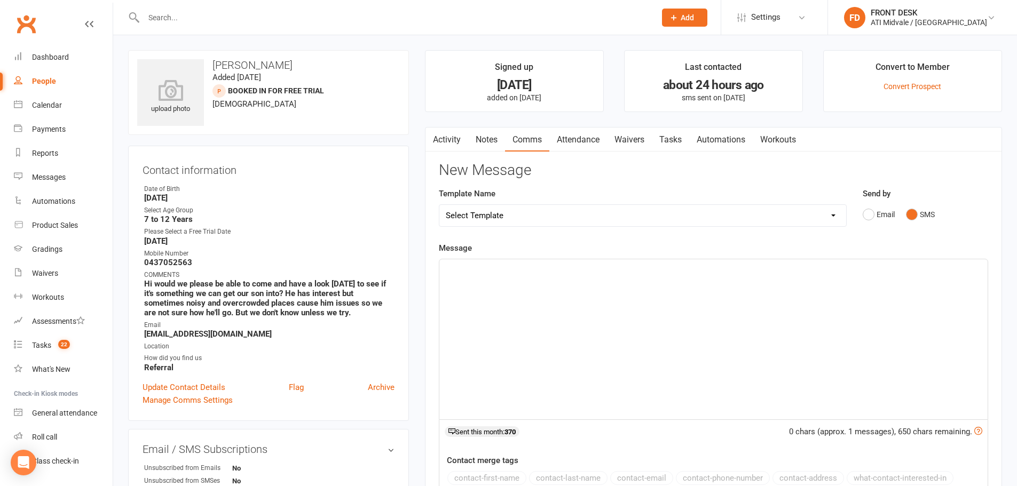
click at [500, 268] on p "﻿" at bounding box center [713, 269] width 535 height 13
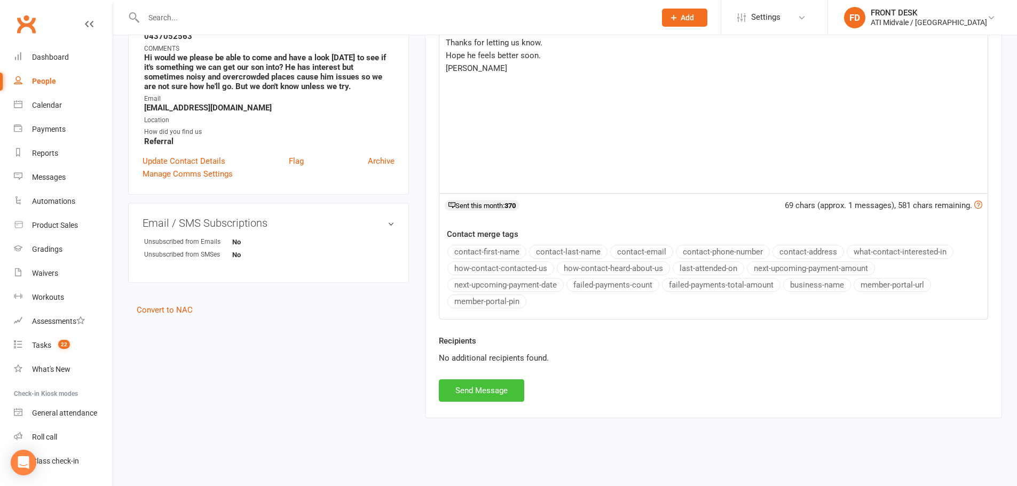
click at [471, 388] on button "Send Message" at bounding box center [481, 390] width 85 height 22
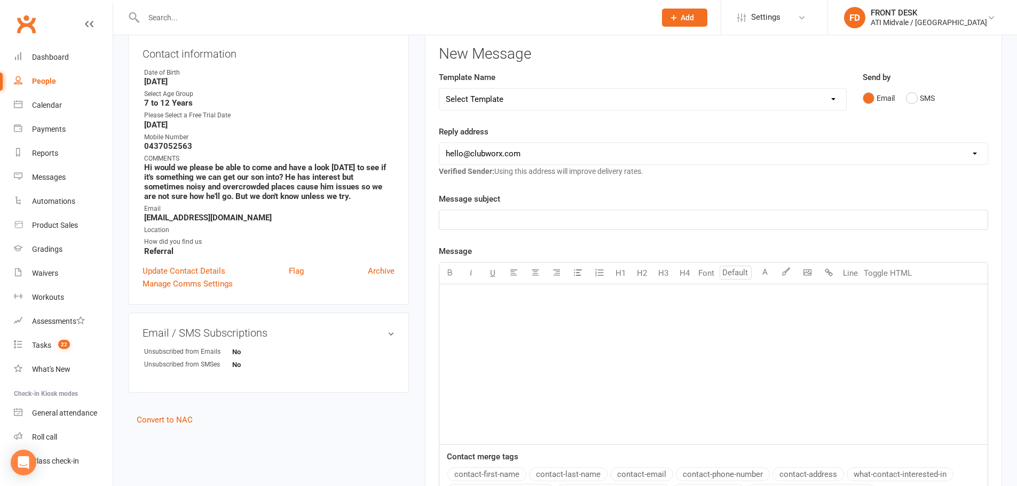
scroll to position [13, 0]
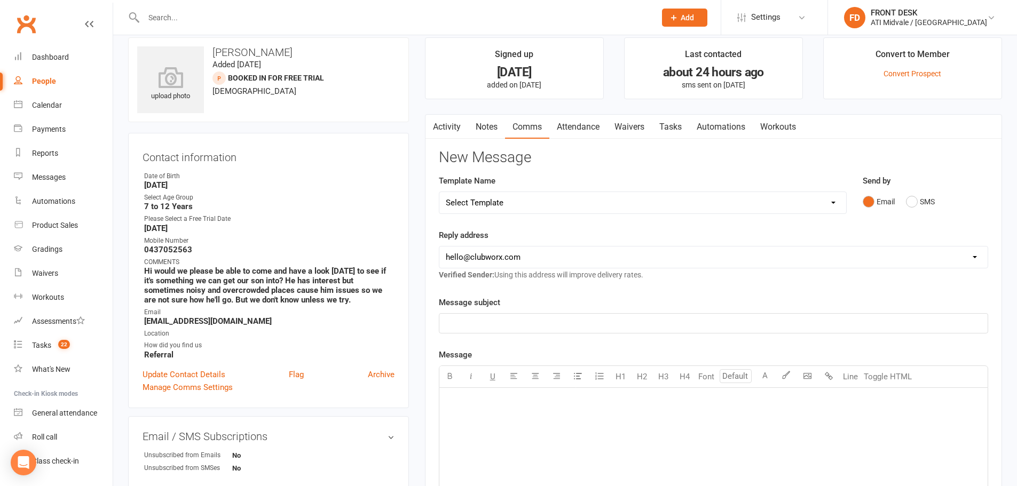
click at [485, 126] on link "Notes" at bounding box center [486, 127] width 37 height 25
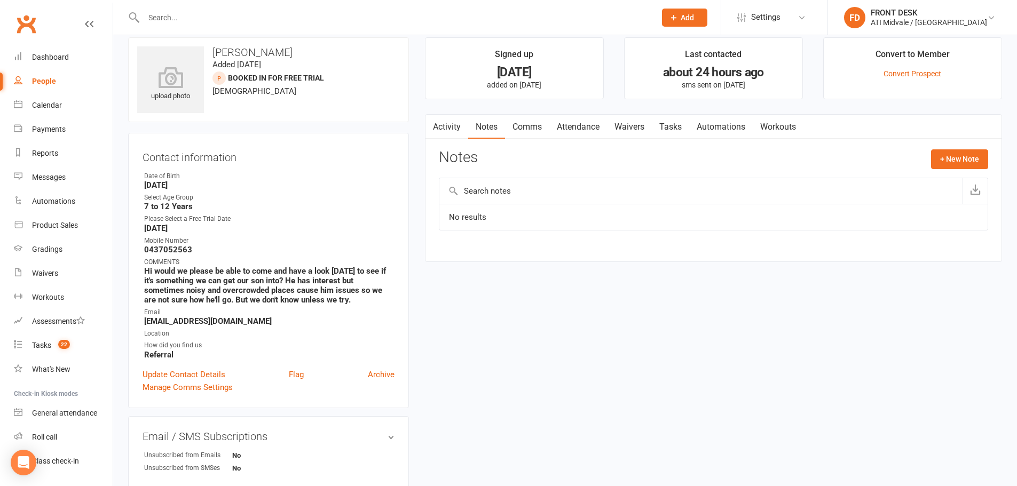
click at [678, 124] on link "Tasks" at bounding box center [670, 127] width 37 height 25
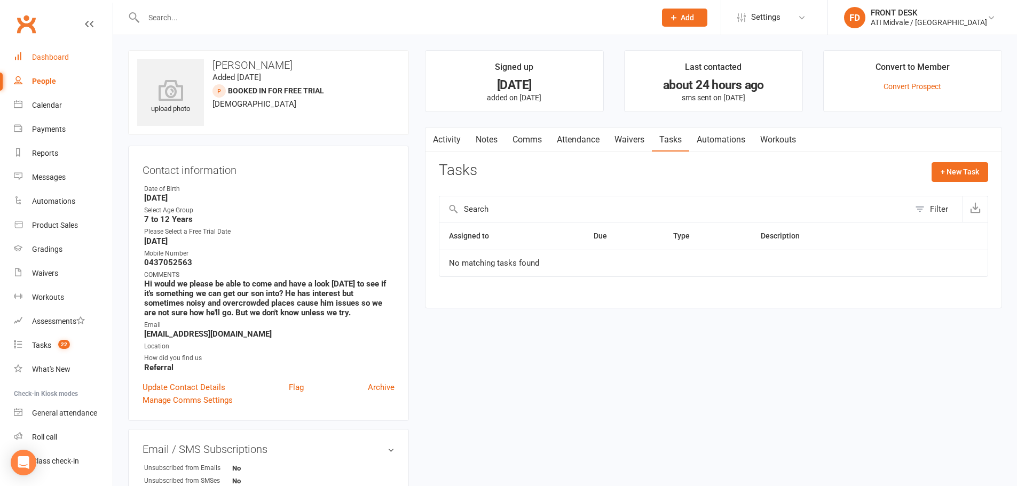
click at [47, 58] on div "Dashboard" at bounding box center [50, 57] width 37 height 9
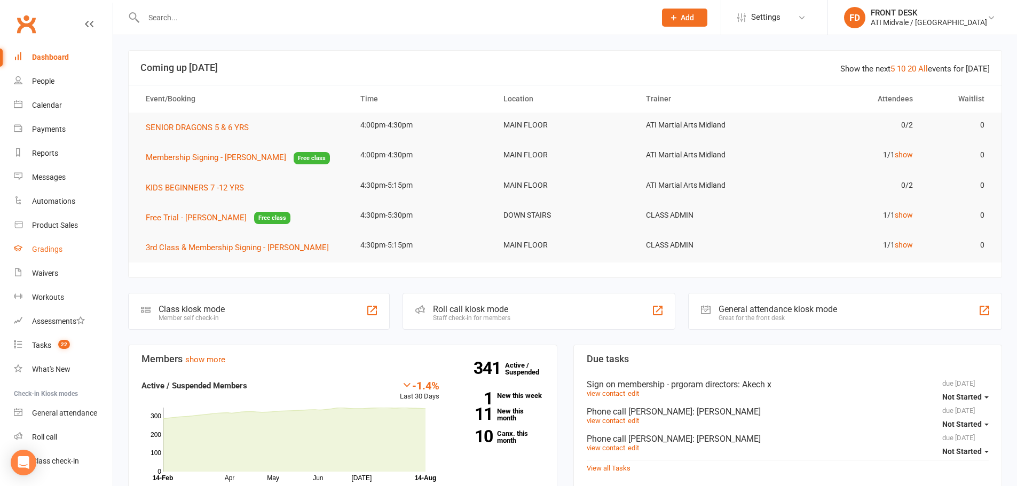
click at [44, 247] on div "Gradings" at bounding box center [47, 249] width 30 height 9
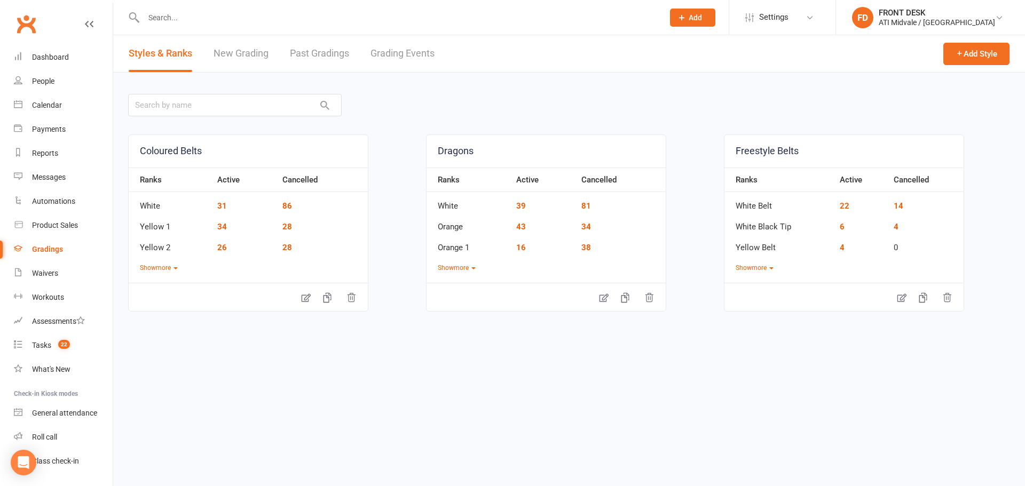
click at [401, 49] on link "Grading Events" at bounding box center [402, 53] width 64 height 37
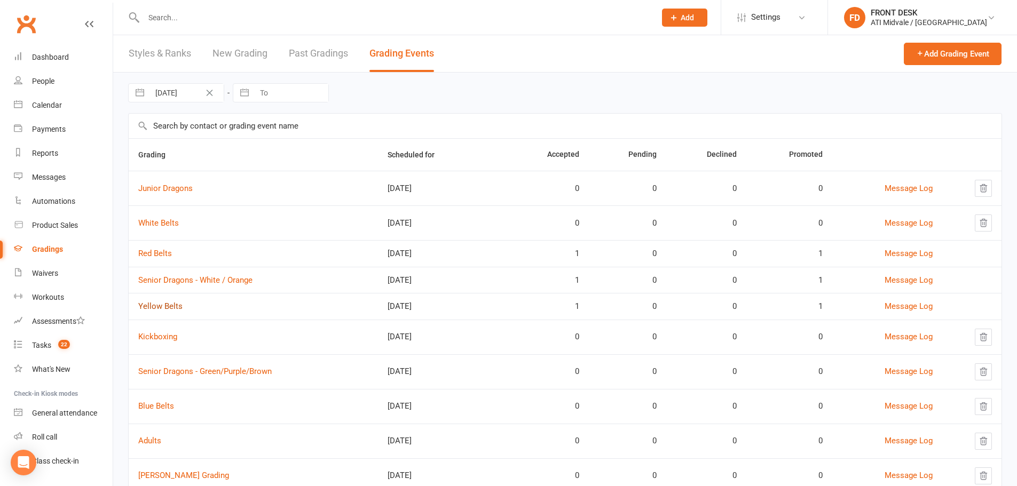
click at [160, 303] on link "Yellow Belts" at bounding box center [160, 307] width 44 height 10
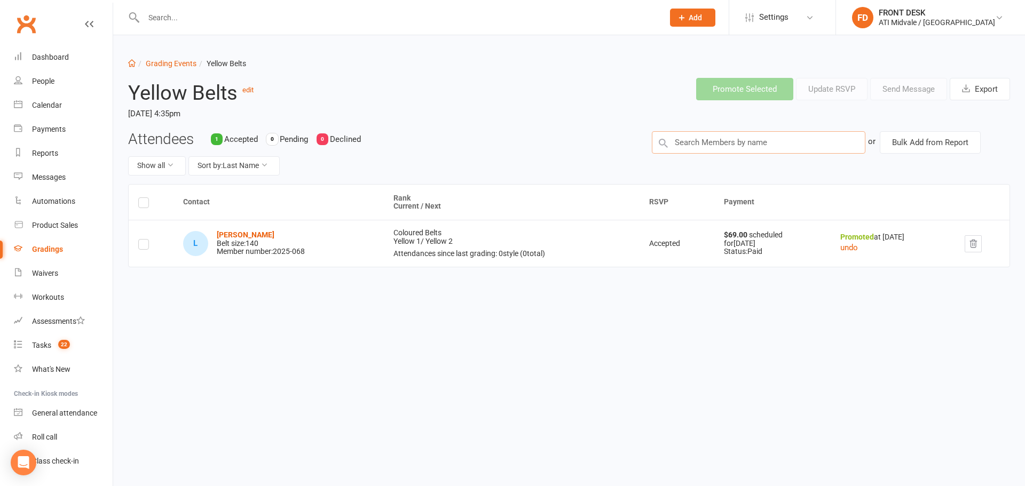
click at [796, 145] on input "text" at bounding box center [758, 142] width 213 height 22
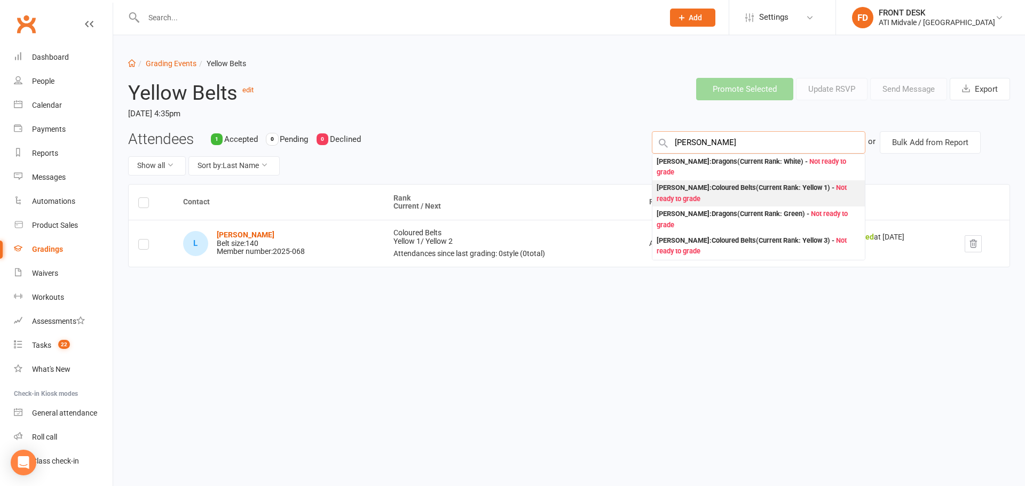
type input "[PERSON_NAME]"
click at [762, 191] on div "[PERSON_NAME] : Coloured Belts (Current Rank: Yellow 1 ) - Not ready to grade" at bounding box center [758, 194] width 204 height 22
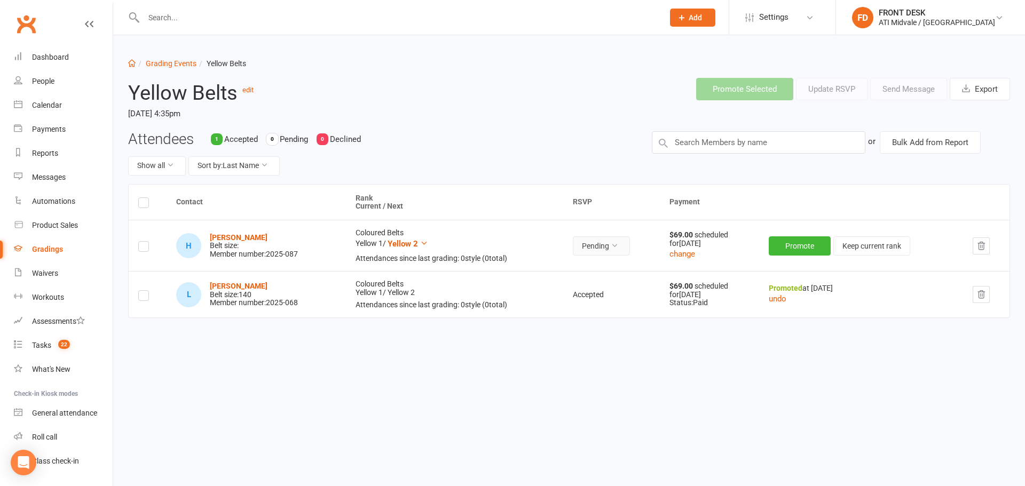
click at [585, 250] on button "Pending" at bounding box center [601, 245] width 57 height 19
click at [563, 271] on link "Accepted" at bounding box center [580, 270] width 106 height 21
click at [798, 243] on button "Promote" at bounding box center [801, 245] width 62 height 19
click at [225, 239] on strong "[PERSON_NAME]" at bounding box center [239, 237] width 58 height 9
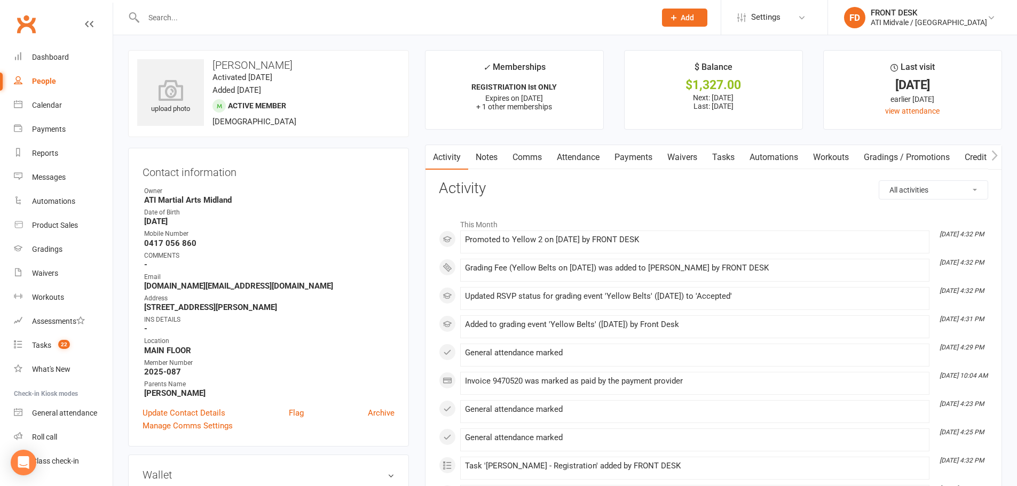
click at [627, 161] on link "Payments" at bounding box center [633, 157] width 53 height 25
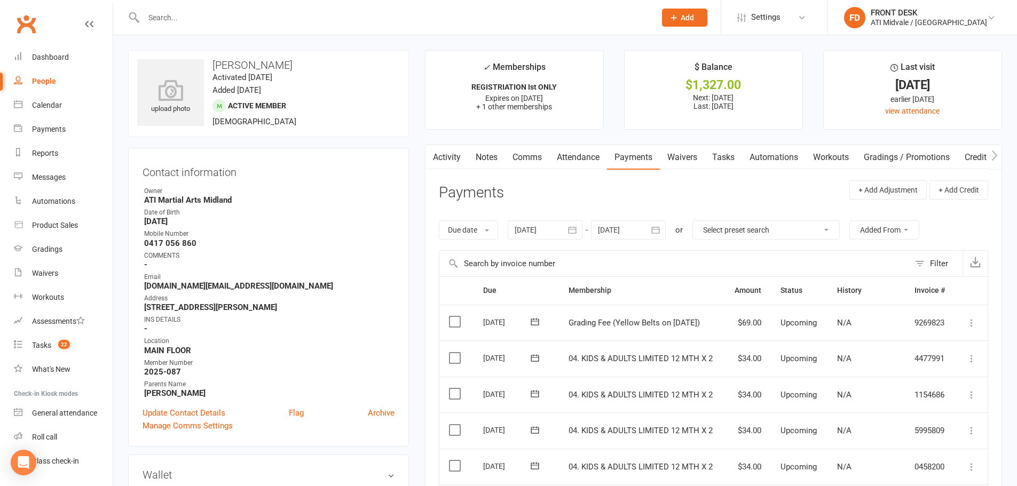
click at [451, 319] on label at bounding box center [456, 321] width 14 height 11
click at [451, 316] on input "checkbox" at bounding box center [452, 316] width 7 height 0
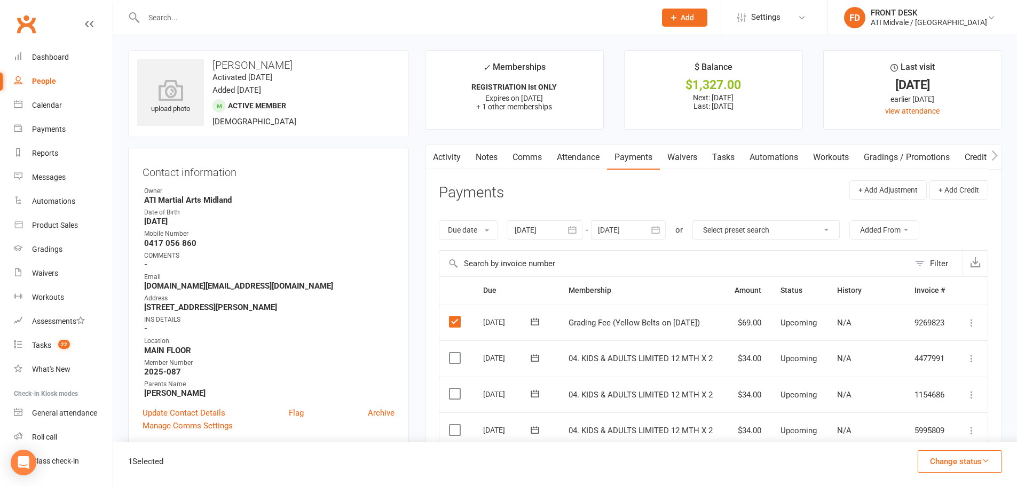
click at [956, 462] on button "Change status" at bounding box center [959, 461] width 84 height 22
click at [917, 369] on link "Paid (Cash)" at bounding box center [949, 368] width 106 height 21
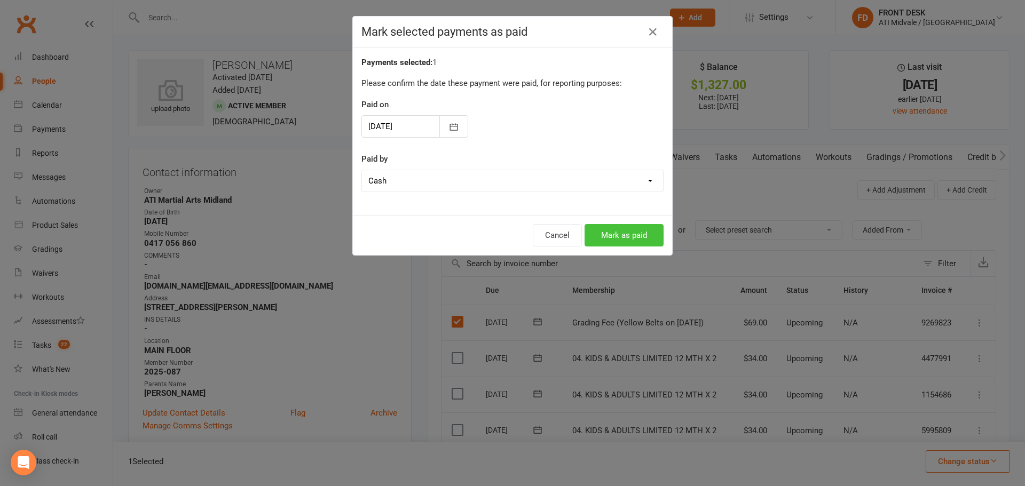
click at [608, 229] on button "Mark as paid" at bounding box center [623, 235] width 79 height 22
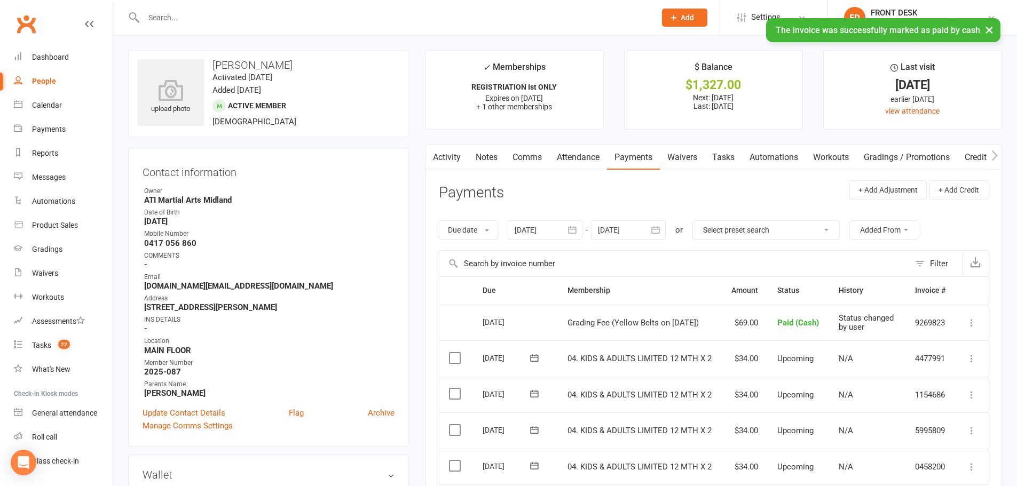
click at [322, 18] on div "× The invoice was successfully marked as paid by cash" at bounding box center [501, 18] width 1003 height 0
click at [305, 15] on input "text" at bounding box center [394, 17] width 508 height 15
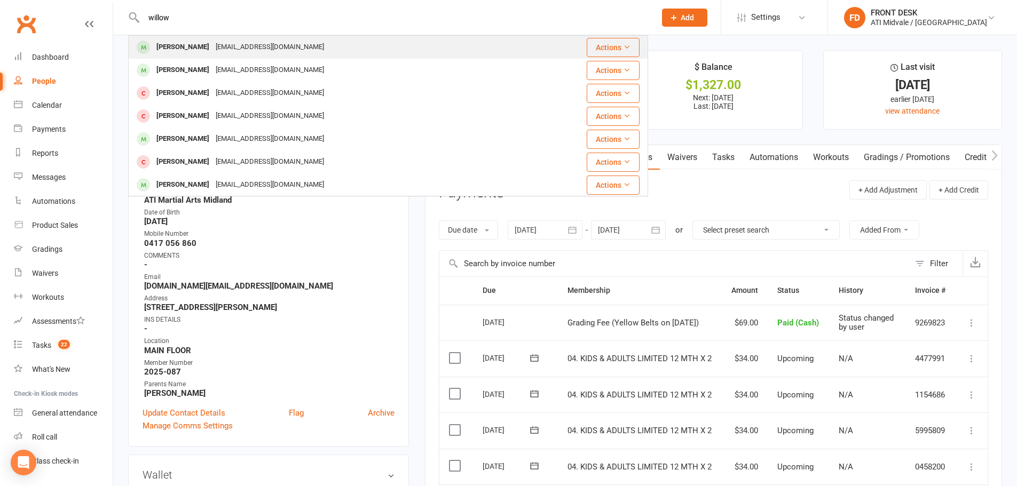
type input "willow"
click at [262, 50] on div "[EMAIL_ADDRESS][DOMAIN_NAME]" at bounding box center [269, 46] width 115 height 15
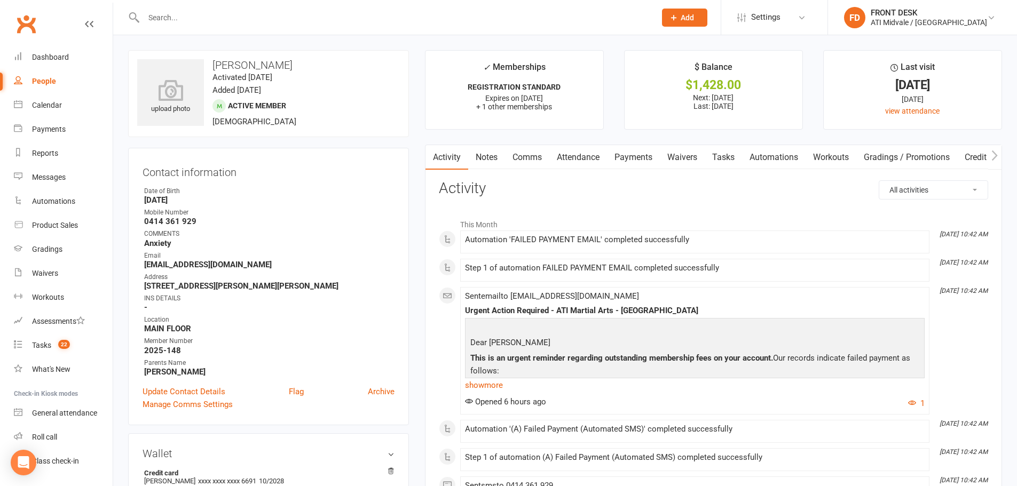
click at [644, 155] on link "Payments" at bounding box center [633, 157] width 53 height 25
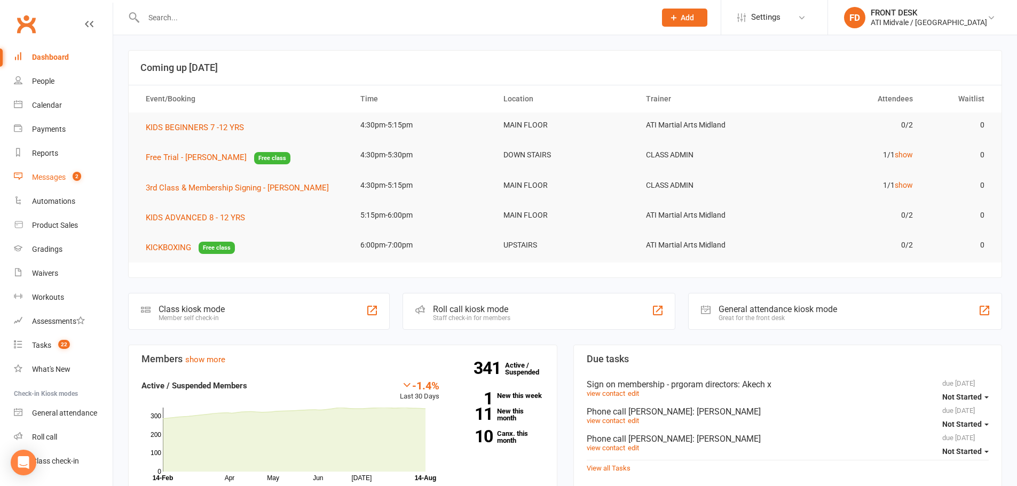
click at [50, 175] on div "Messages" at bounding box center [49, 177] width 34 height 9
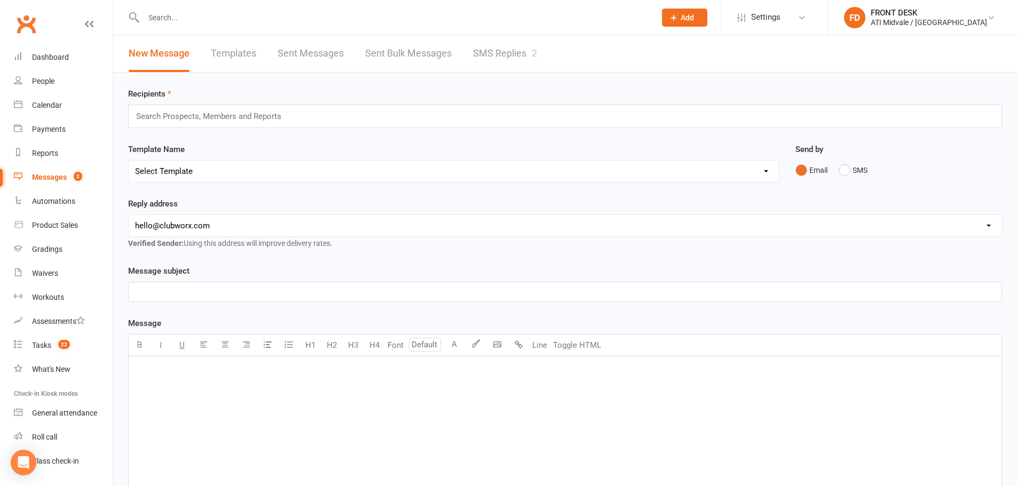
click at [497, 54] on link "SMS Replies 2" at bounding box center [505, 53] width 64 height 37
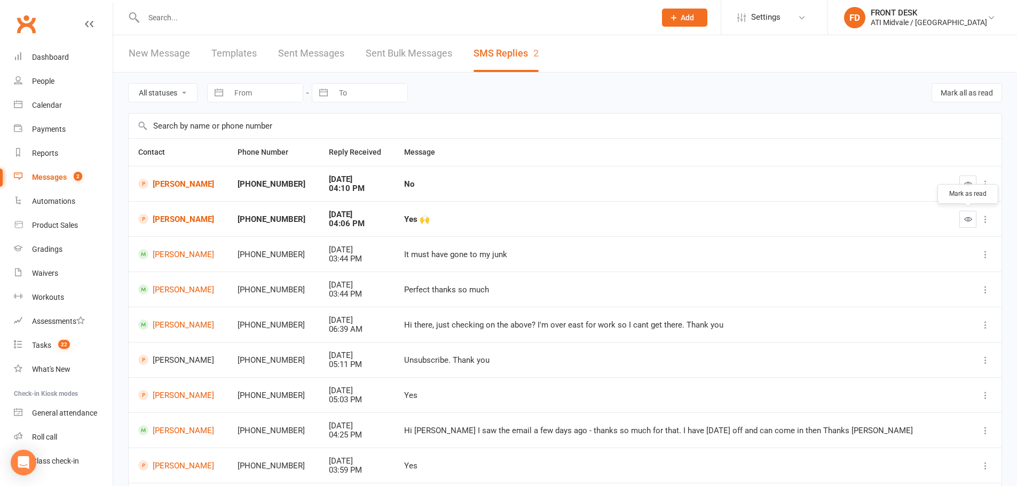
click at [964, 219] on icon "button" at bounding box center [968, 219] width 8 height 8
click at [966, 183] on icon "button" at bounding box center [968, 184] width 8 height 8
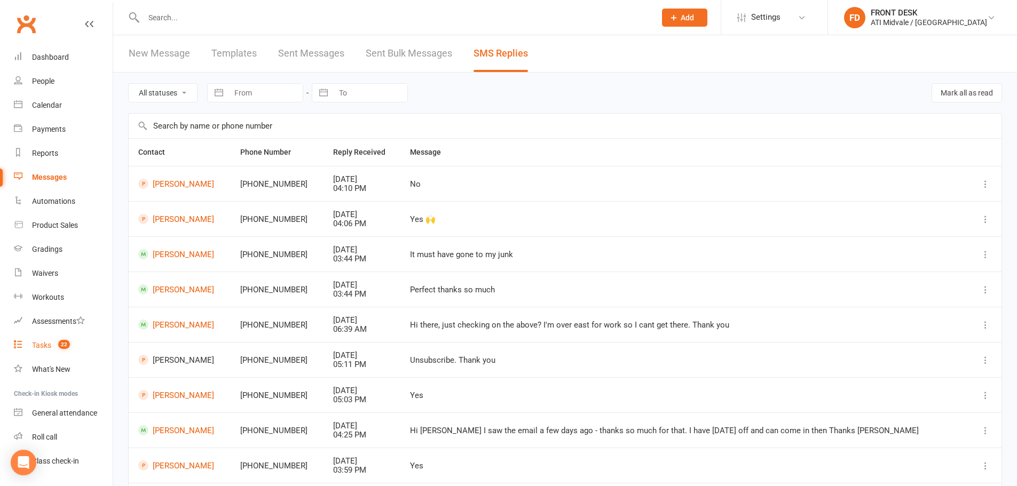
click at [47, 342] on div "Tasks" at bounding box center [41, 345] width 19 height 9
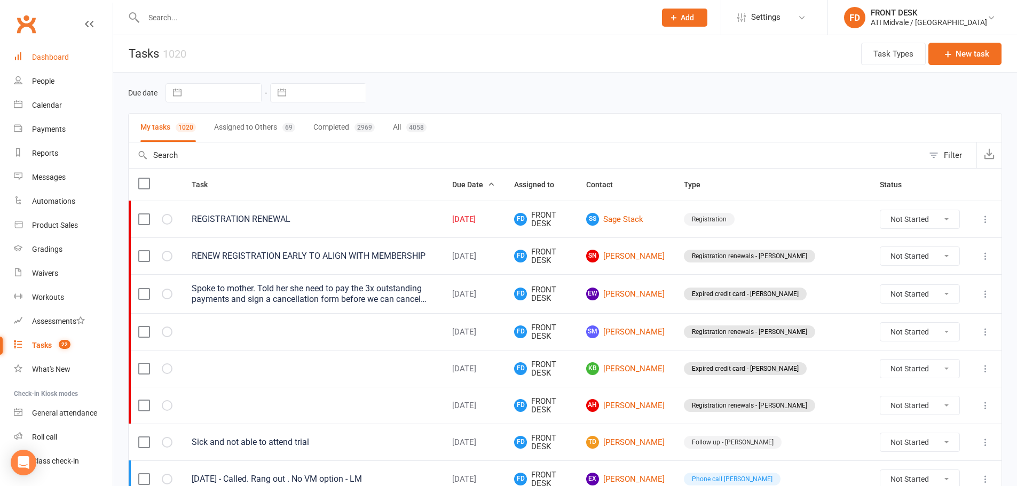
click at [49, 57] on div "Dashboard" at bounding box center [50, 57] width 37 height 9
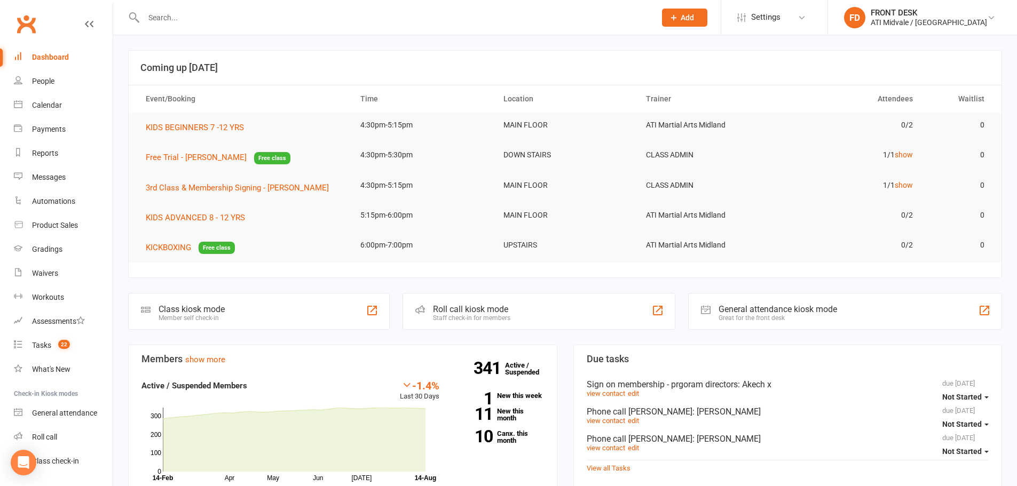
click at [216, 18] on input "text" at bounding box center [394, 17] width 508 height 15
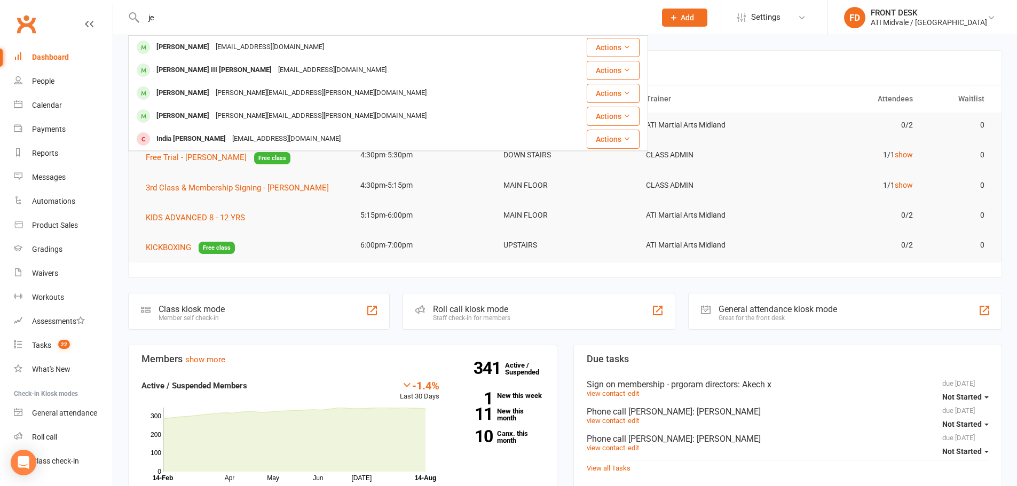
type input "j"
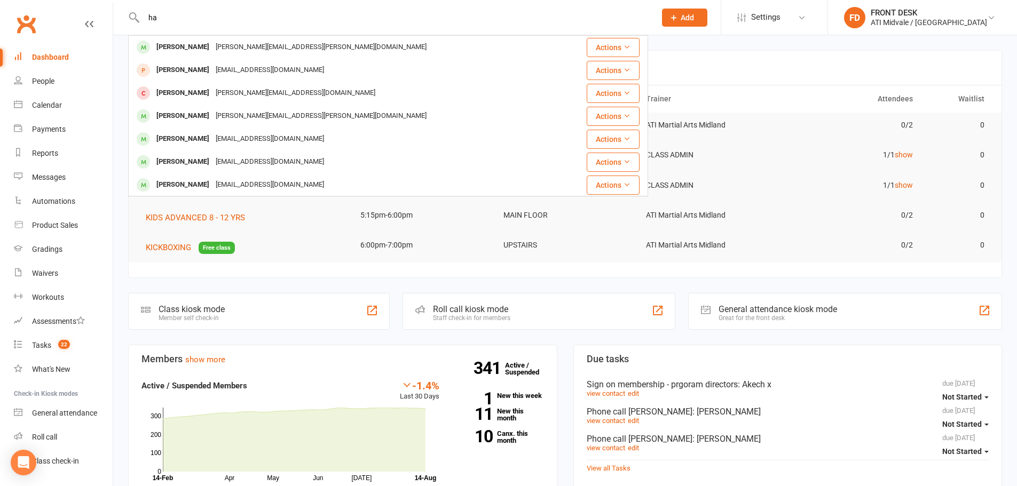
type input "h"
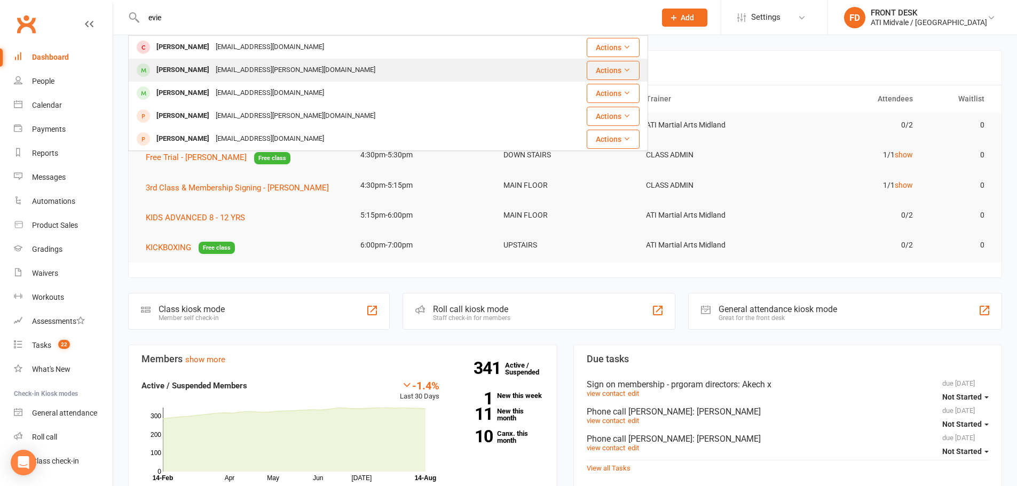
type input "evie"
drag, startPoint x: 185, startPoint y: 69, endPoint x: 177, endPoint y: 57, distance: 14.5
click at [185, 68] on div "[PERSON_NAME]" at bounding box center [182, 69] width 59 height 15
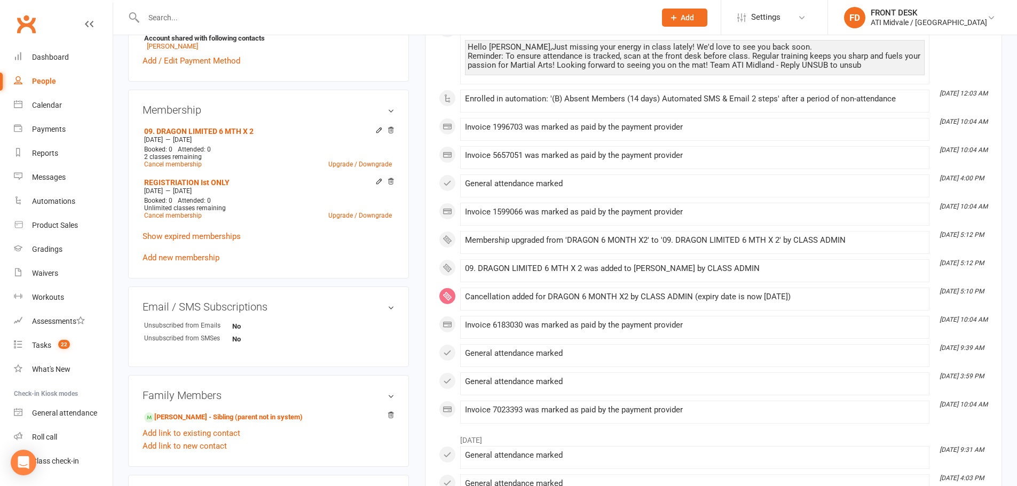
scroll to position [374, 0]
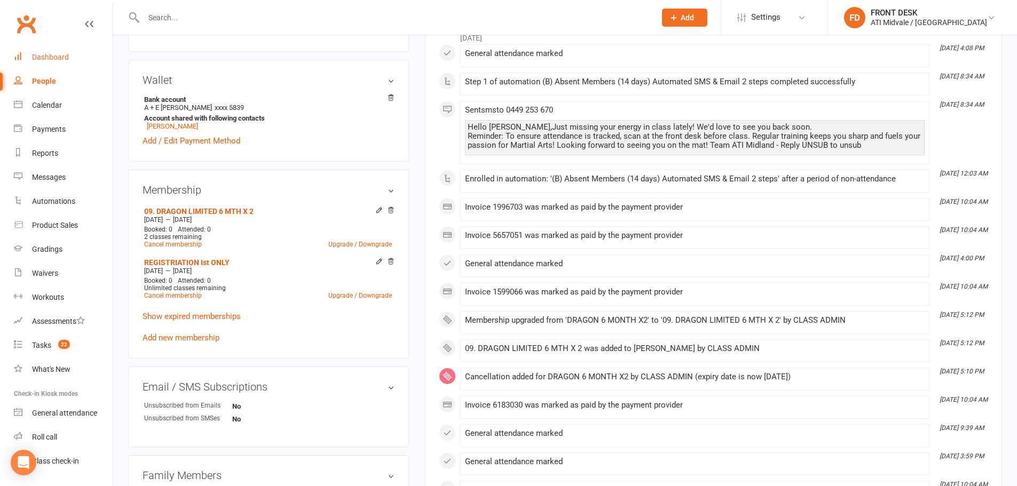
click at [53, 58] on div "Dashboard" at bounding box center [50, 57] width 37 height 9
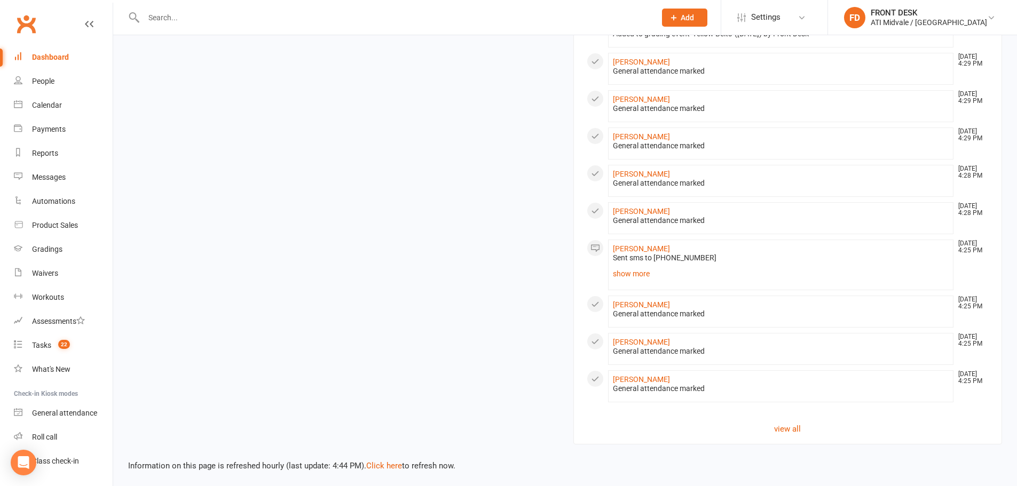
scroll to position [910, 0]
click at [798, 423] on link "view all" at bounding box center [788, 427] width 402 height 13
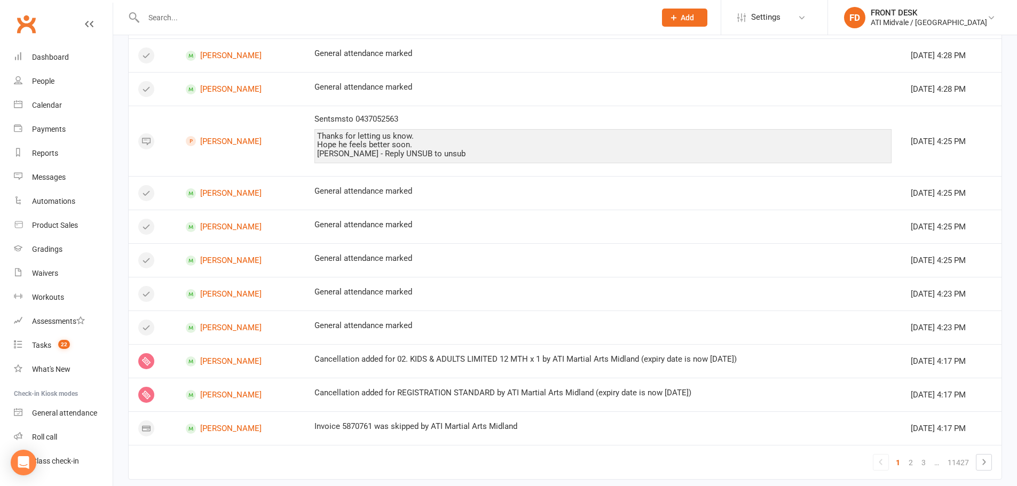
scroll to position [586, 0]
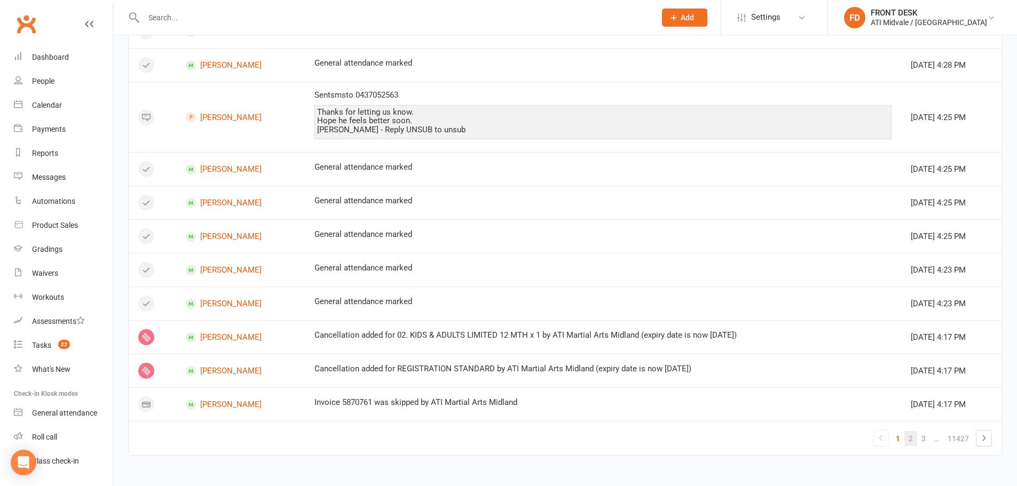
click at [908, 442] on link "2" at bounding box center [910, 438] width 13 height 15
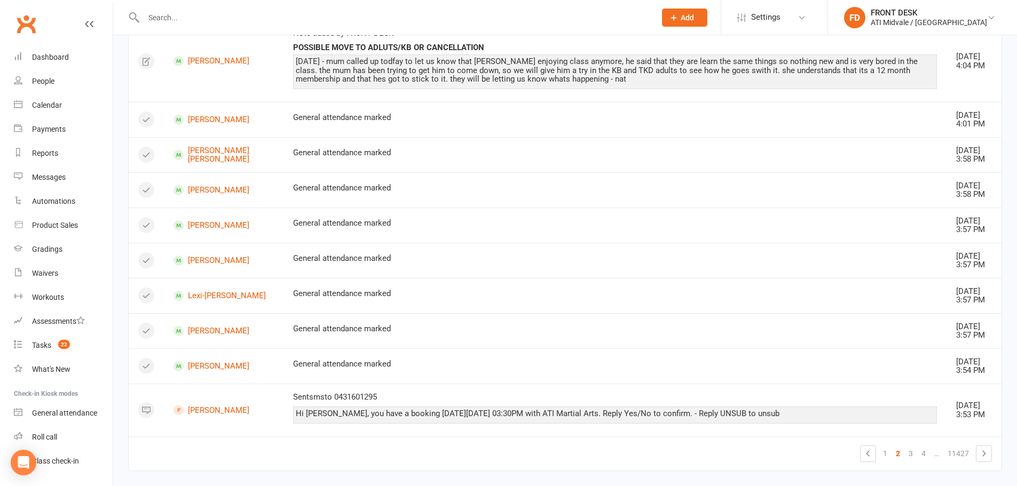
scroll to position [689, 0]
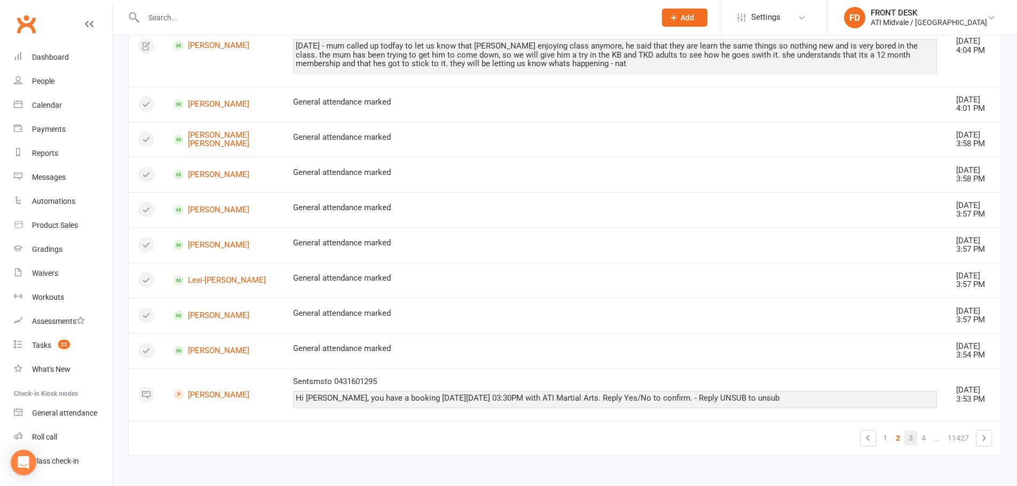
click at [911, 436] on link "3" at bounding box center [910, 438] width 13 height 15
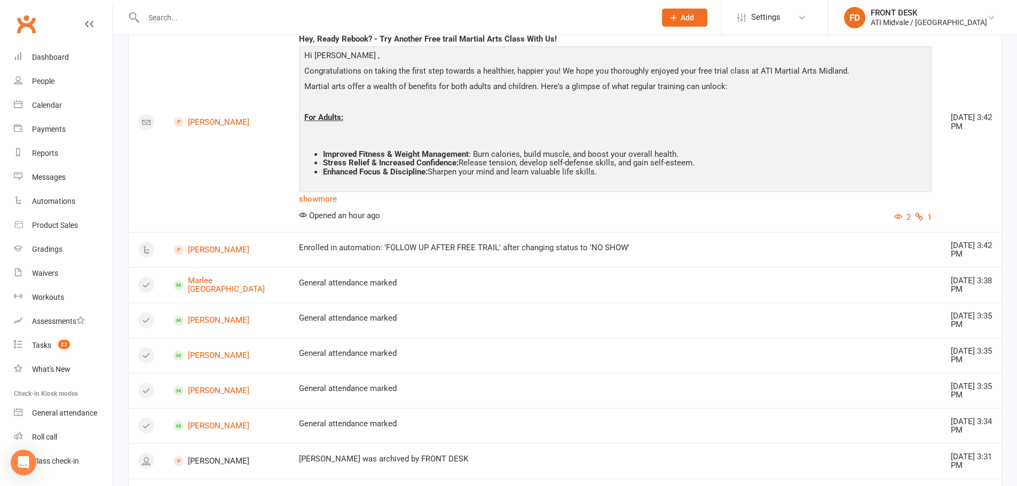
scroll to position [946, 0]
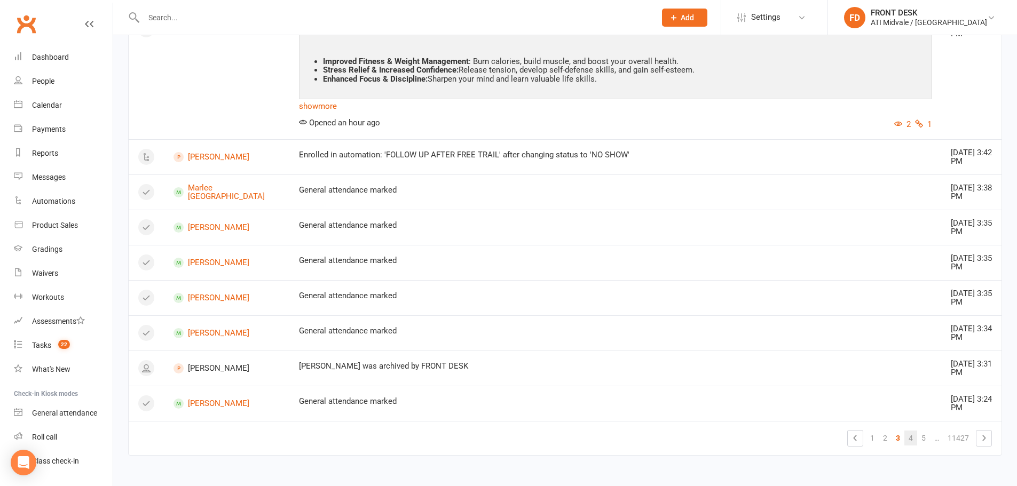
click at [908, 438] on link "4" at bounding box center [910, 438] width 13 height 15
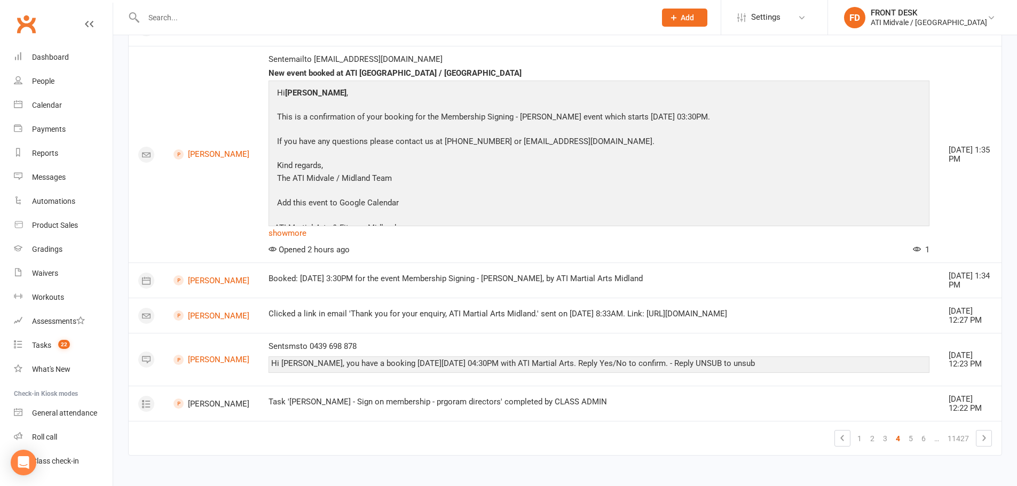
scroll to position [1420, 0]
click at [883, 439] on link "3" at bounding box center [884, 438] width 13 height 15
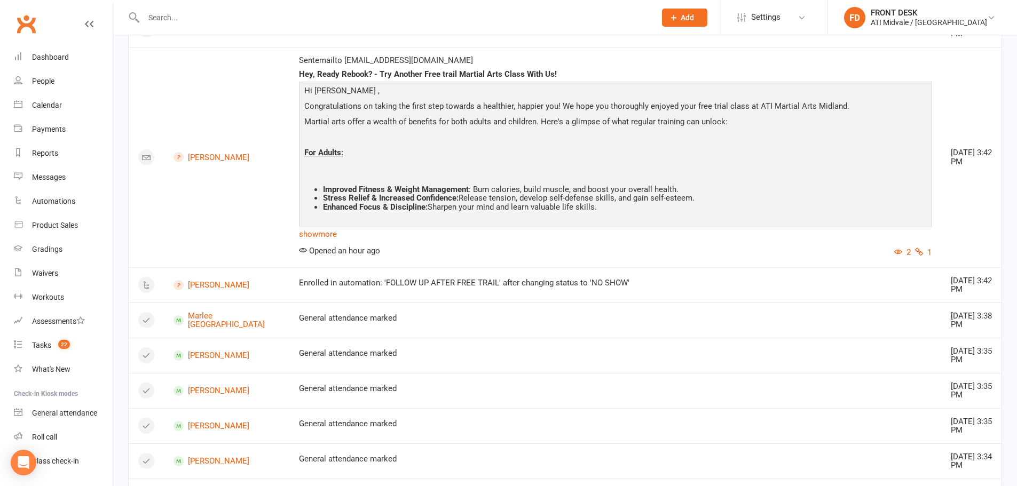
scroll to position [946, 0]
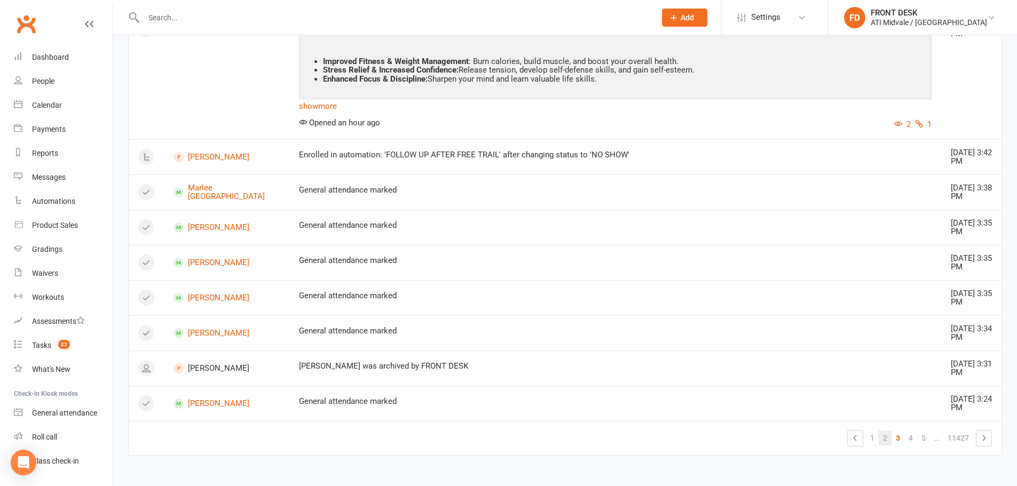
click at [884, 442] on link "2" at bounding box center [884, 438] width 13 height 15
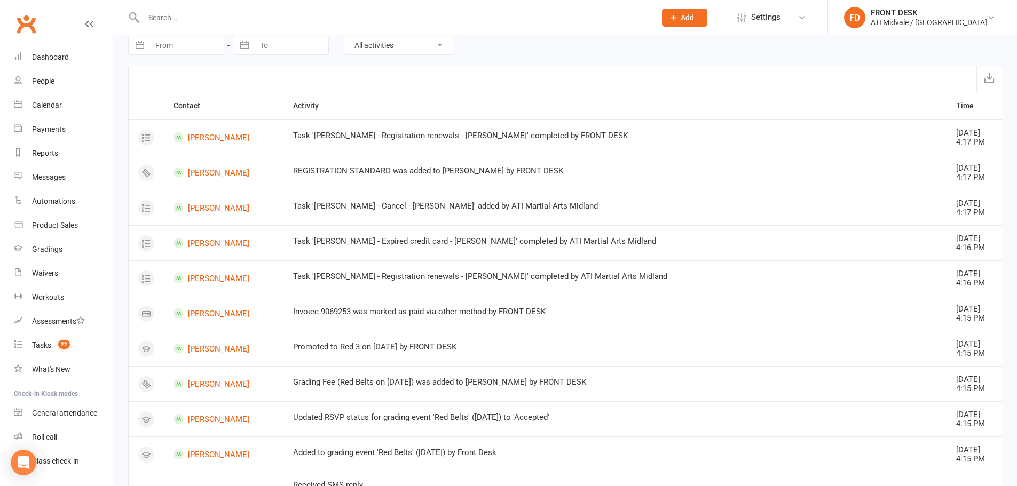
scroll to position [0, 0]
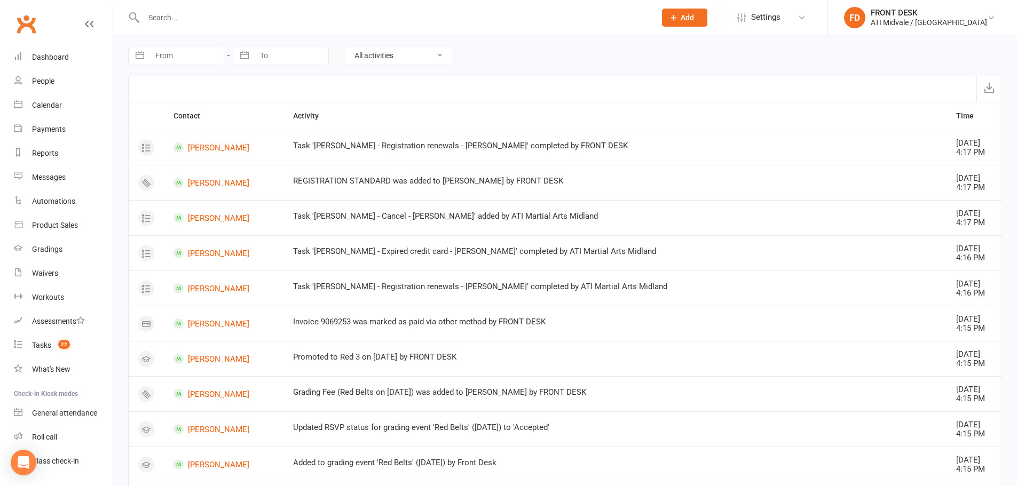
click at [184, 15] on input "text" at bounding box center [394, 17] width 508 height 15
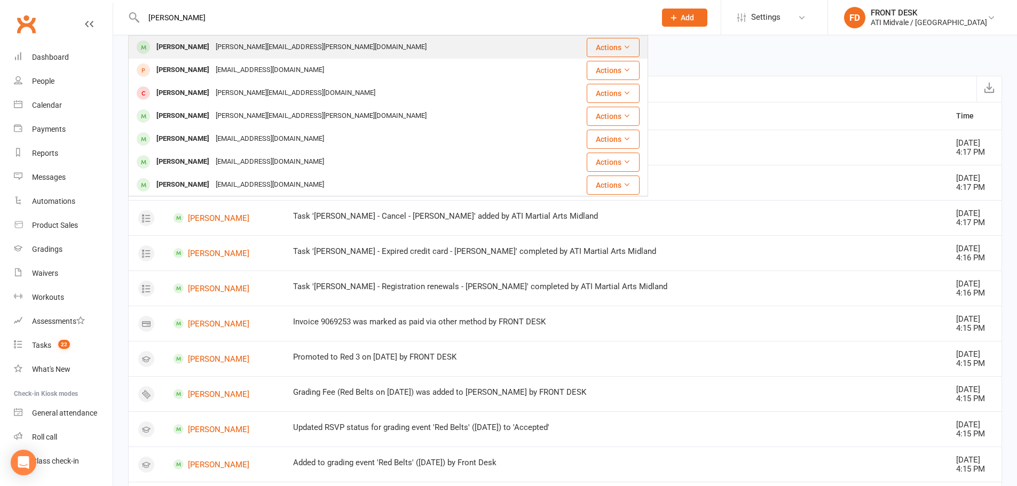
type input "harrison"
click at [231, 47] on div "chris.carr@iinet.net.au" at bounding box center [320, 46] width 217 height 15
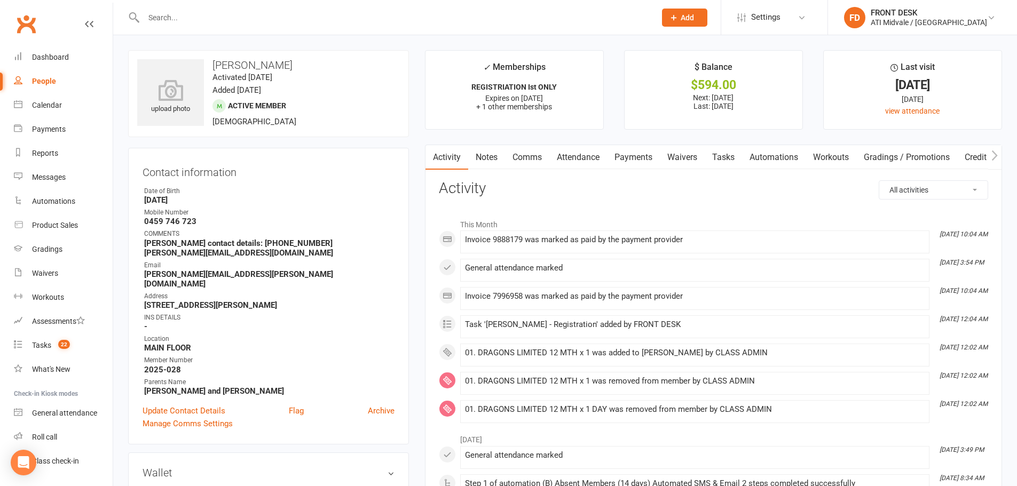
click at [179, 23] on input "text" at bounding box center [394, 17] width 508 height 15
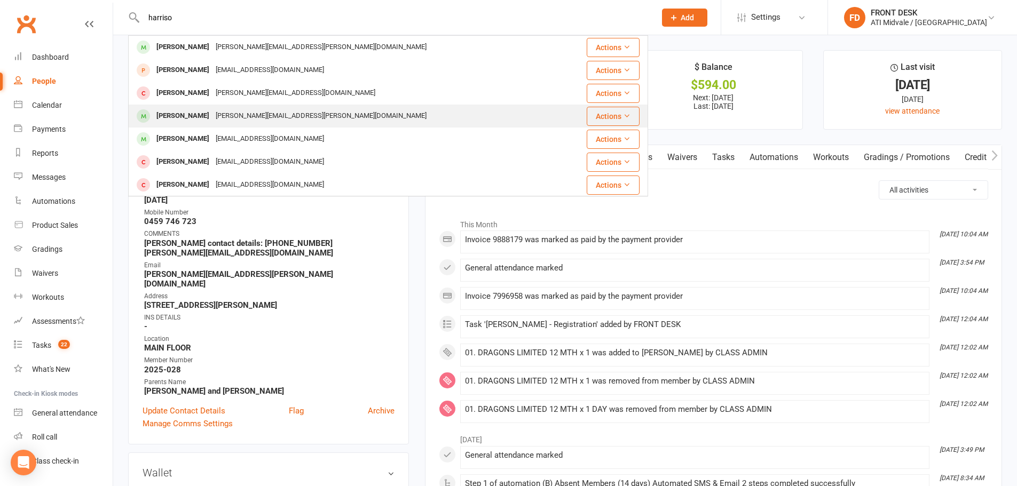
type input "harriso"
click at [203, 117] on div "[PERSON_NAME]" at bounding box center [182, 115] width 59 height 15
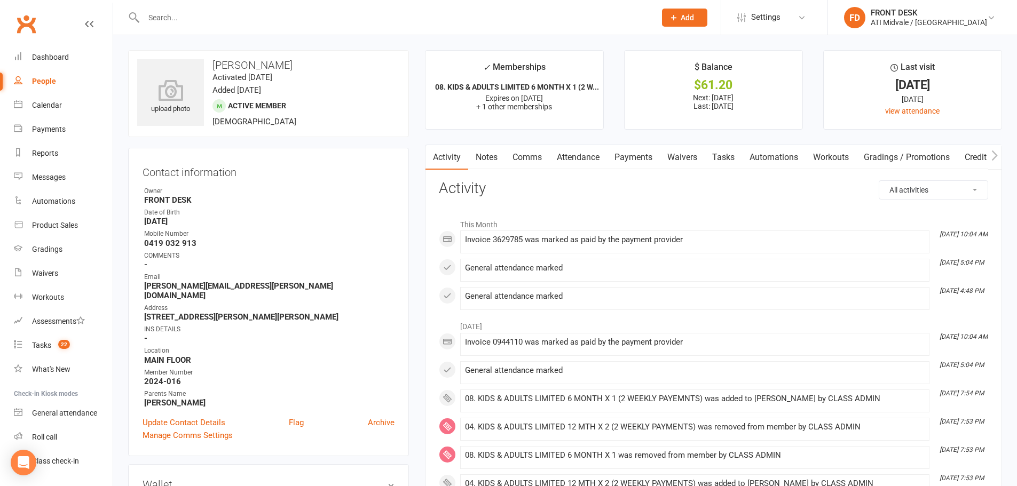
click at [207, 21] on input "text" at bounding box center [394, 17] width 508 height 15
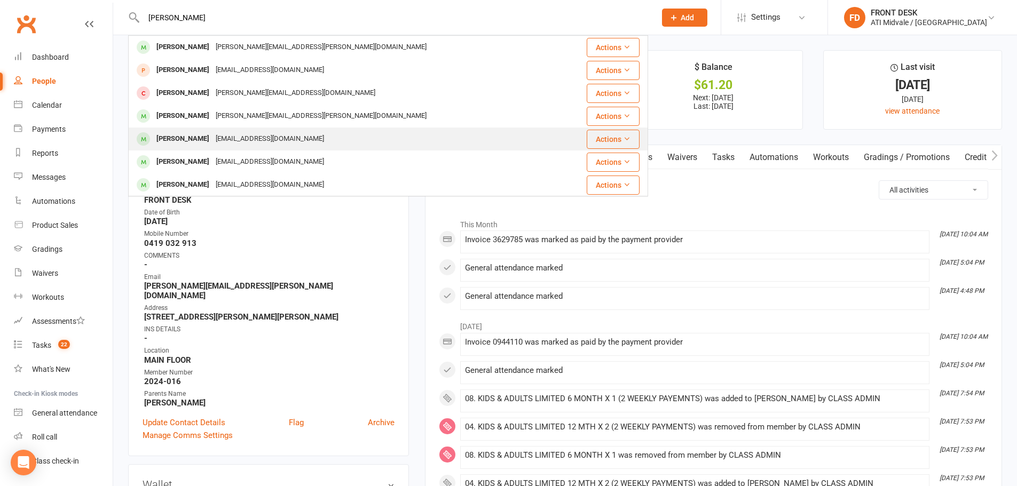
type input "harrison"
click at [212, 139] on div "eishastone1989@gmail.com" at bounding box center [269, 138] width 115 height 15
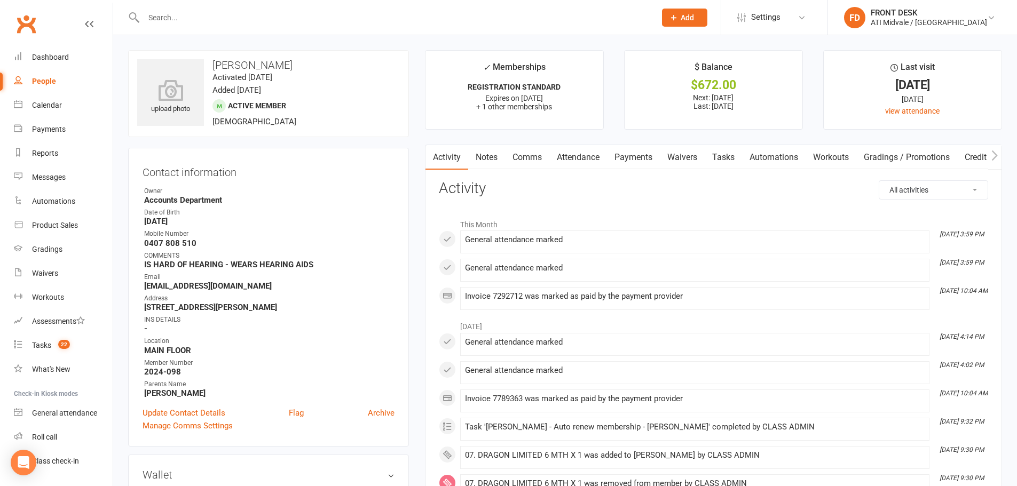
click at [180, 22] on input "text" at bounding box center [394, 17] width 508 height 15
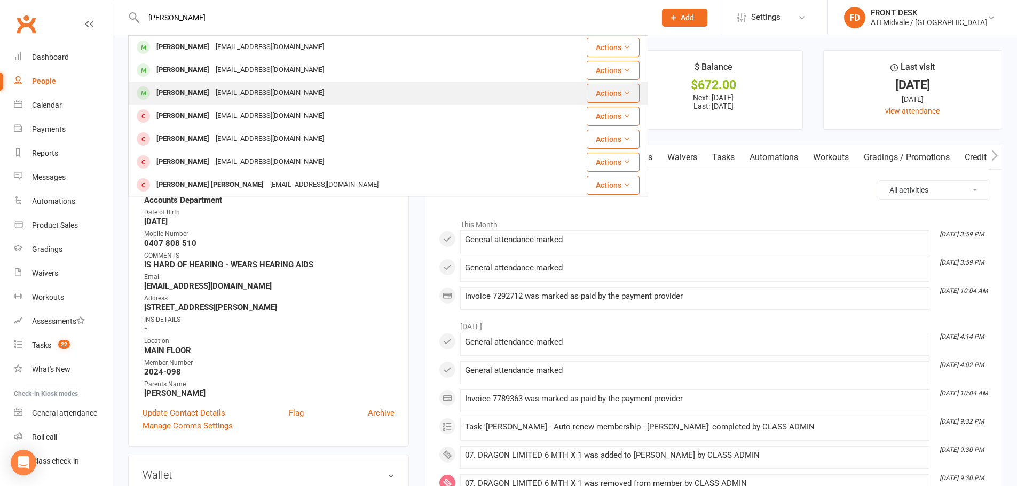
type input "leo"
click at [212, 93] on div "ktm1987@hotmail.com" at bounding box center [269, 92] width 115 height 15
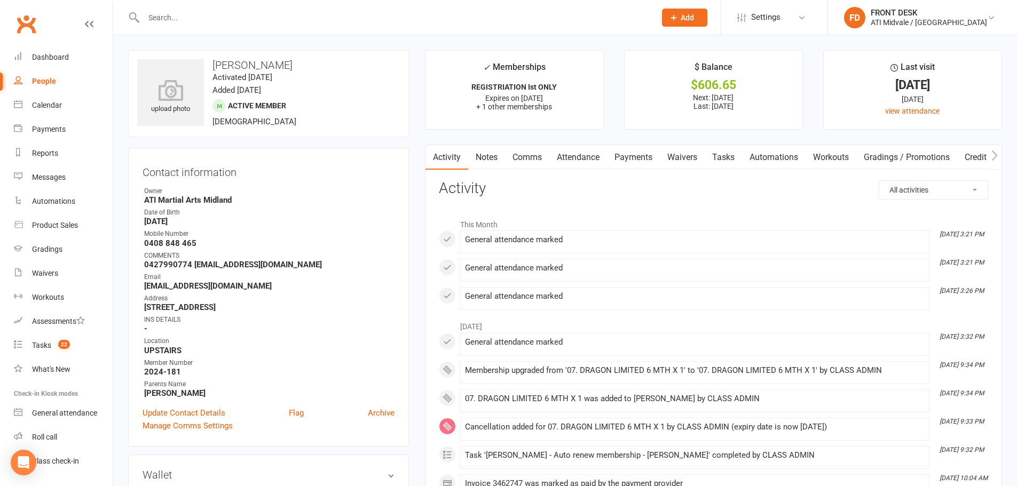
click at [148, 15] on input "text" at bounding box center [394, 17] width 508 height 15
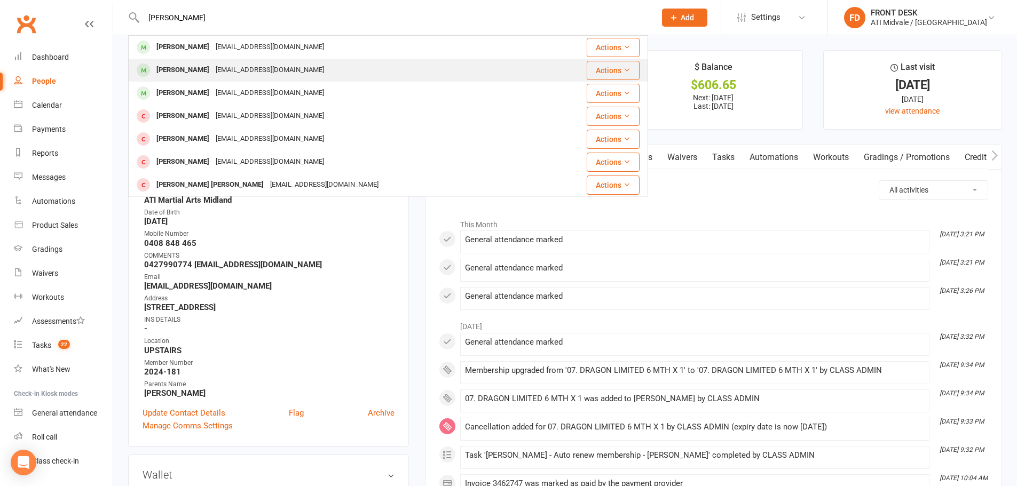
type input "leo"
click at [228, 70] on div "jkpale@gmail.com" at bounding box center [269, 69] width 115 height 15
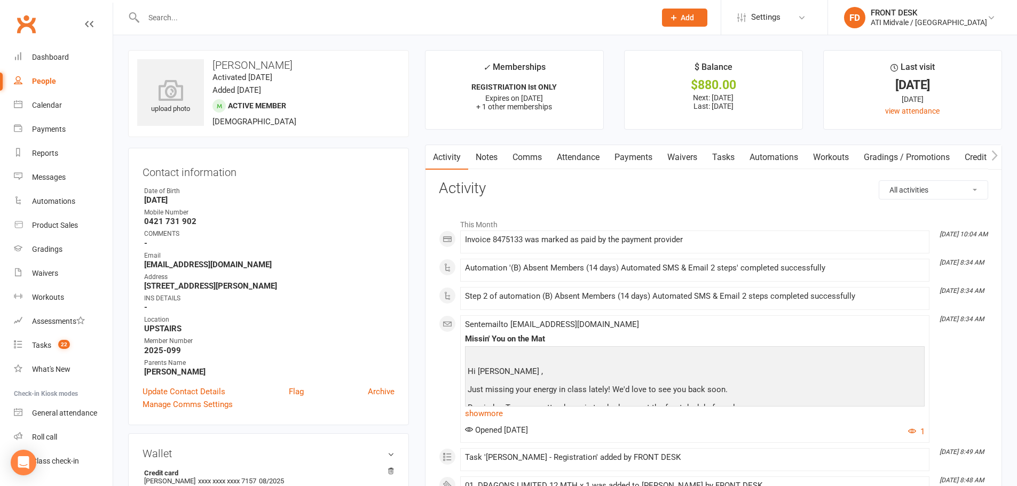
click at [169, 14] on input "text" at bounding box center [394, 17] width 508 height 15
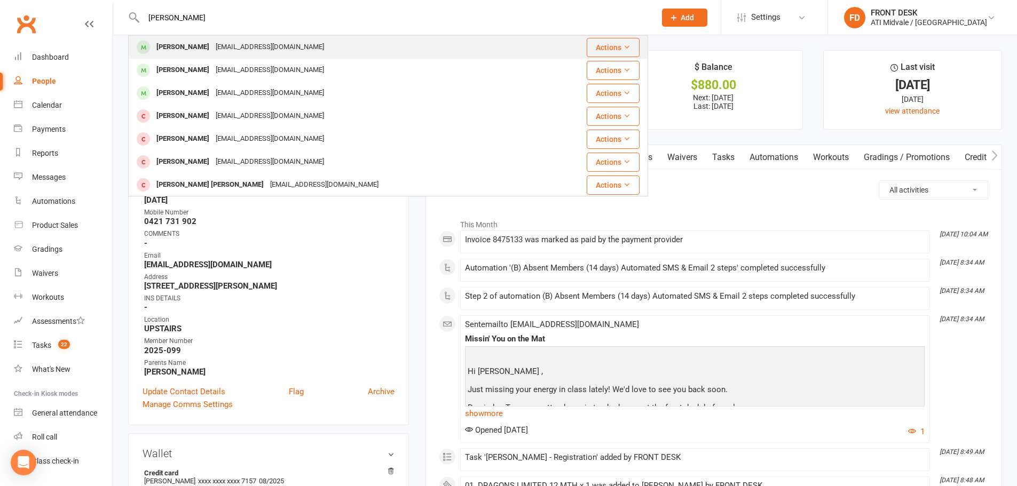
type input "leo"
click at [186, 47] on div "Leo Nguyen" at bounding box center [182, 46] width 59 height 15
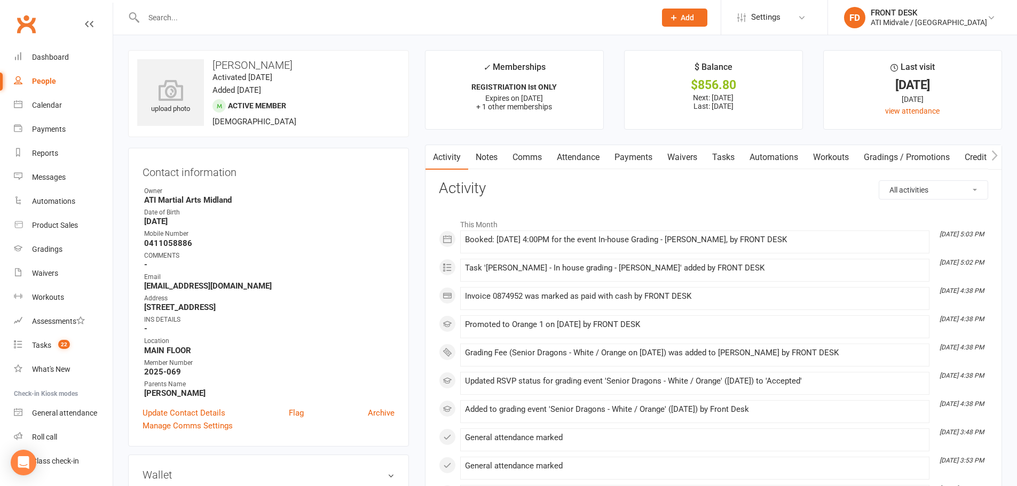
click at [193, 25] on div at bounding box center [388, 17] width 520 height 35
click at [190, 14] on input "text" at bounding box center [394, 17] width 508 height 15
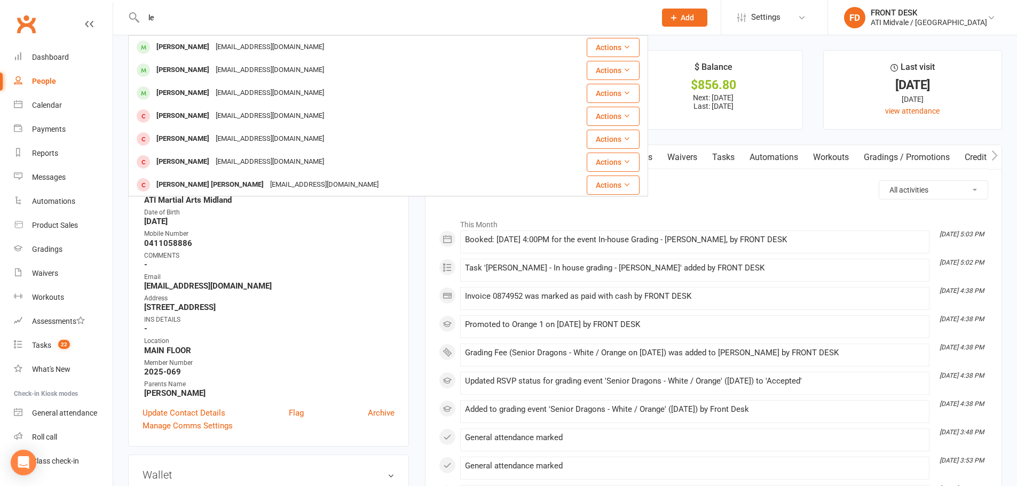
type input "l"
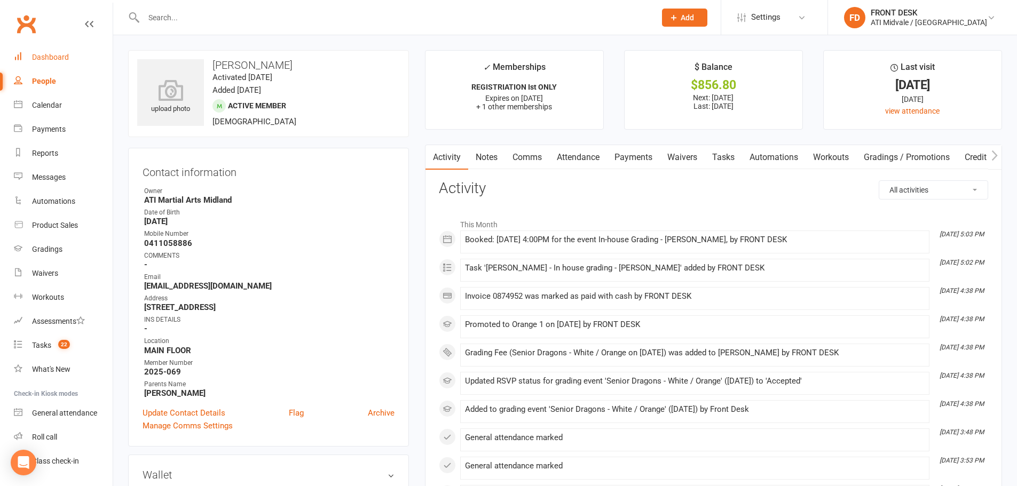
click at [65, 54] on div "Dashboard" at bounding box center [50, 57] width 37 height 9
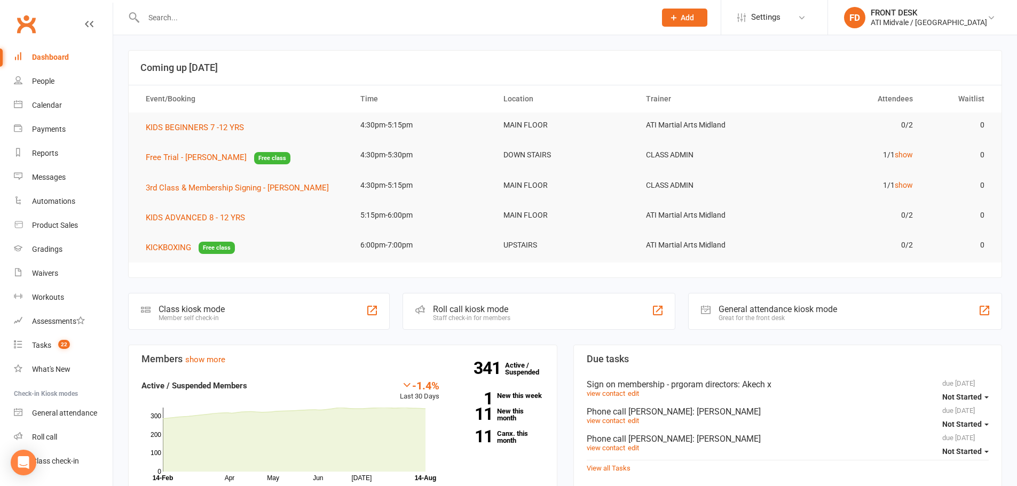
click at [248, 21] on input "text" at bounding box center [394, 17] width 508 height 15
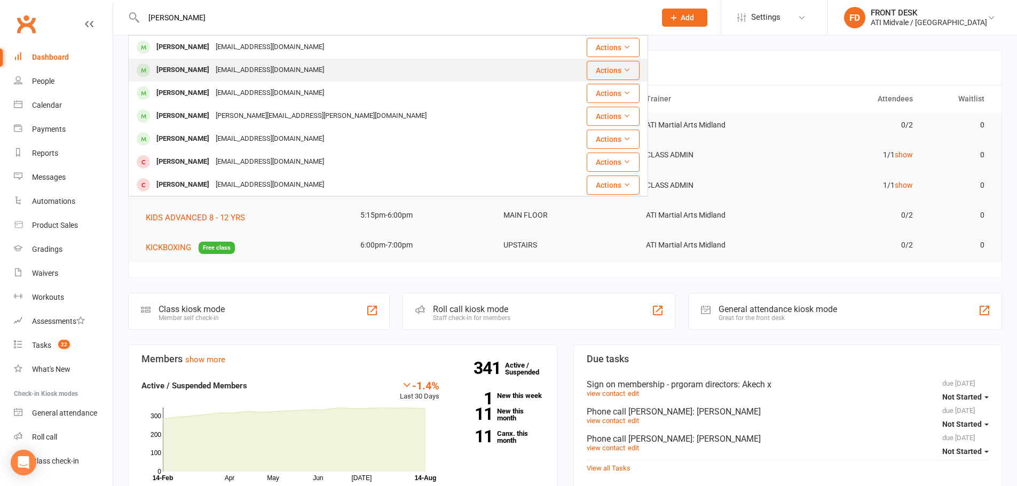
type input "jacob"
click at [244, 67] on div "jlcpadinit@yahoo.com" at bounding box center [269, 69] width 115 height 15
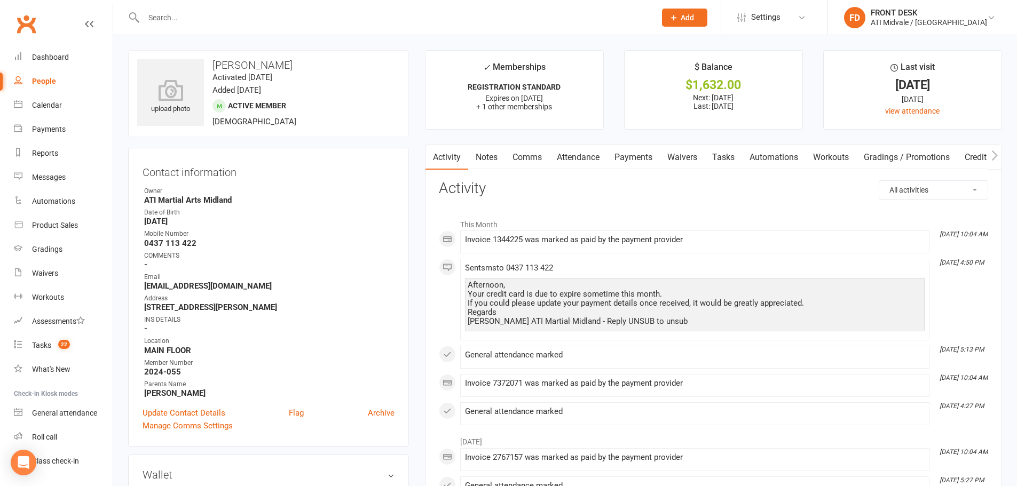
click at [642, 159] on link "Payments" at bounding box center [633, 157] width 53 height 25
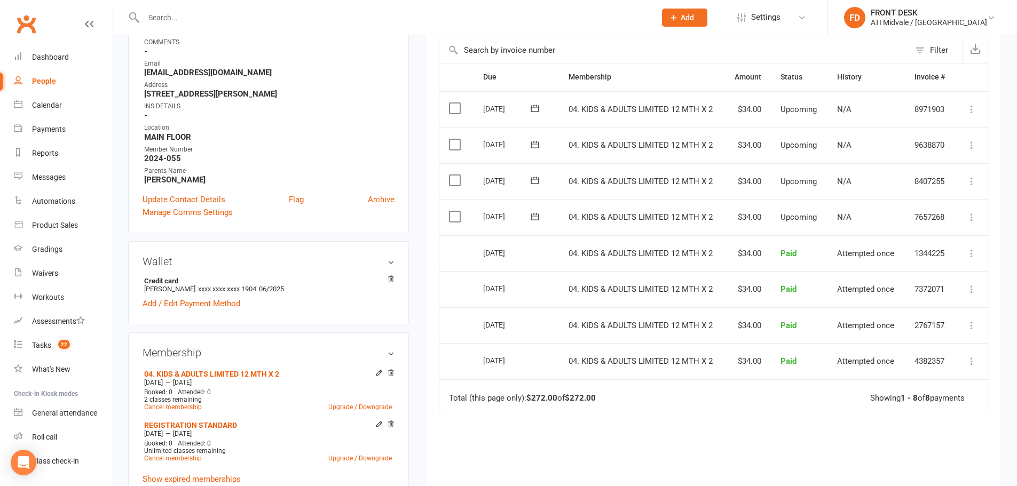
scroll to position [267, 0]
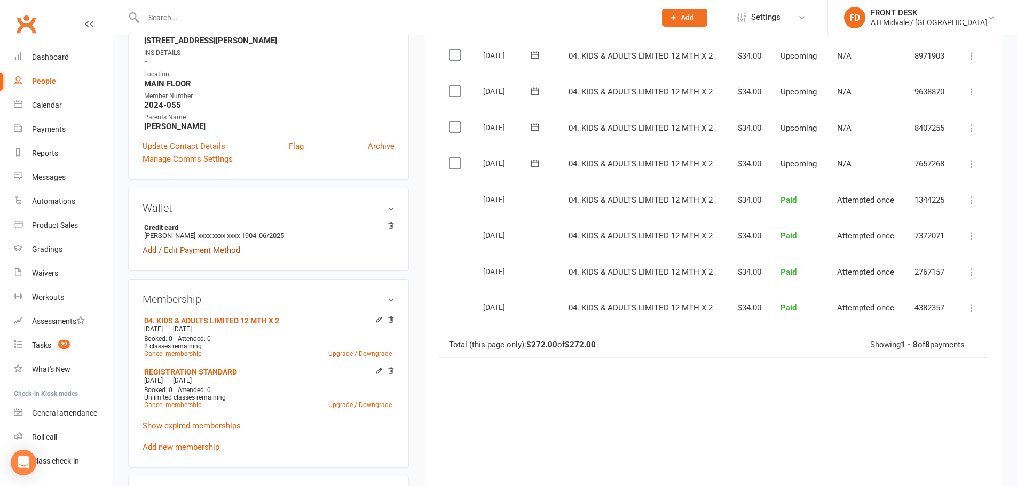
click at [212, 251] on link "Add / Edit Payment Method" at bounding box center [191, 250] width 98 height 13
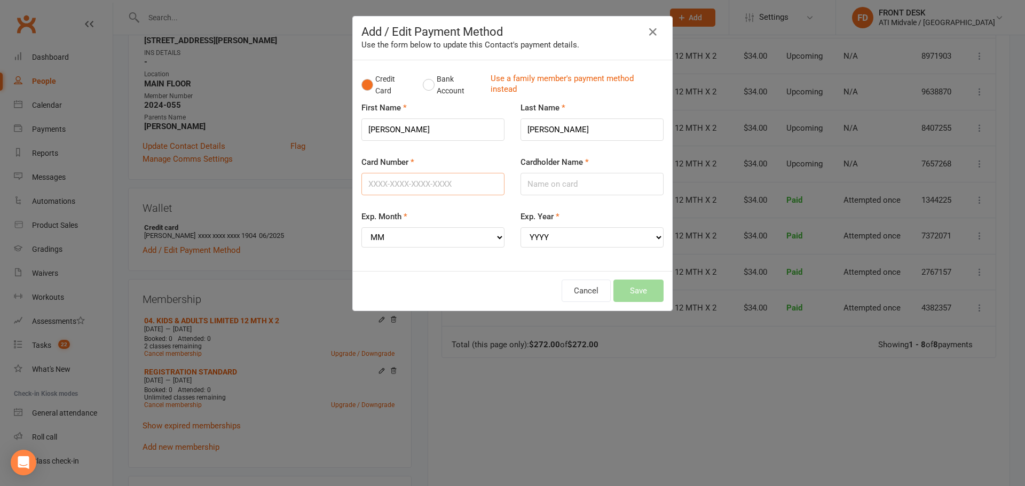
click at [402, 185] on input "Card Number" at bounding box center [432, 184] width 143 height 22
type input "4622390001581904"
click at [558, 184] on input "Cardholder Name" at bounding box center [591, 184] width 143 height 22
type input "Jackie Simon"
click at [470, 235] on select "MM 01 02 03 04 05 06 07 08 09 10 11 12" at bounding box center [432, 237] width 143 height 20
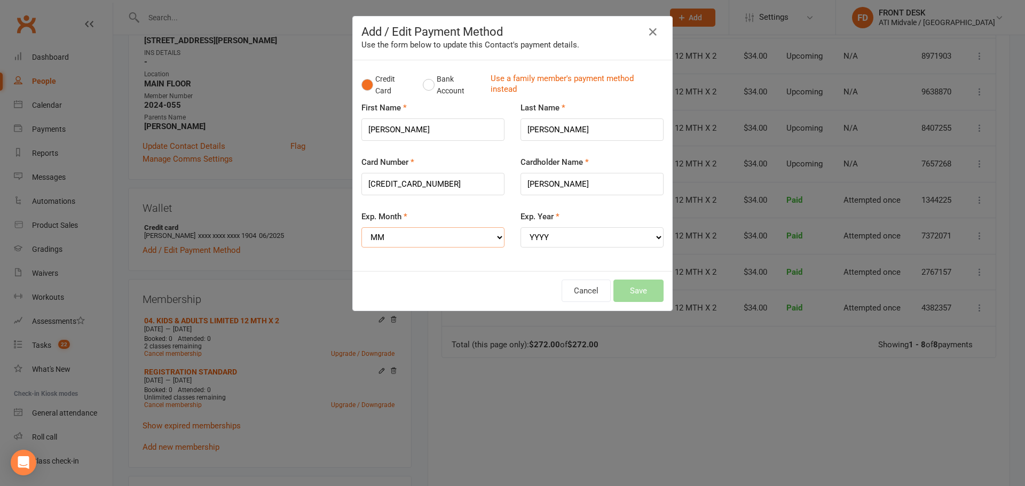
select select "06"
click at [361, 227] on select "MM 01 02 03 04 05 06 07 08 09 10 11 12" at bounding box center [432, 237] width 143 height 20
click at [558, 232] on select "YYYY 2025 2026 2027 2028 2029 2030 2031 2032 2033 2034" at bounding box center [591, 237] width 143 height 20
select select "2029"
click at [520, 227] on select "YYYY 2025 2026 2027 2028 2029 2030 2031 2032 2033 2034" at bounding box center [591, 237] width 143 height 20
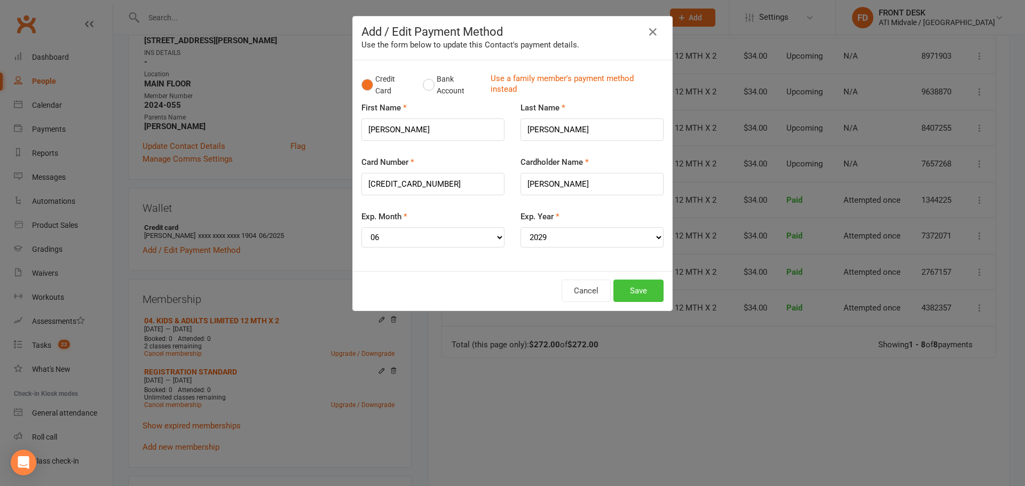
click at [631, 288] on button "Save" at bounding box center [638, 291] width 50 height 22
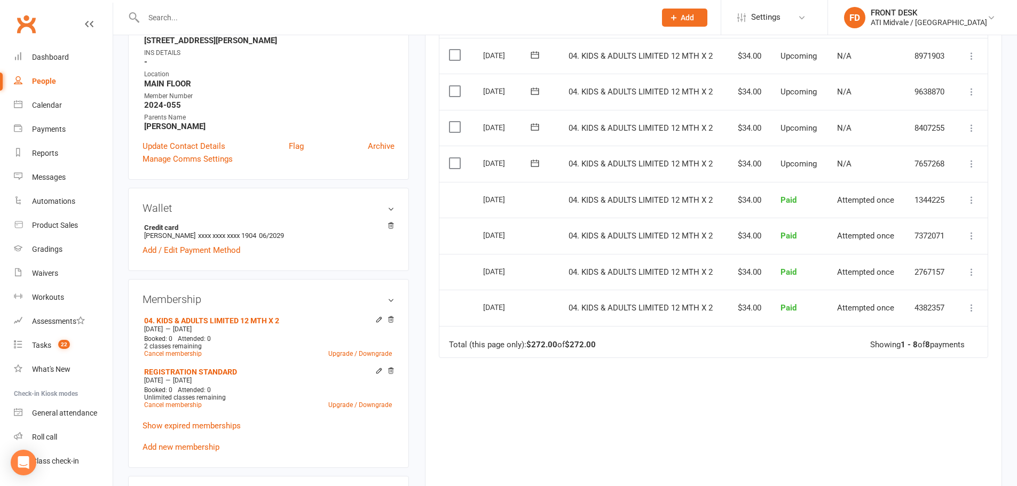
click at [217, 7] on div at bounding box center [388, 17] width 520 height 35
click at [213, 16] on input "text" at bounding box center [394, 17] width 508 height 15
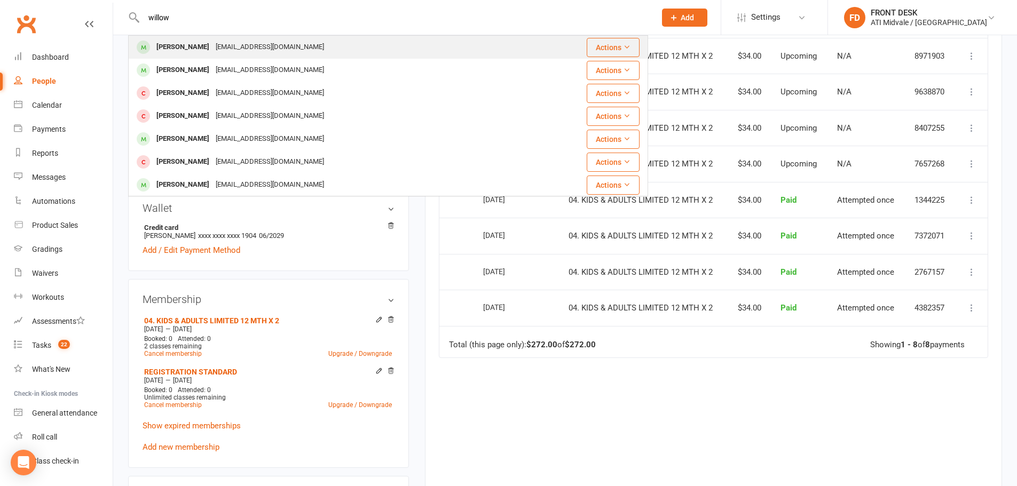
type input "willow"
click at [213, 49] on div "[EMAIL_ADDRESS][DOMAIN_NAME]" at bounding box center [269, 46] width 115 height 15
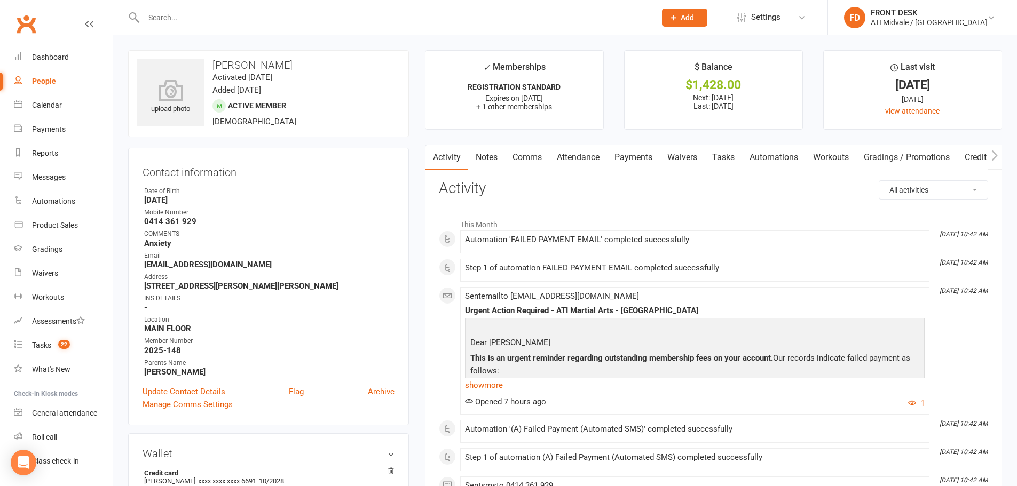
click at [623, 152] on link "Payments" at bounding box center [633, 157] width 53 height 25
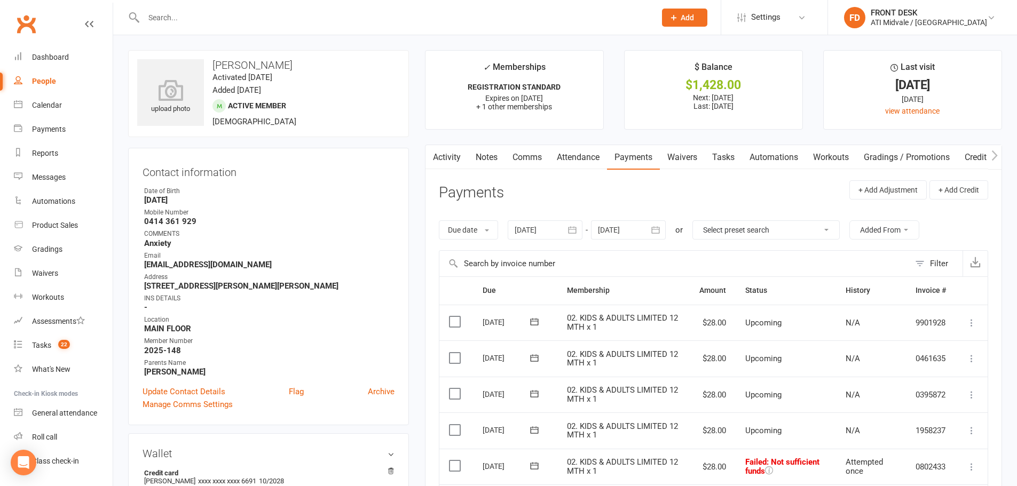
click at [354, 23] on input "text" at bounding box center [394, 17] width 508 height 15
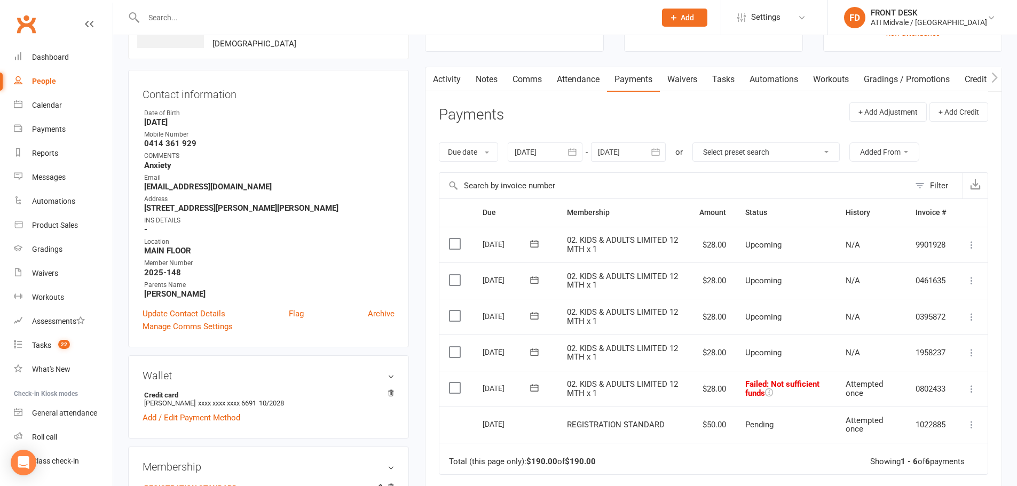
scroll to position [213, 0]
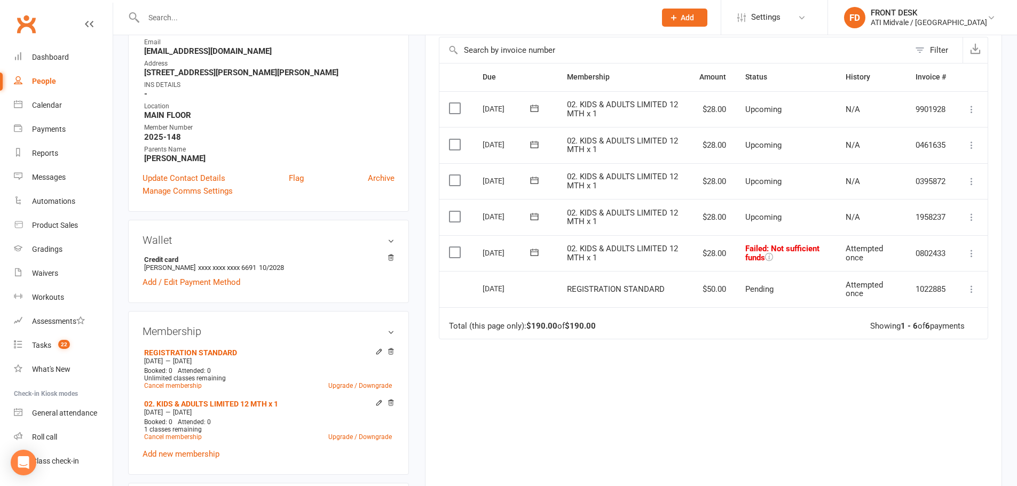
click at [798, 392] on div "Due Contact Membership Amount Status History Invoice # Select this 11 Sep 2025 …" at bounding box center [713, 270] width 549 height 414
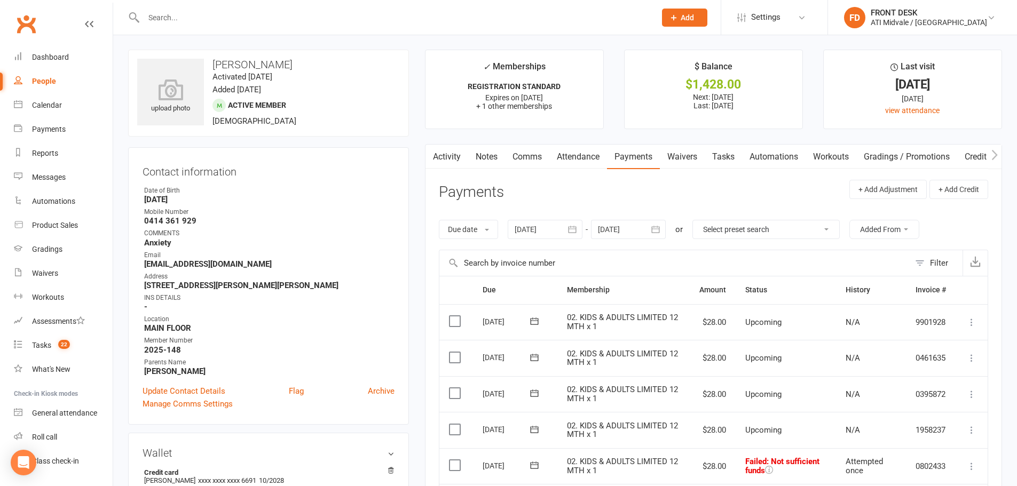
scroll to position [0, 0]
click at [448, 155] on link "Activity" at bounding box center [446, 157] width 43 height 25
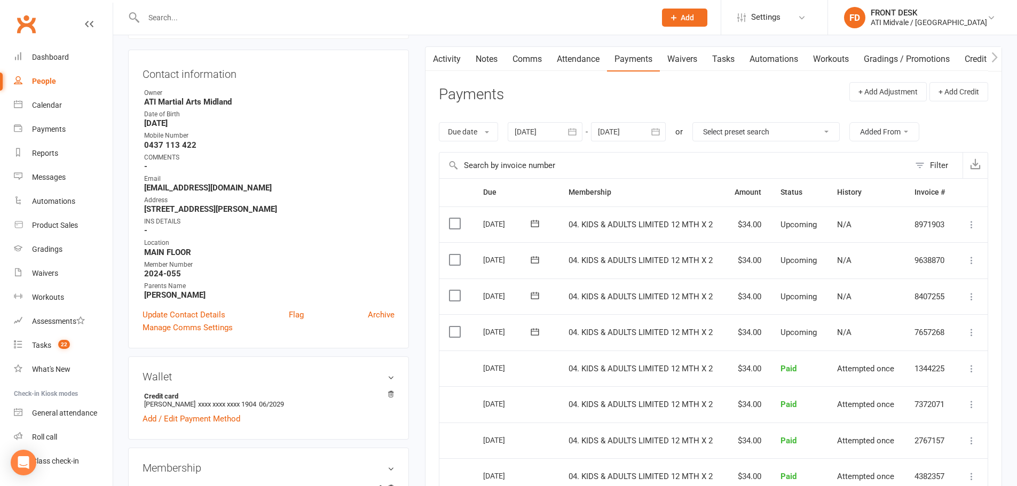
scroll to position [53, 0]
